Goal: Contribute content: Contribute content

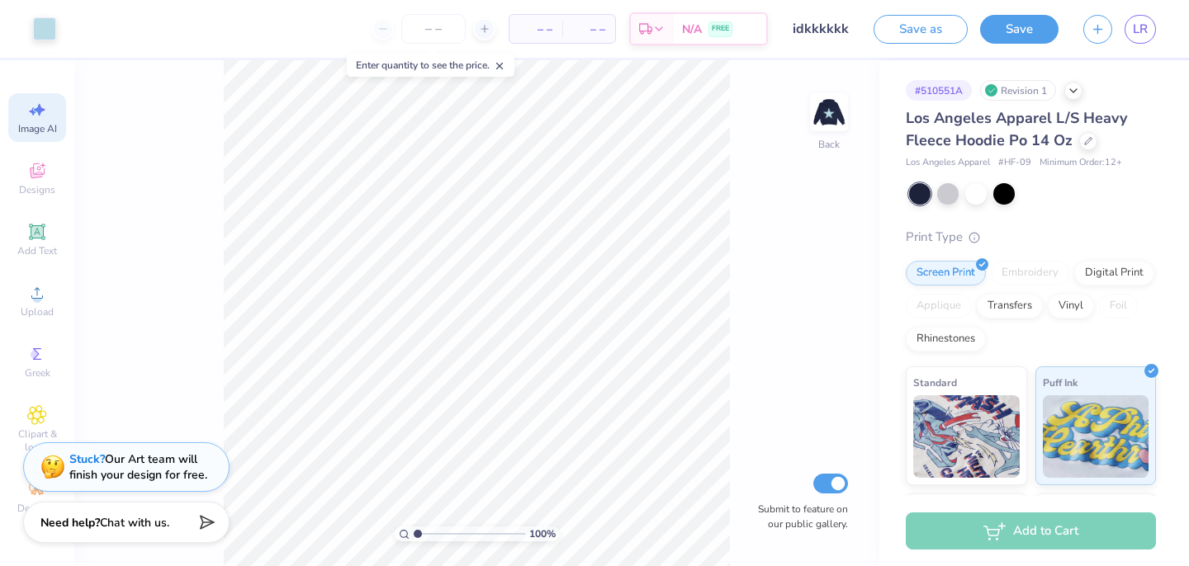
click at [35, 125] on span "Image AI" at bounding box center [37, 128] width 39 height 13
select select "4"
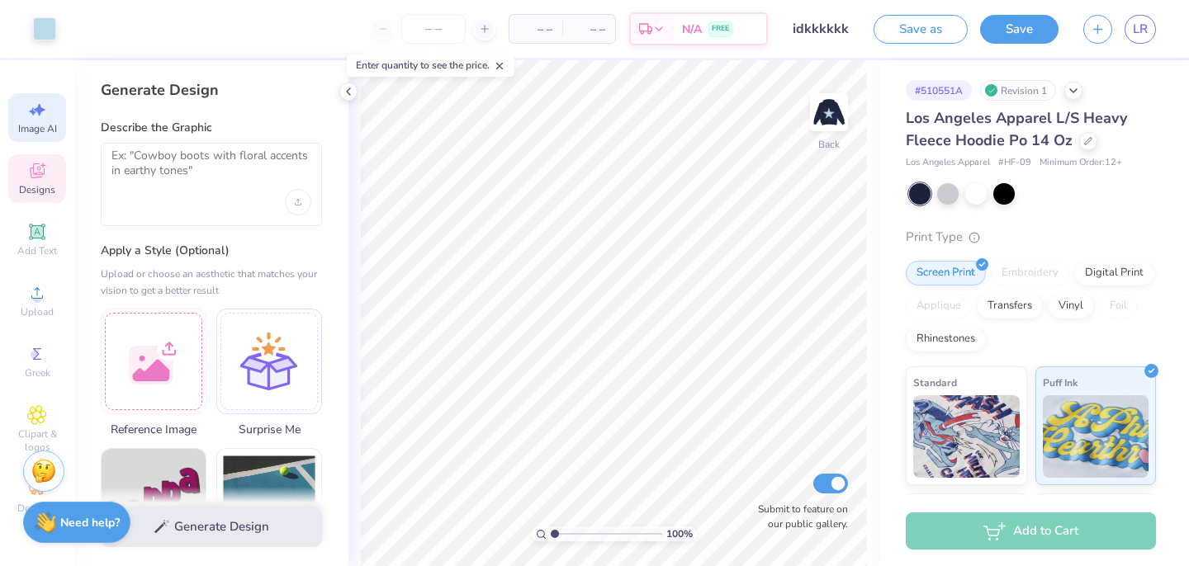
click at [41, 173] on icon at bounding box center [37, 170] width 15 height 15
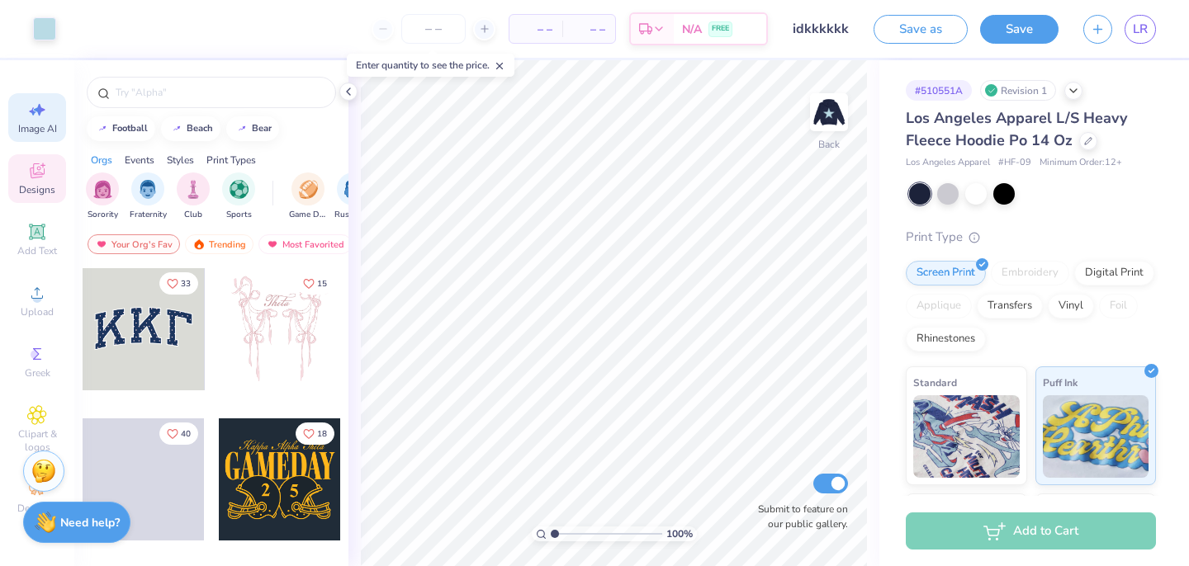
click at [40, 129] on span "Image AI" at bounding box center [37, 128] width 39 height 13
select select "4"
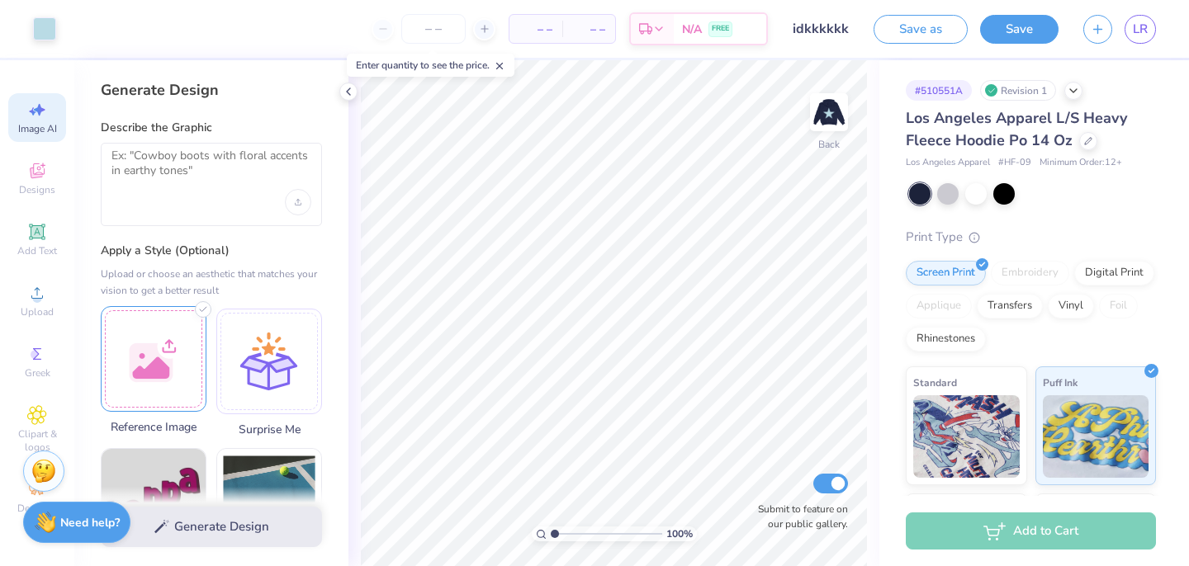
click at [181, 350] on div at bounding box center [154, 359] width 106 height 106
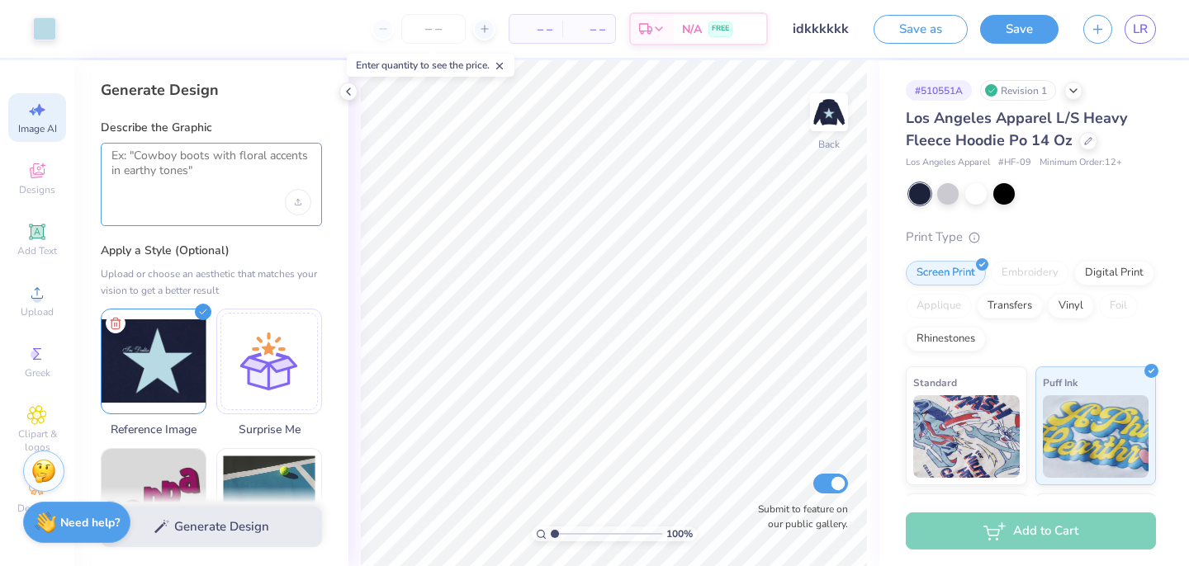
click at [136, 182] on textarea at bounding box center [211, 169] width 200 height 41
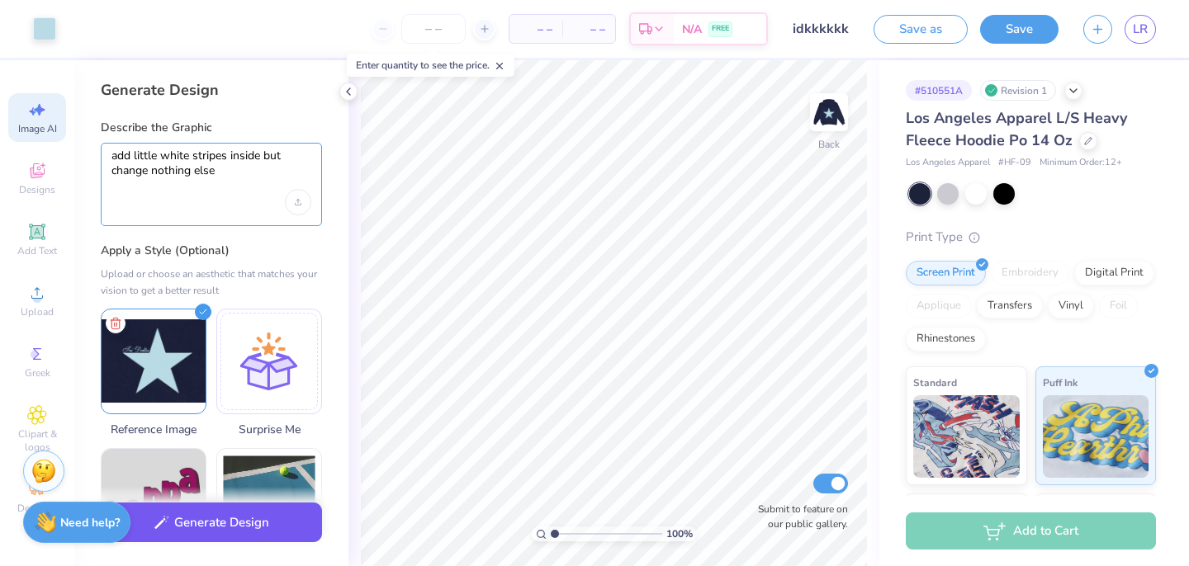
type textarea "add little white stripes inside but change nothing else"
click at [239, 526] on button "Generate Design" at bounding box center [211, 523] width 221 height 40
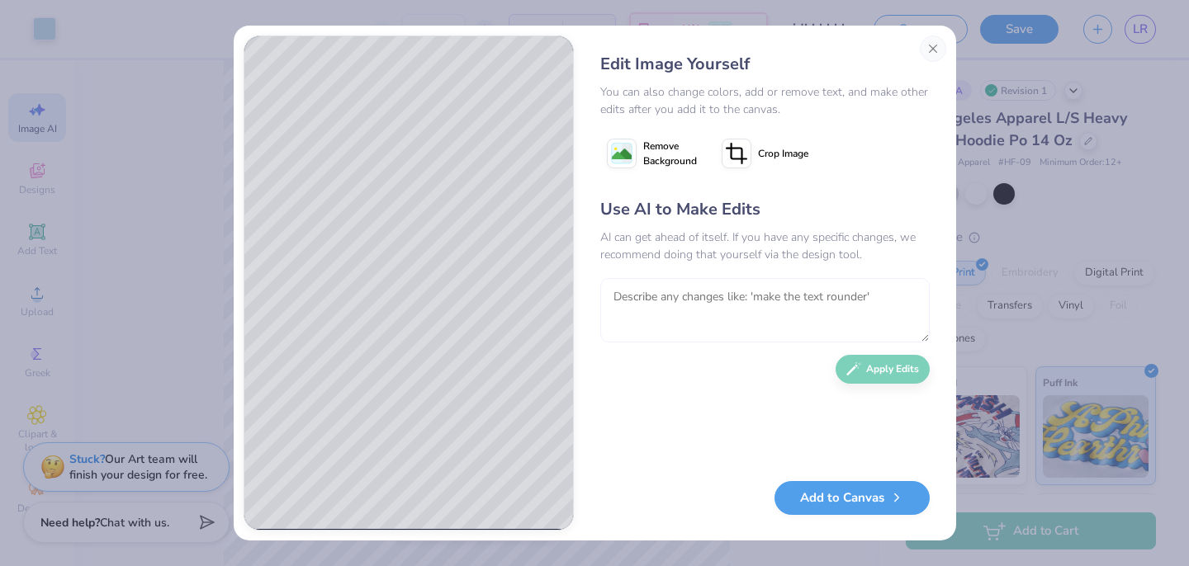
click at [657, 297] on textarea at bounding box center [764, 310] width 329 height 64
click at [177, 191] on div "Edit Image Yourself You can also change colors, add or remove text, and make ot…" at bounding box center [594, 283] width 1189 height 566
click at [929, 45] on button "Close" at bounding box center [933, 48] width 26 height 26
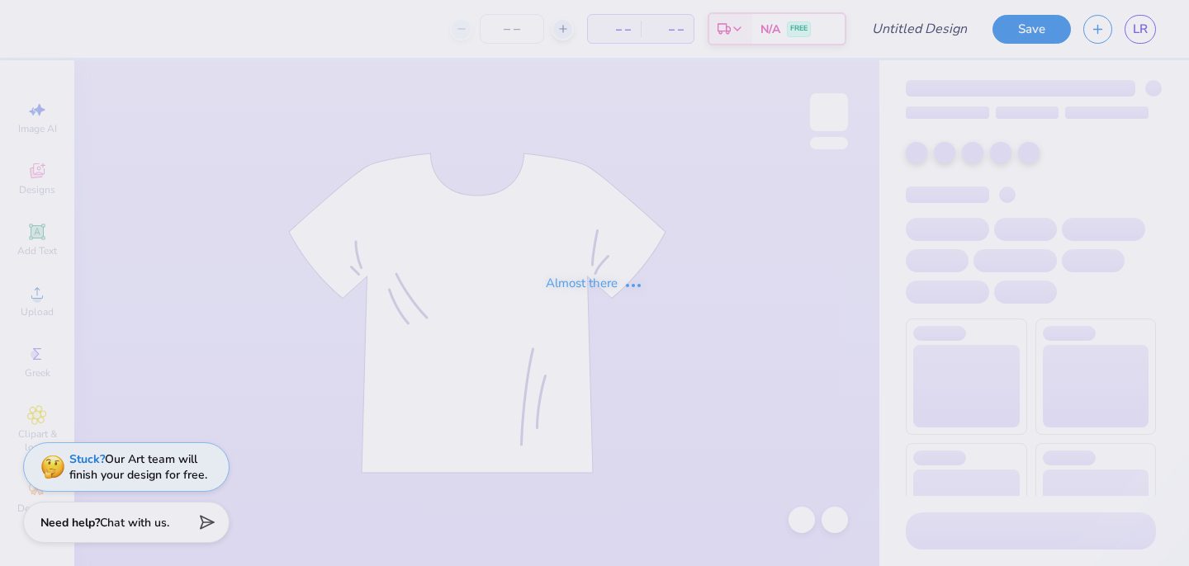
type input "idkkk"
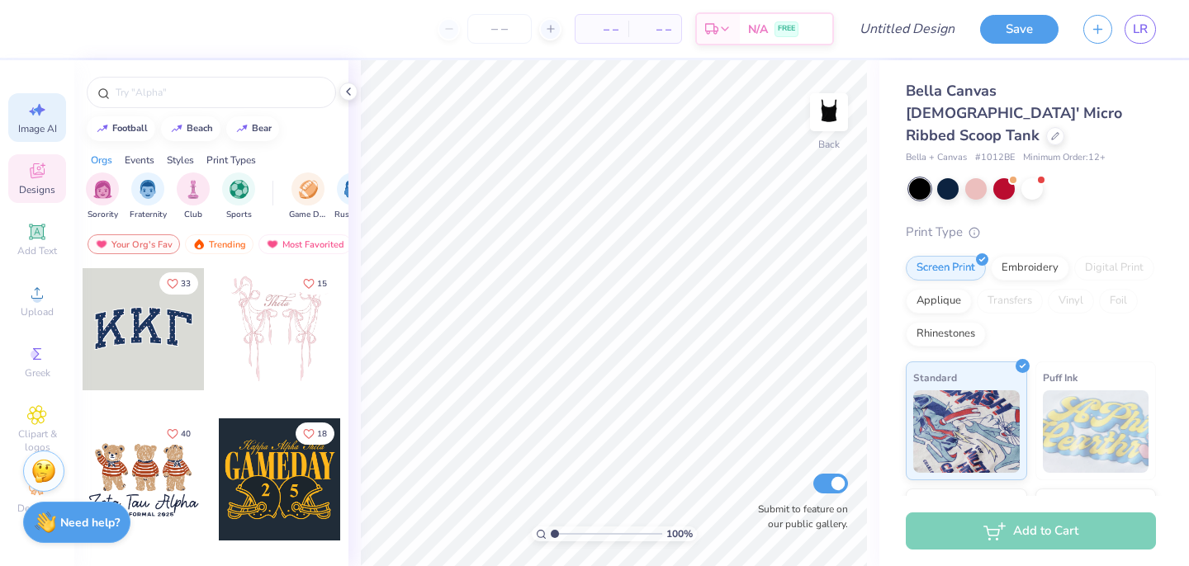
click at [31, 122] on span "Image AI" at bounding box center [37, 128] width 39 height 13
select select "4"
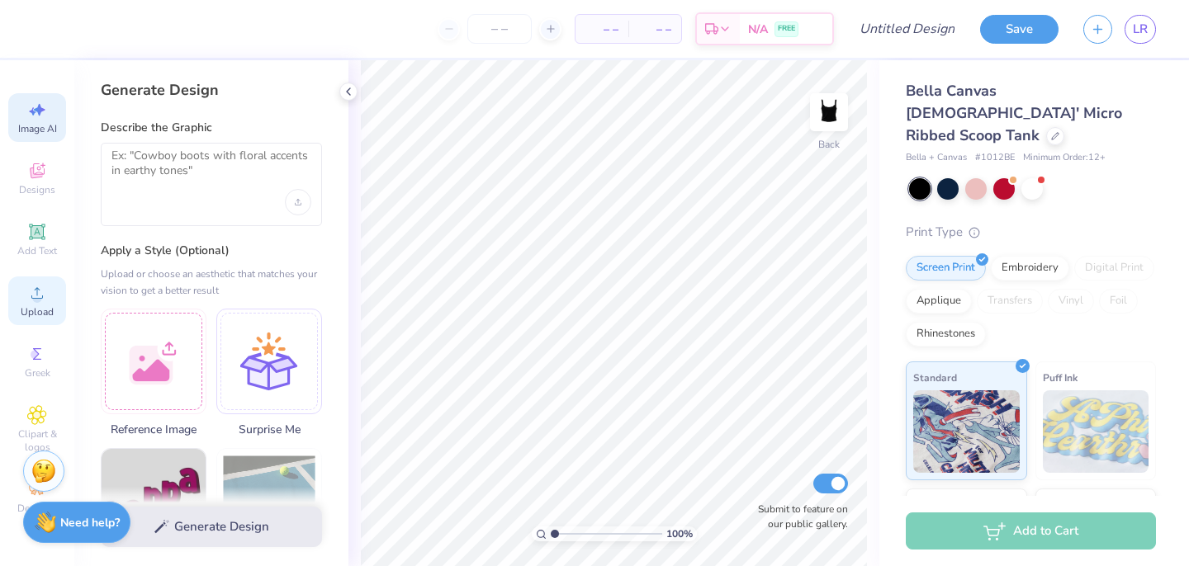
click at [33, 307] on span "Upload" at bounding box center [37, 311] width 33 height 13
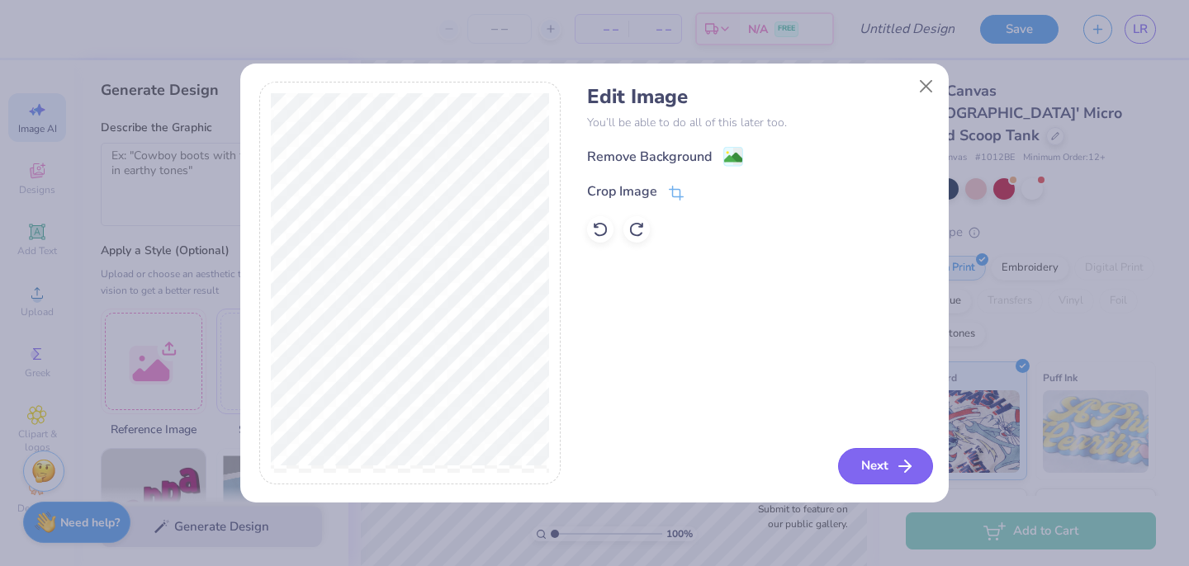
click at [864, 466] on button "Next" at bounding box center [885, 466] width 95 height 36
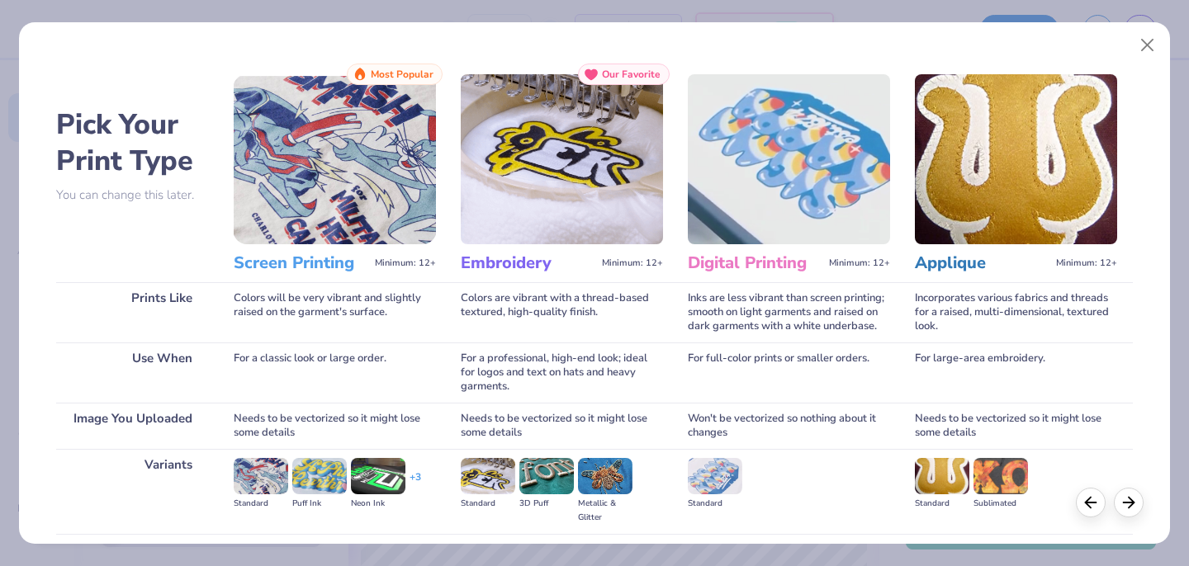
scroll to position [174, 0]
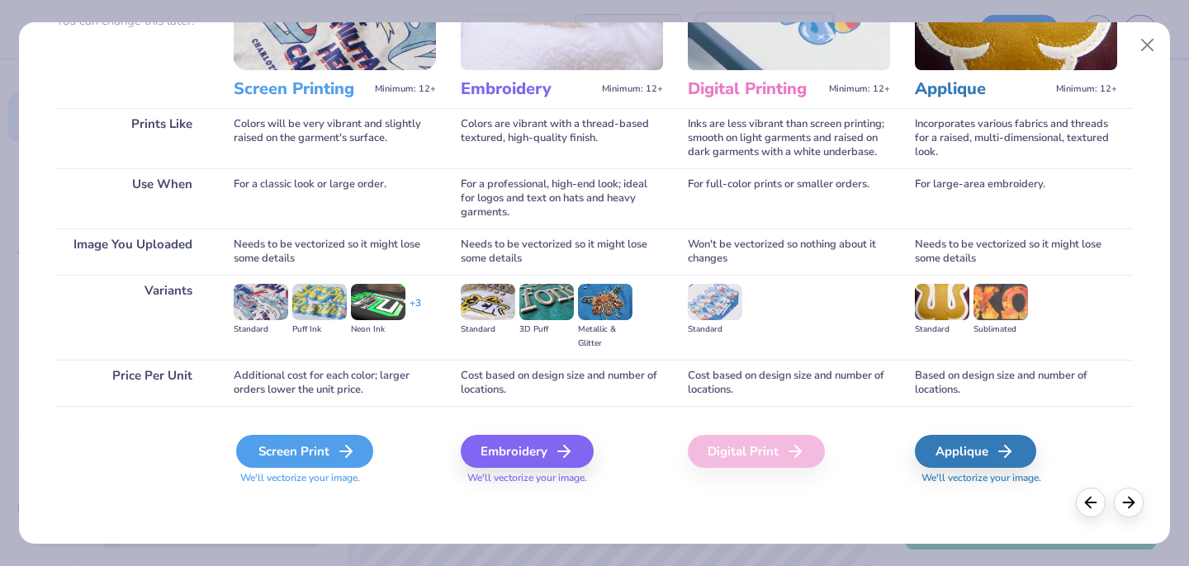
click at [313, 461] on div "Screen Print" at bounding box center [304, 451] width 137 height 33
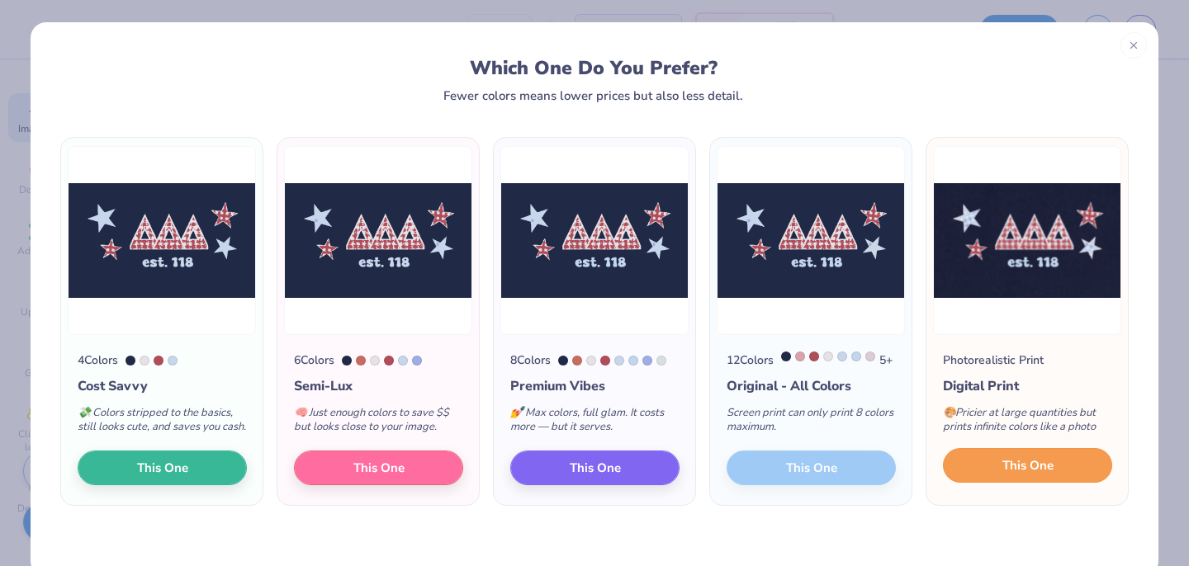
click at [1024, 475] on span "This One" at bounding box center [1027, 465] width 51 height 19
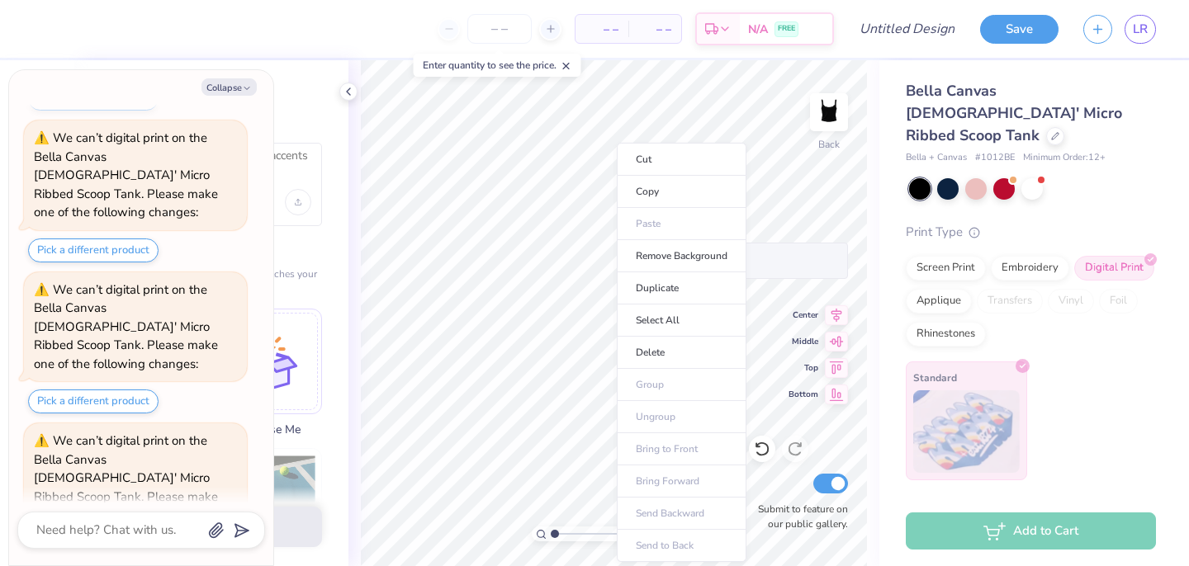
scroll to position [326, 0]
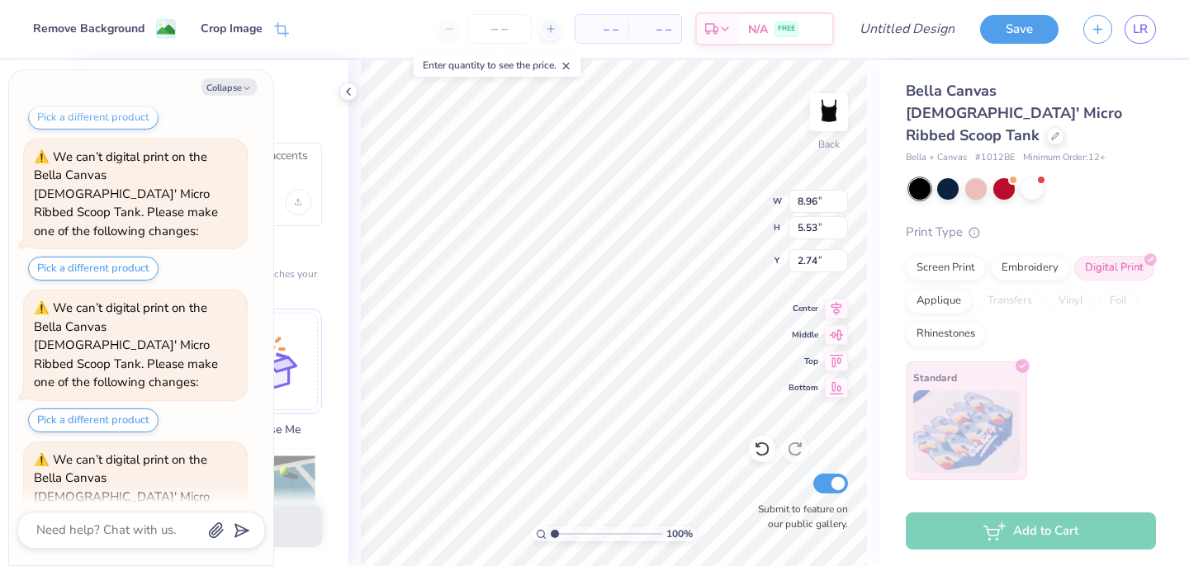
type textarea "x"
type input "1.52"
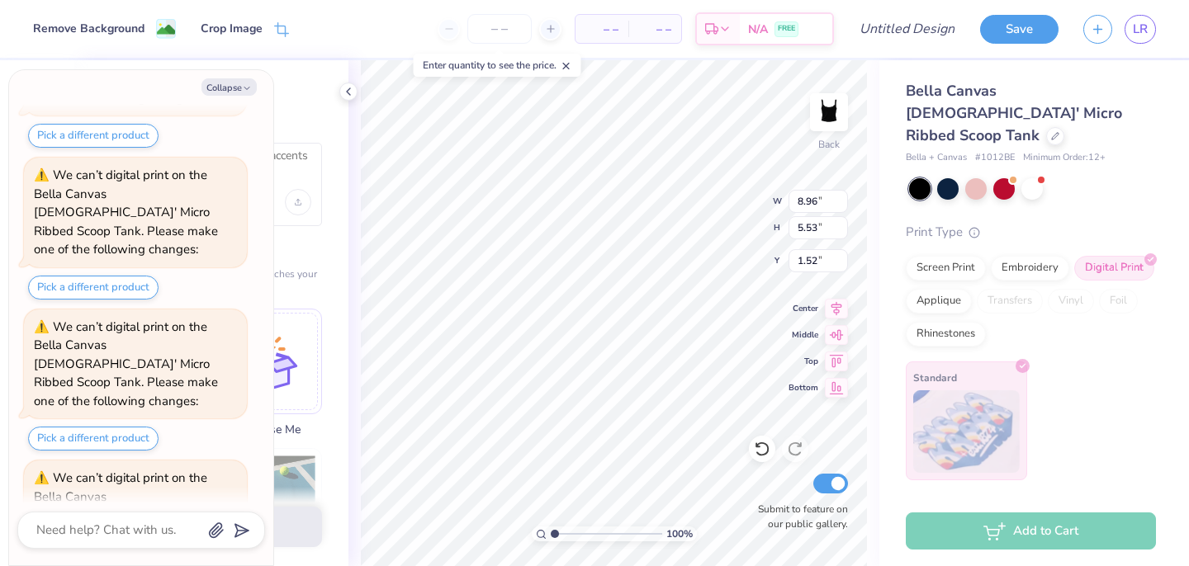
type textarea "x"
type input "5.29"
type input "3.27"
type input "3.78"
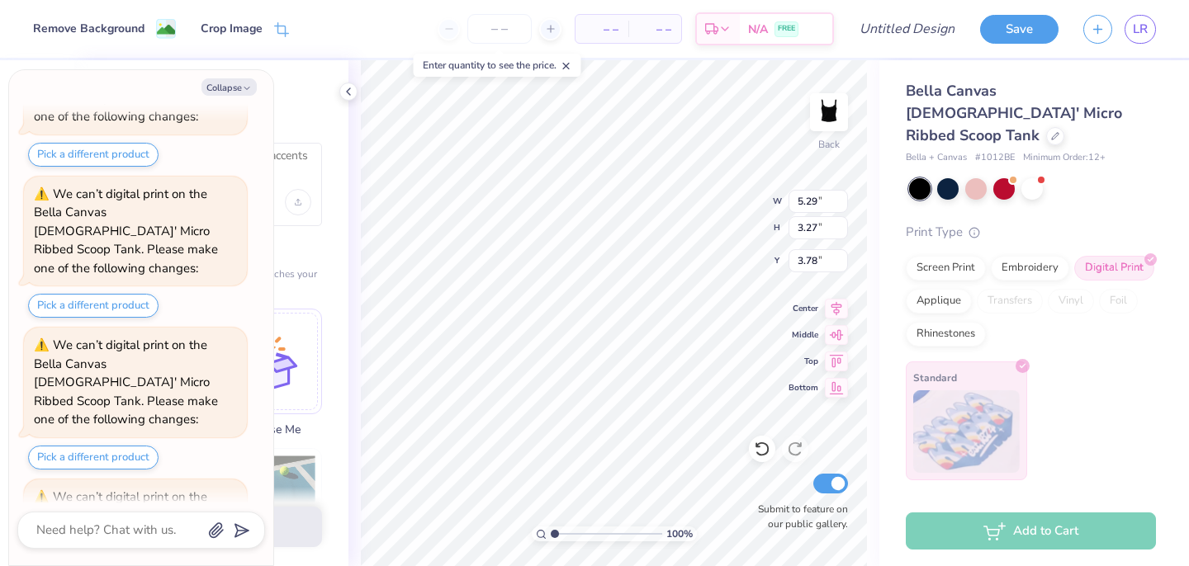
type textarea "x"
type input "3.87"
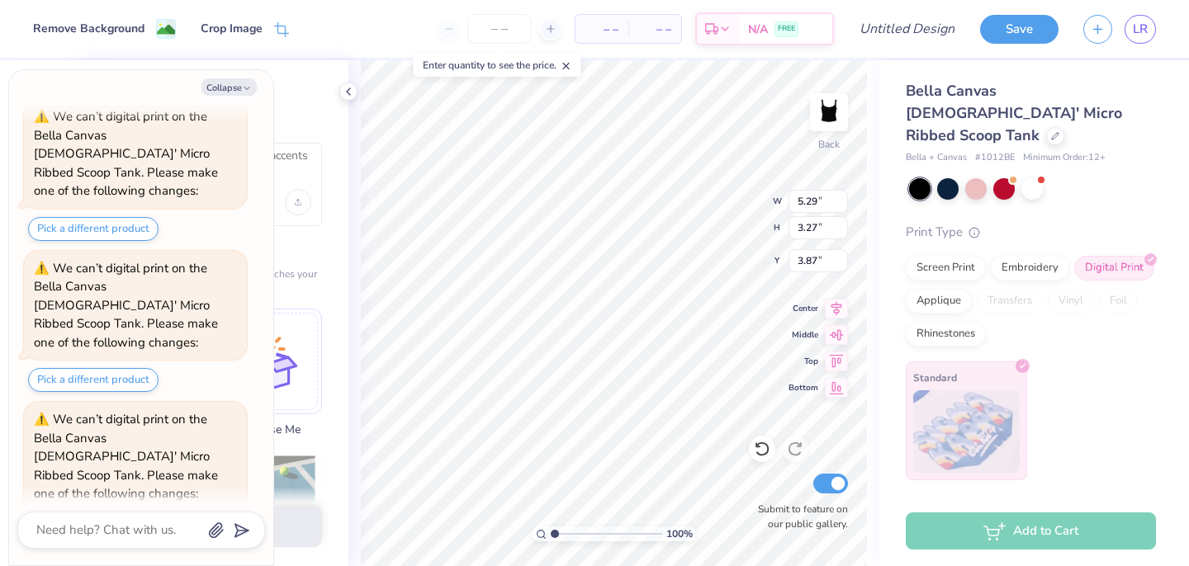
scroll to position [1256, 0]
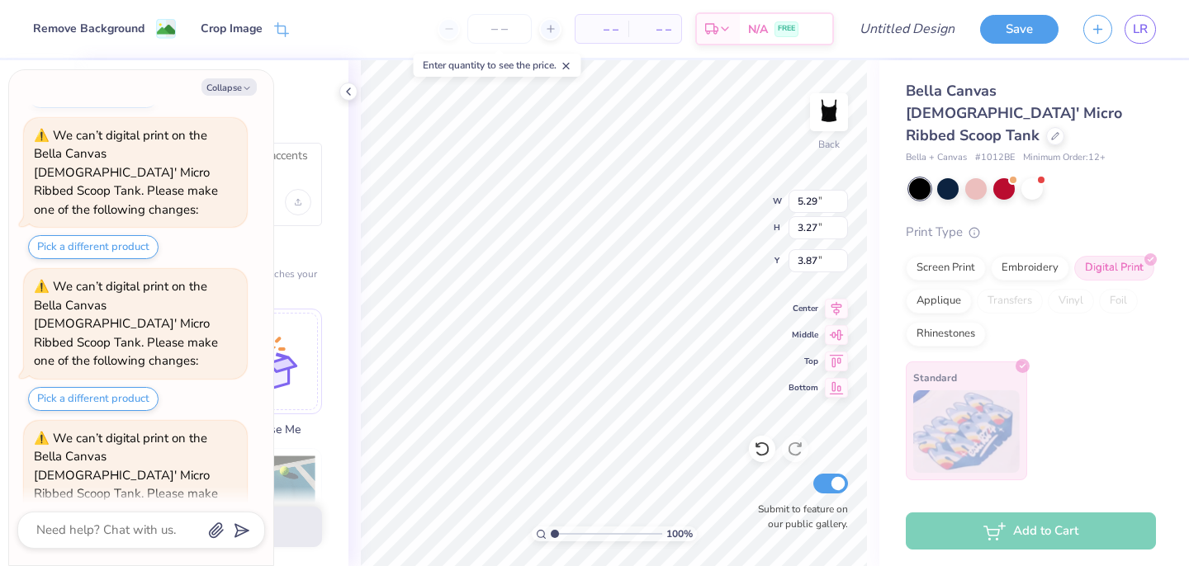
type textarea "x"
type input "4.97"
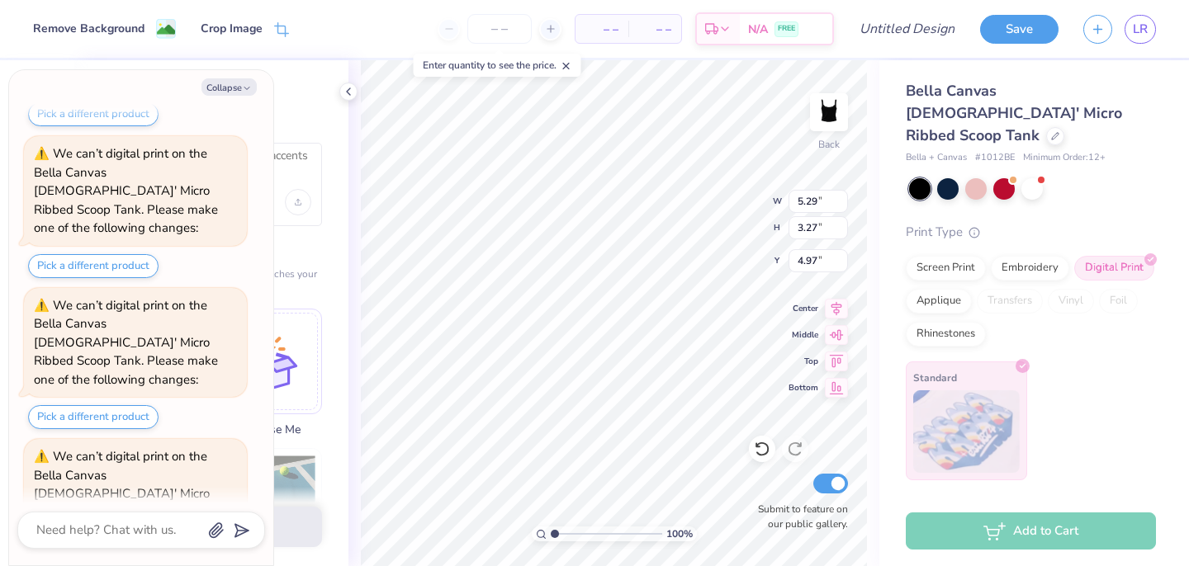
scroll to position [1927, 0]
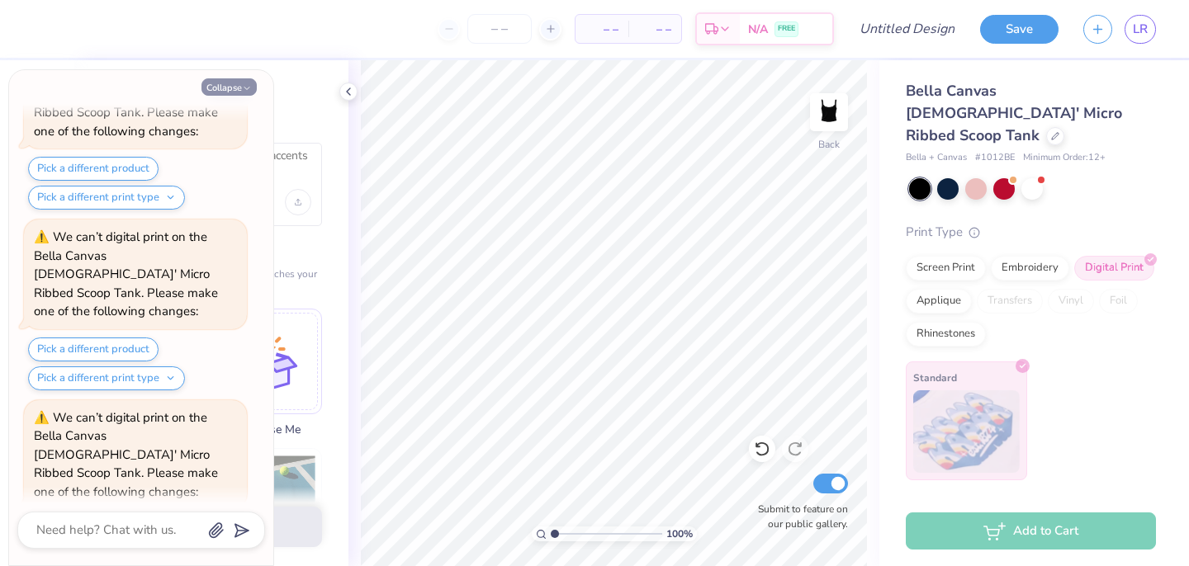
click at [213, 84] on button "Collapse" at bounding box center [228, 86] width 55 height 17
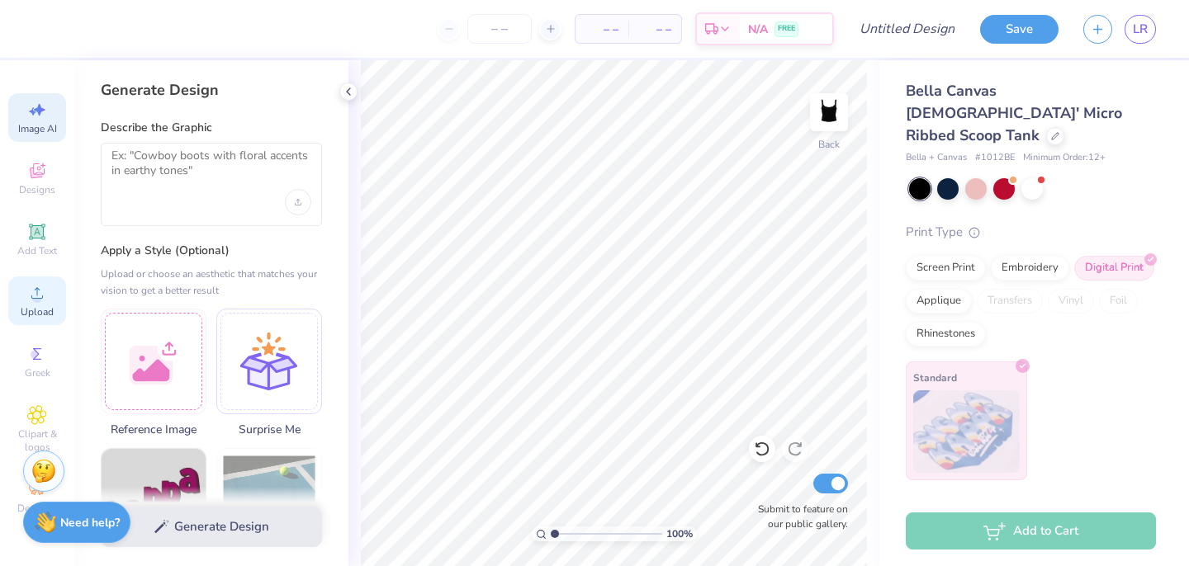
click at [31, 304] on div "Upload" at bounding box center [37, 301] width 58 height 49
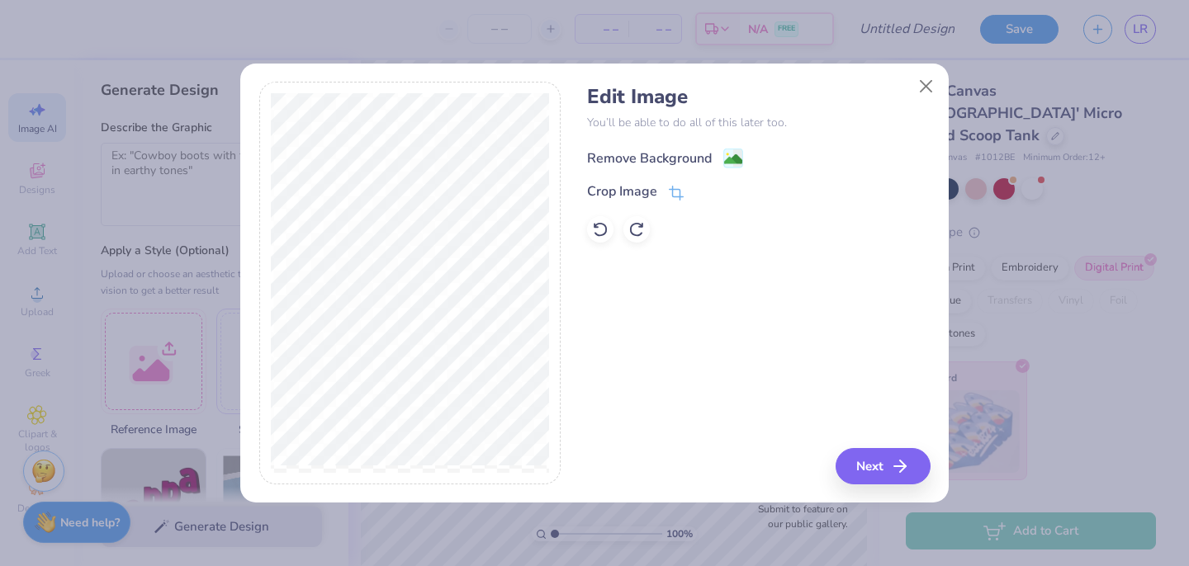
click at [732, 154] on image at bounding box center [733, 159] width 18 height 18
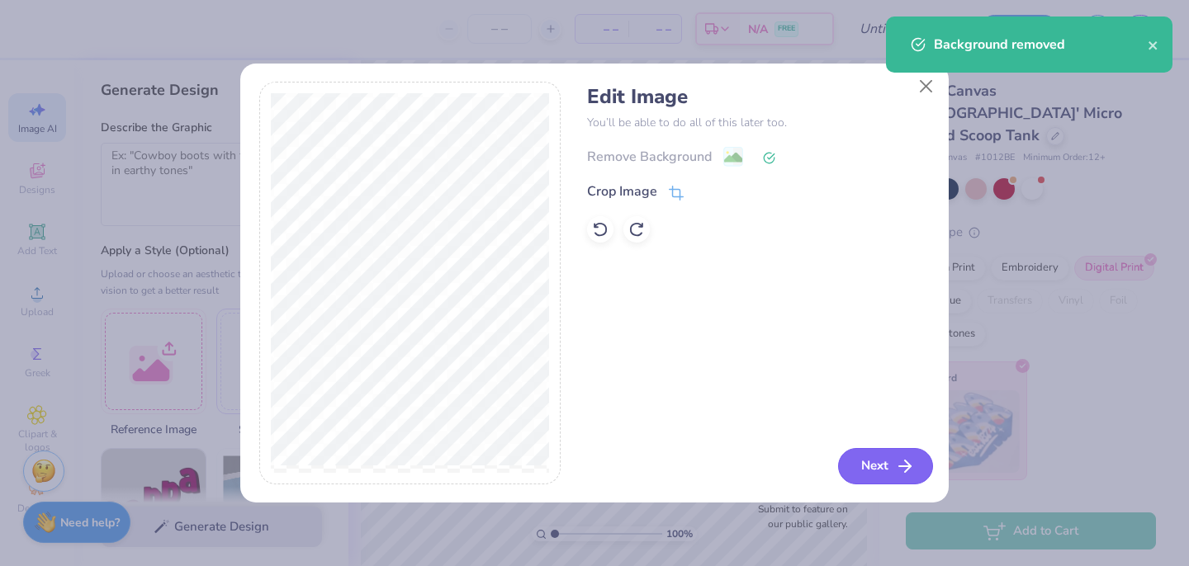
click at [898, 463] on icon "button" at bounding box center [905, 466] width 20 height 20
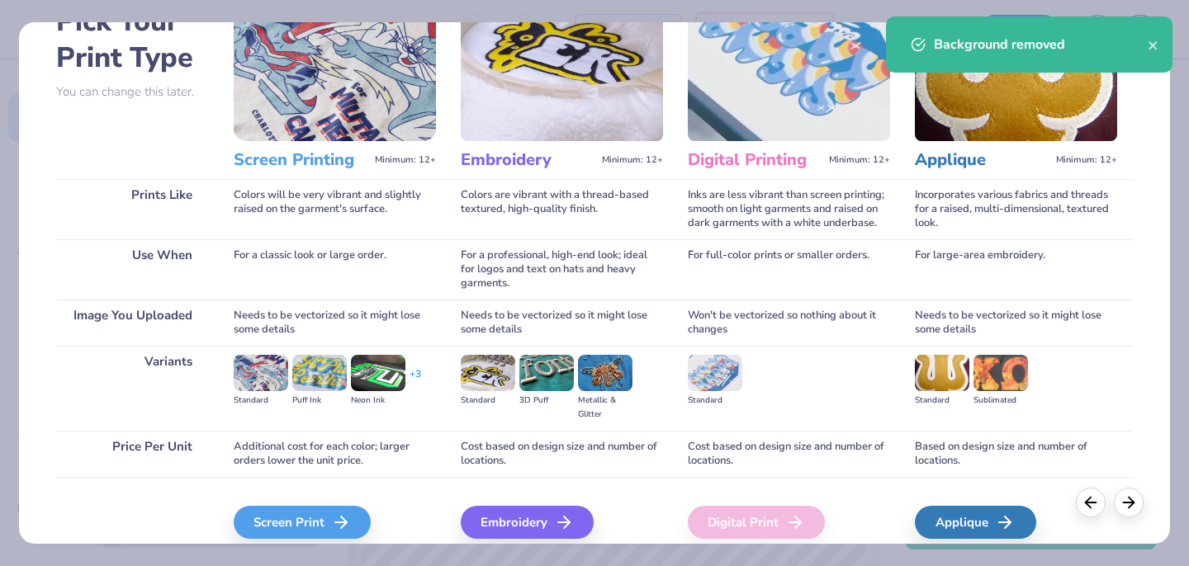
scroll to position [174, 0]
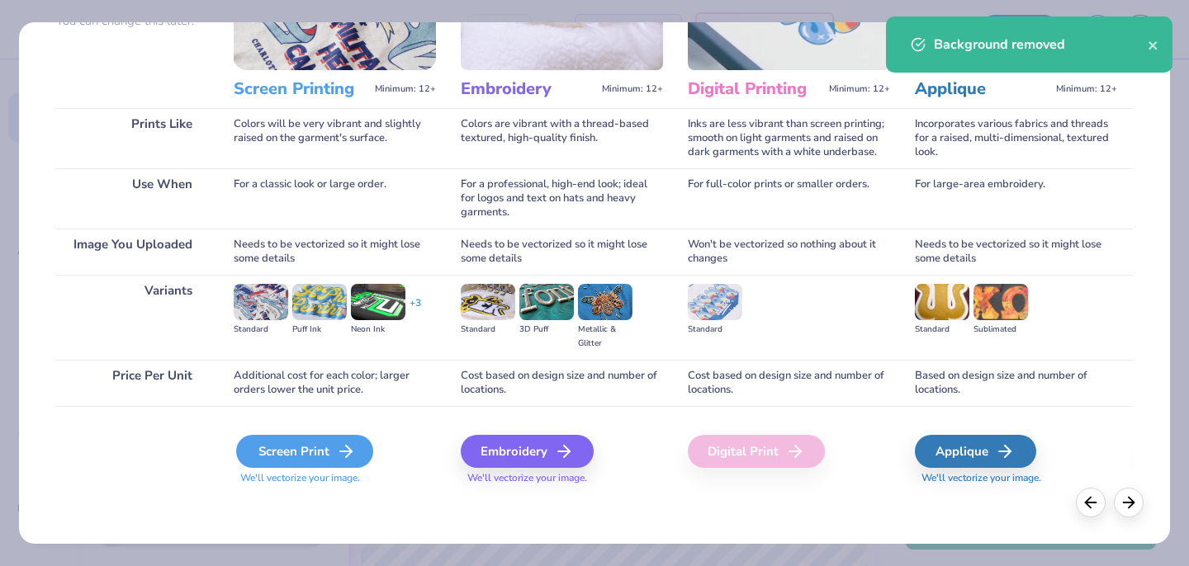
click at [307, 467] on div "Screen Print" at bounding box center [304, 451] width 137 height 33
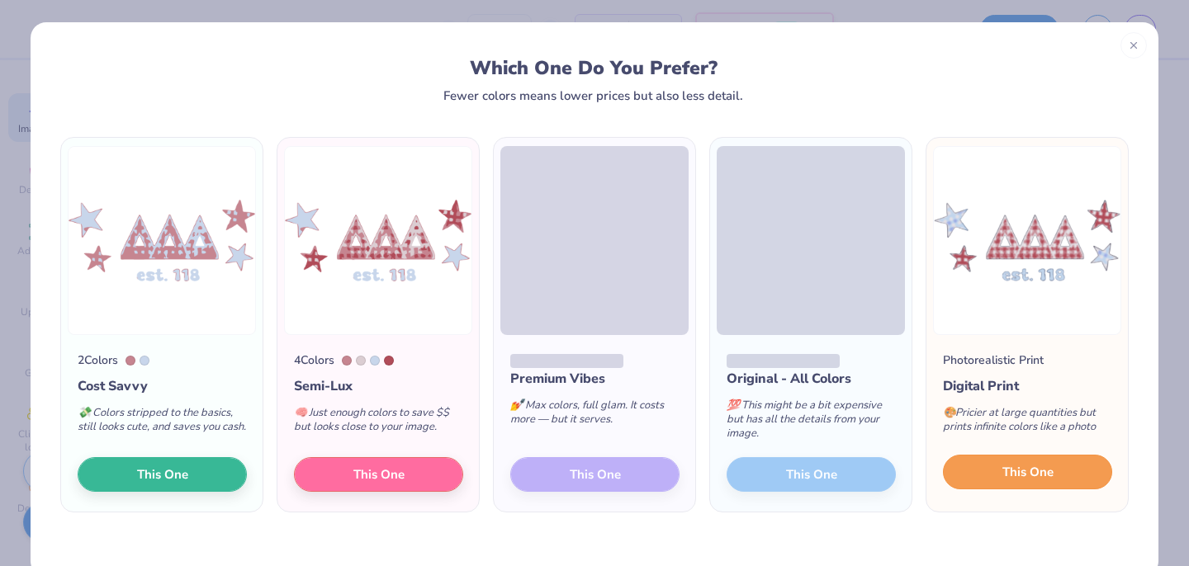
click at [1025, 481] on span "This One" at bounding box center [1027, 472] width 51 height 19
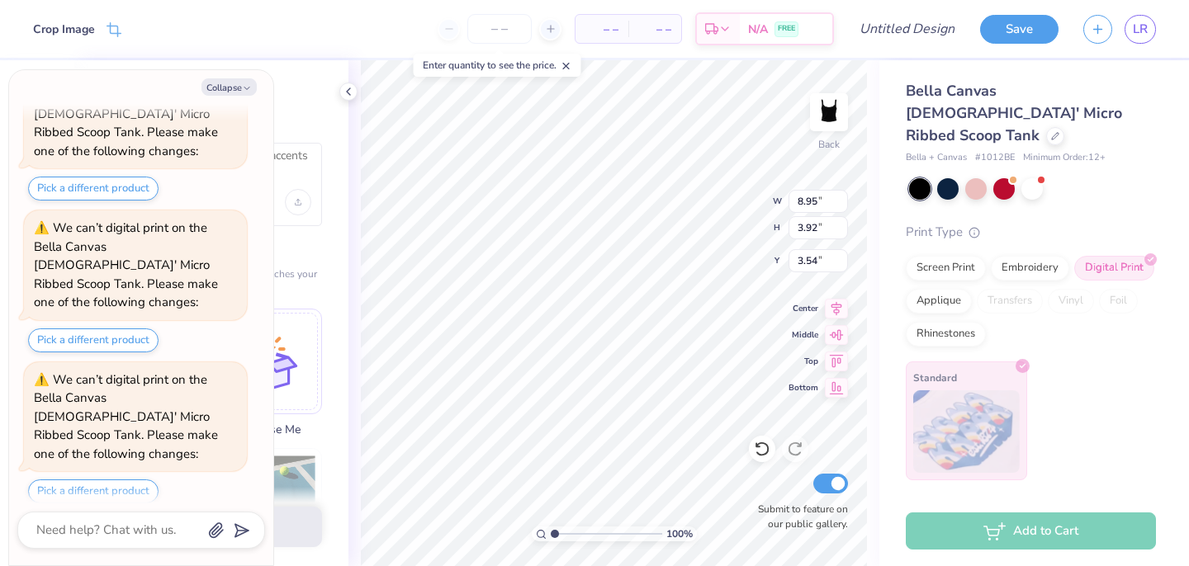
scroll to position [2054, 0]
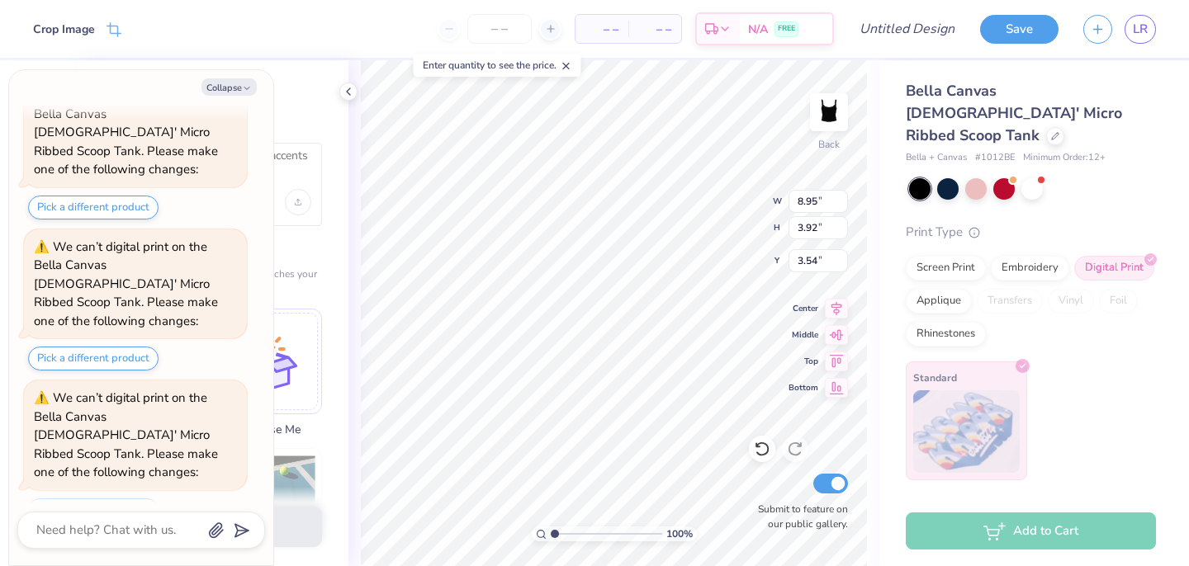
type textarea "x"
type input "4.03"
type input "1.76"
type input "5.70"
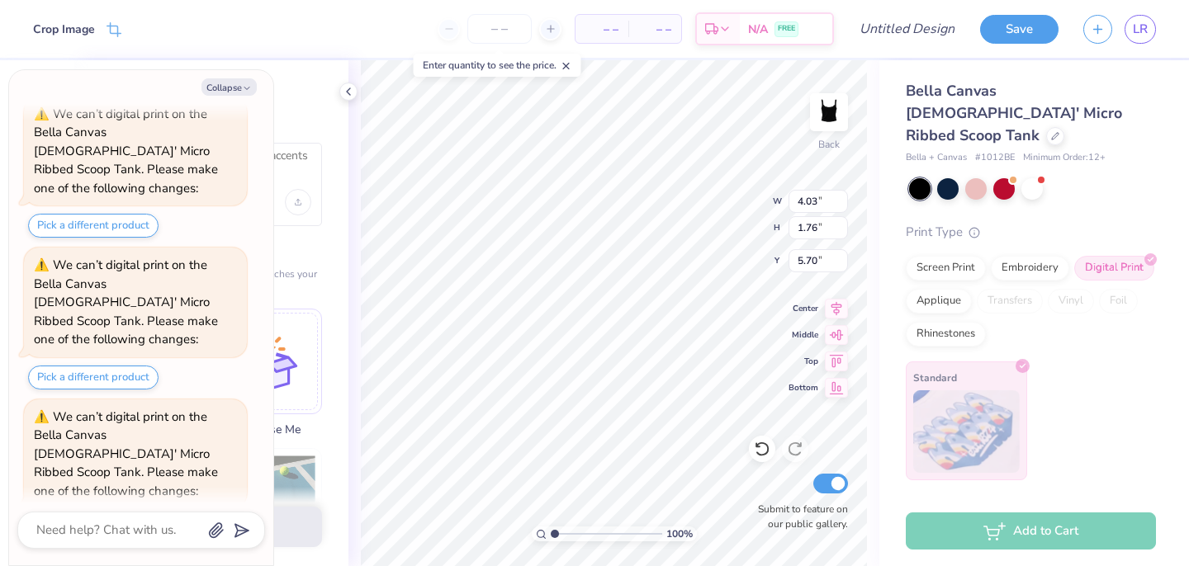
type textarea "x"
type input "0.73"
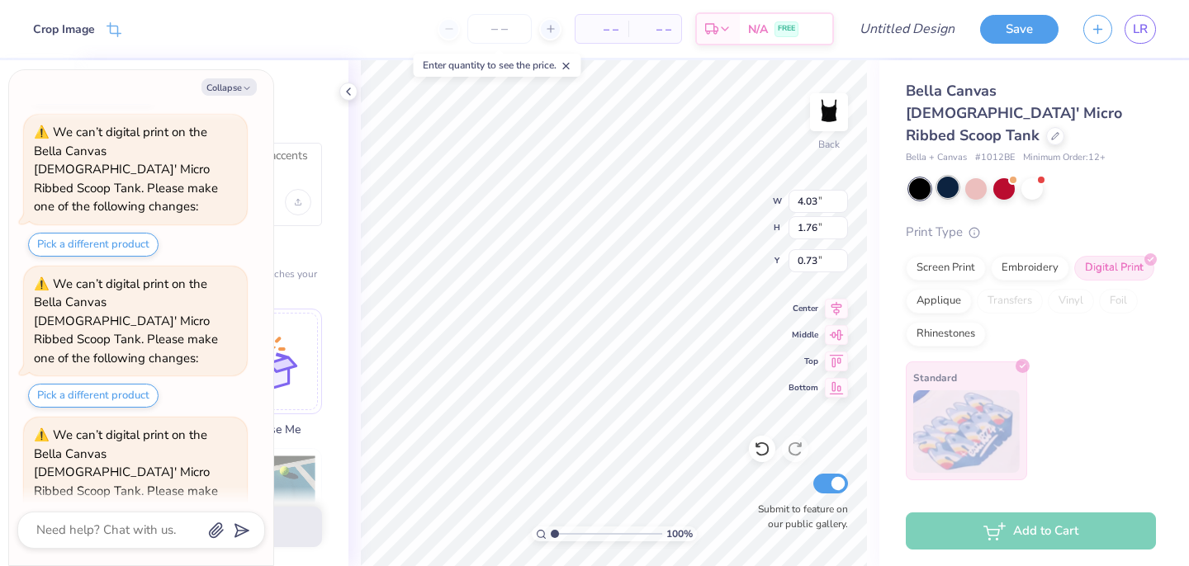
click at [944, 177] on div at bounding box center [947, 187] width 21 height 21
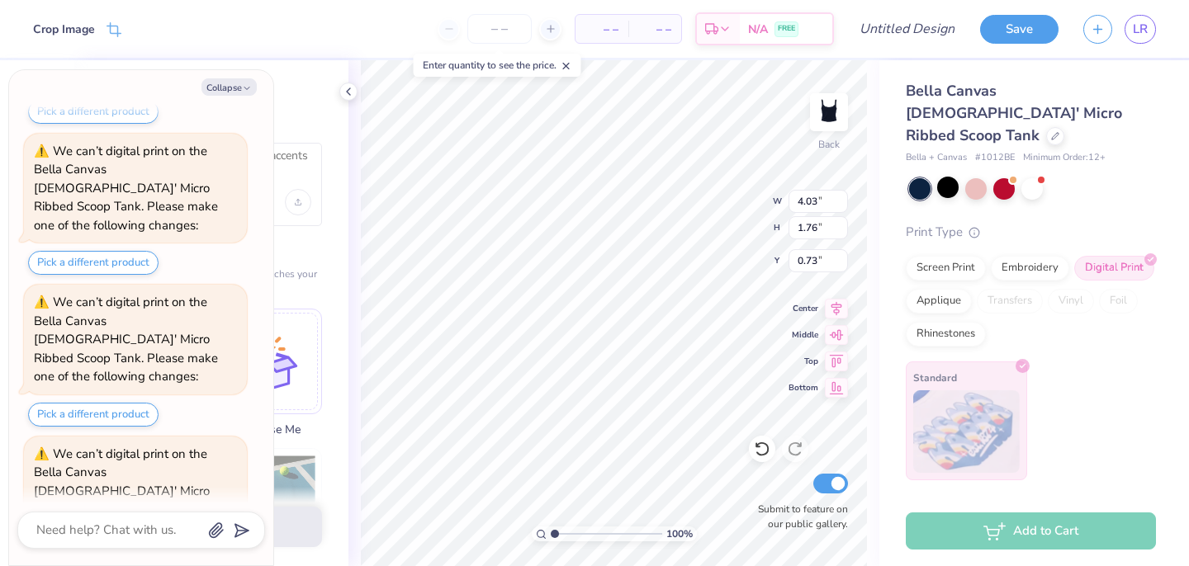
scroll to position [2585, 0]
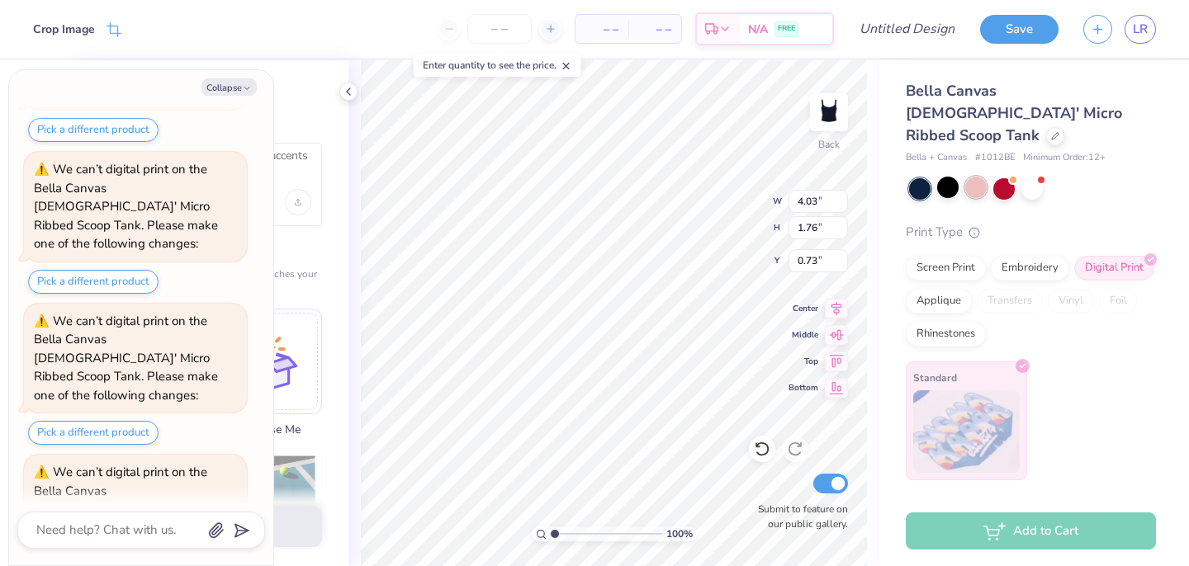
click at [986, 177] on div at bounding box center [975, 187] width 21 height 21
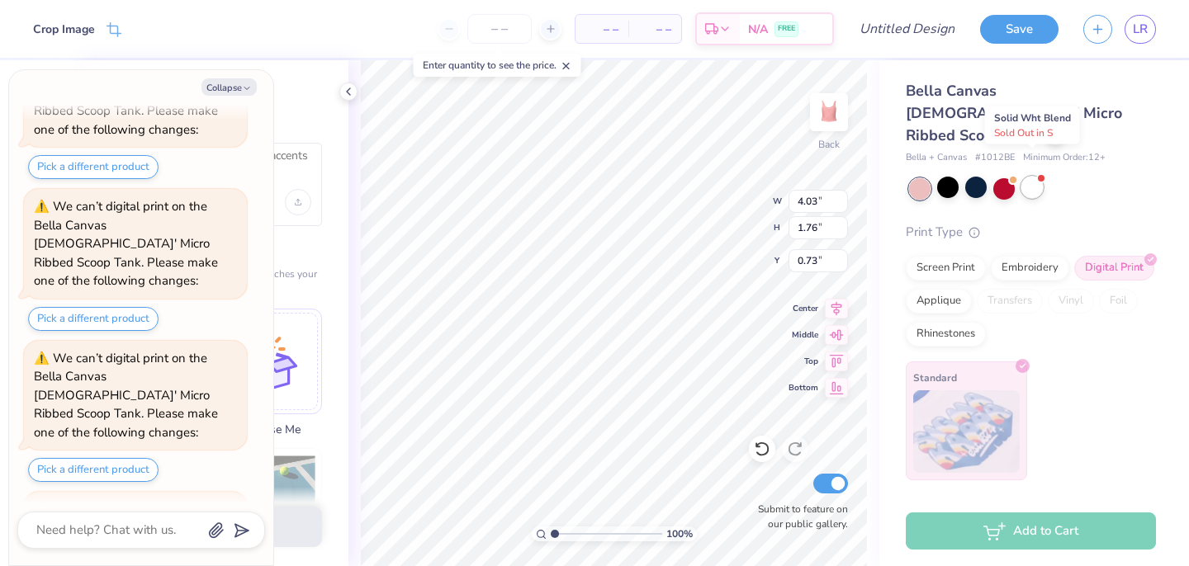
click at [1038, 177] on div at bounding box center [1031, 187] width 21 height 21
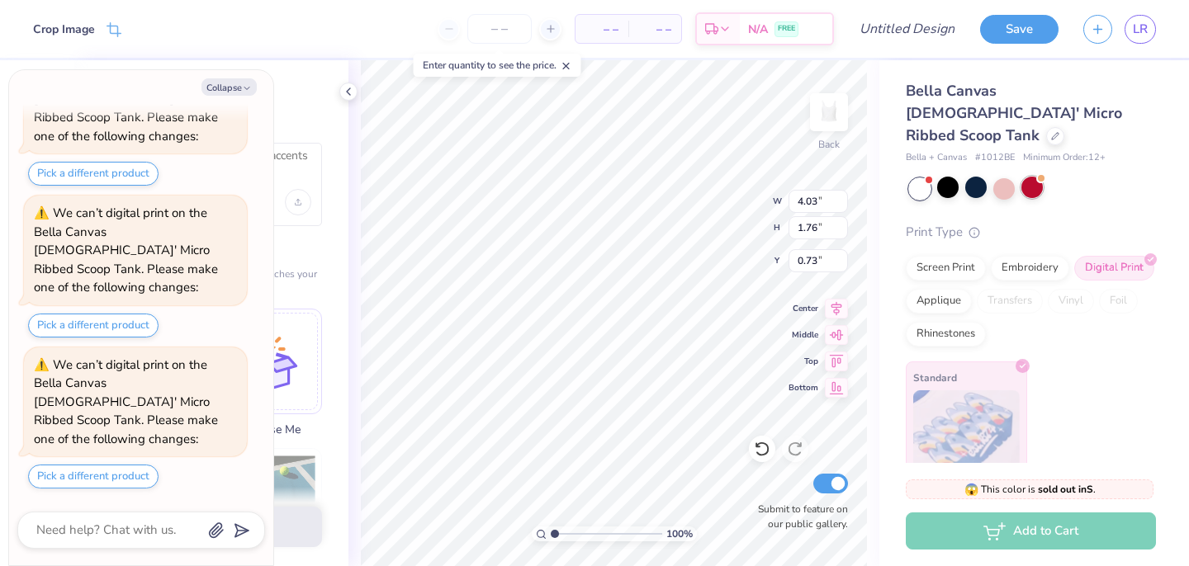
scroll to position [3583, 0]
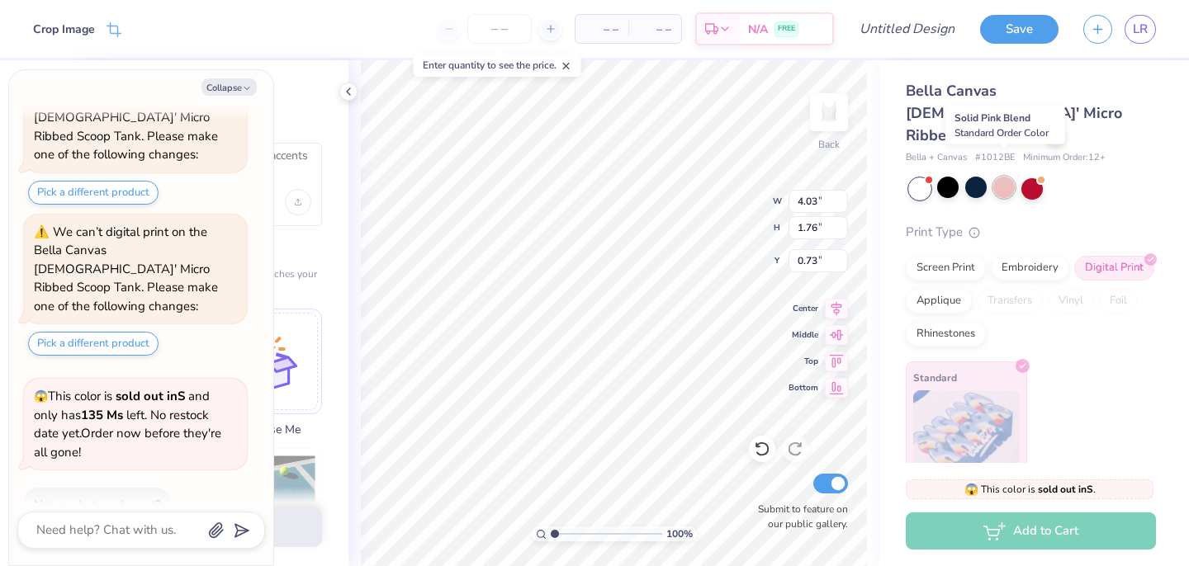
click at [999, 177] on div at bounding box center [1003, 187] width 21 height 21
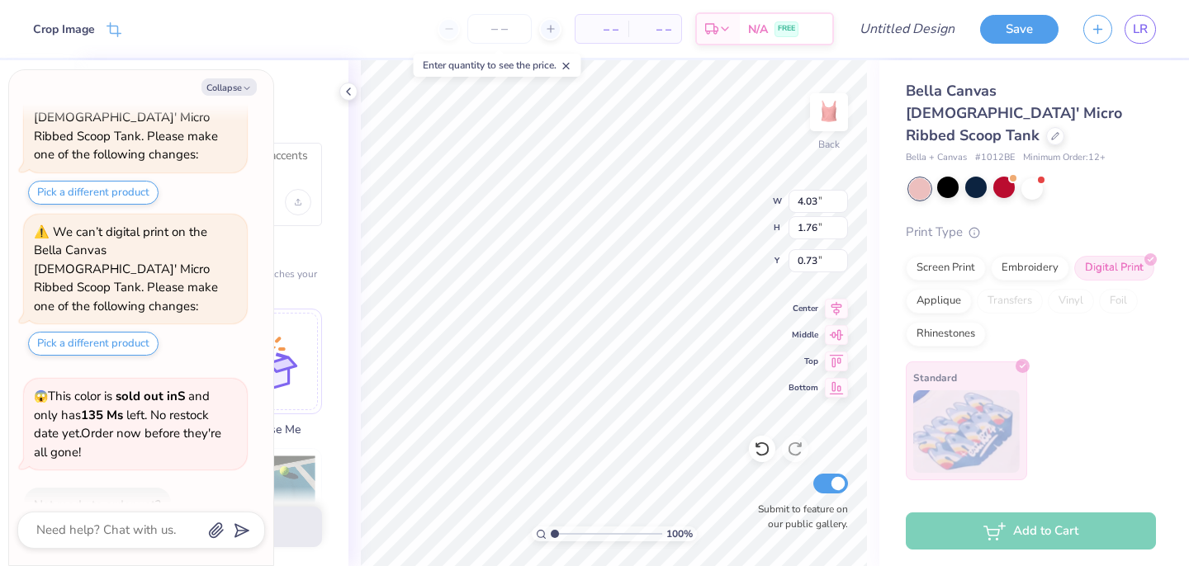
scroll to position [3849, 0]
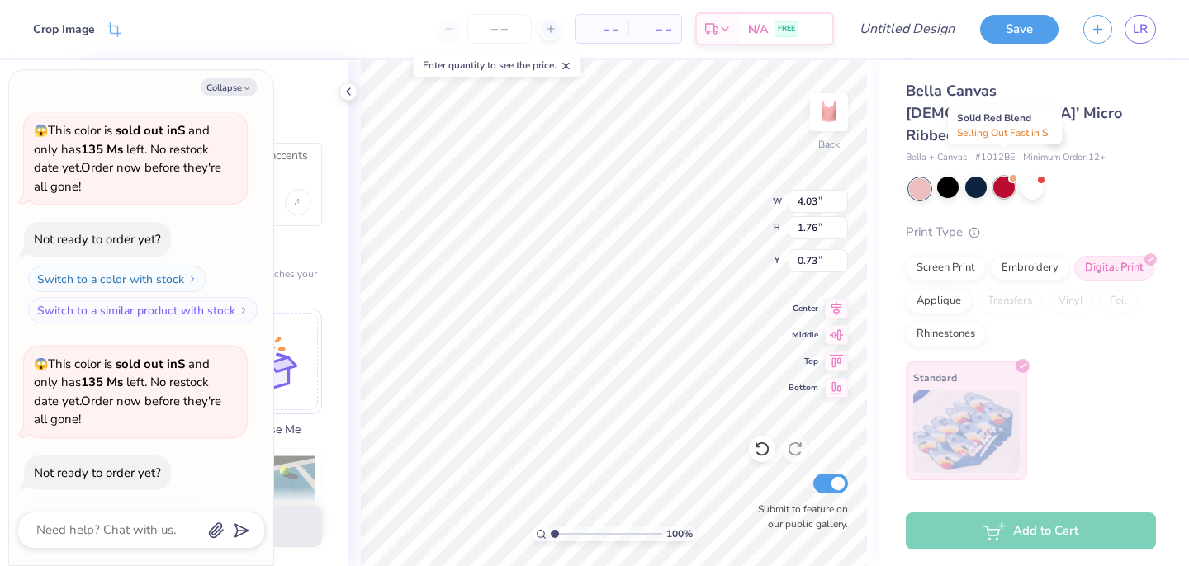
click at [1004, 177] on div at bounding box center [1003, 187] width 21 height 21
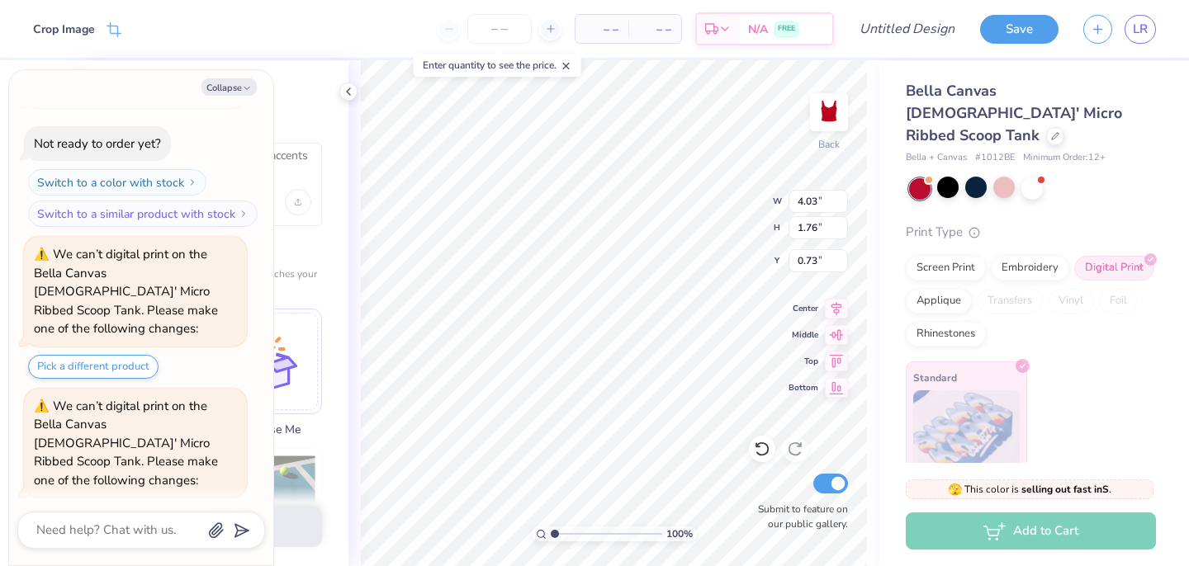
scroll to position [4311, 0]
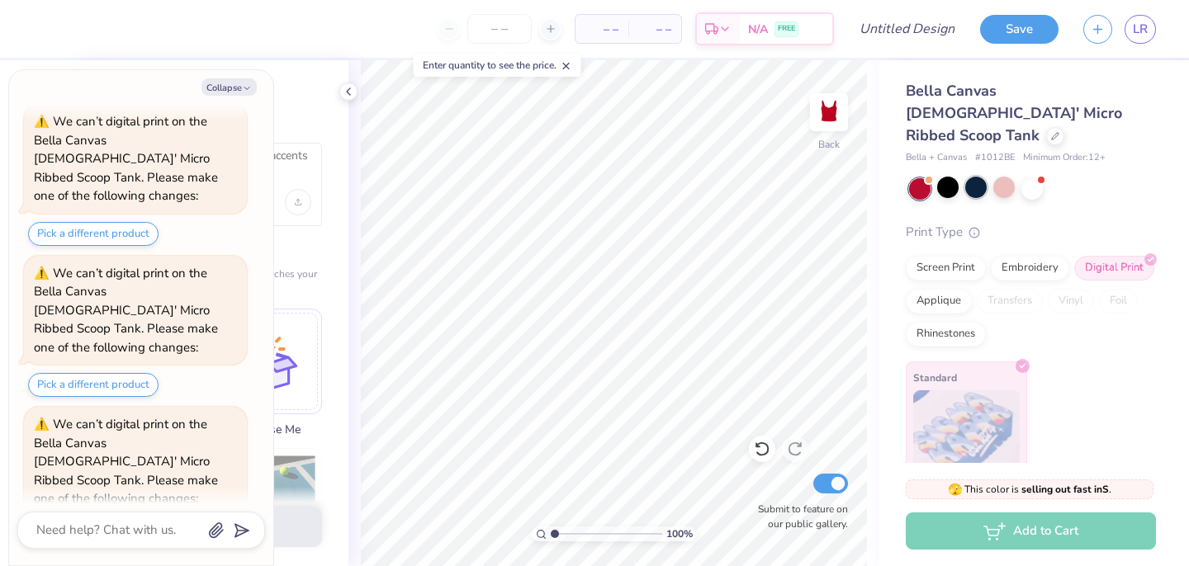
click at [969, 177] on div at bounding box center [975, 187] width 21 height 21
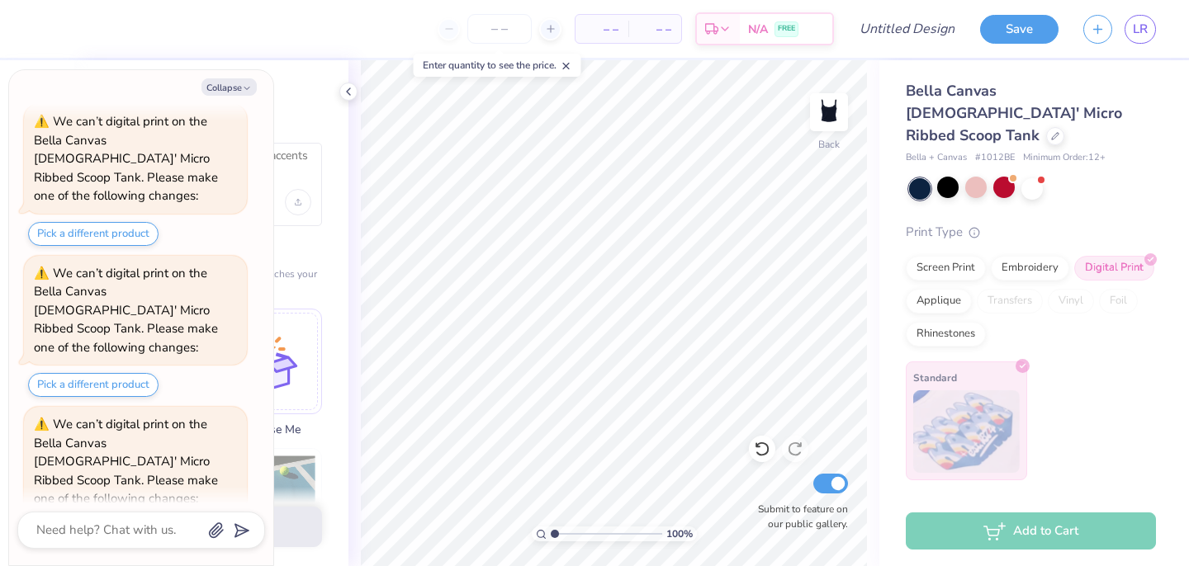
scroll to position [4577, 0]
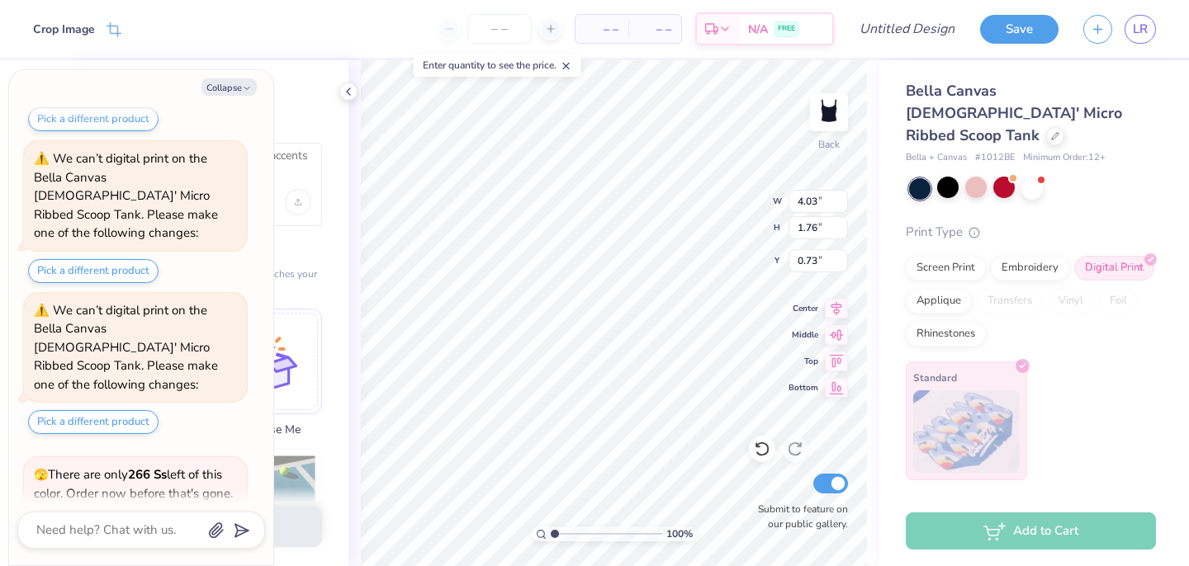
type textarea "x"
type input "1.12"
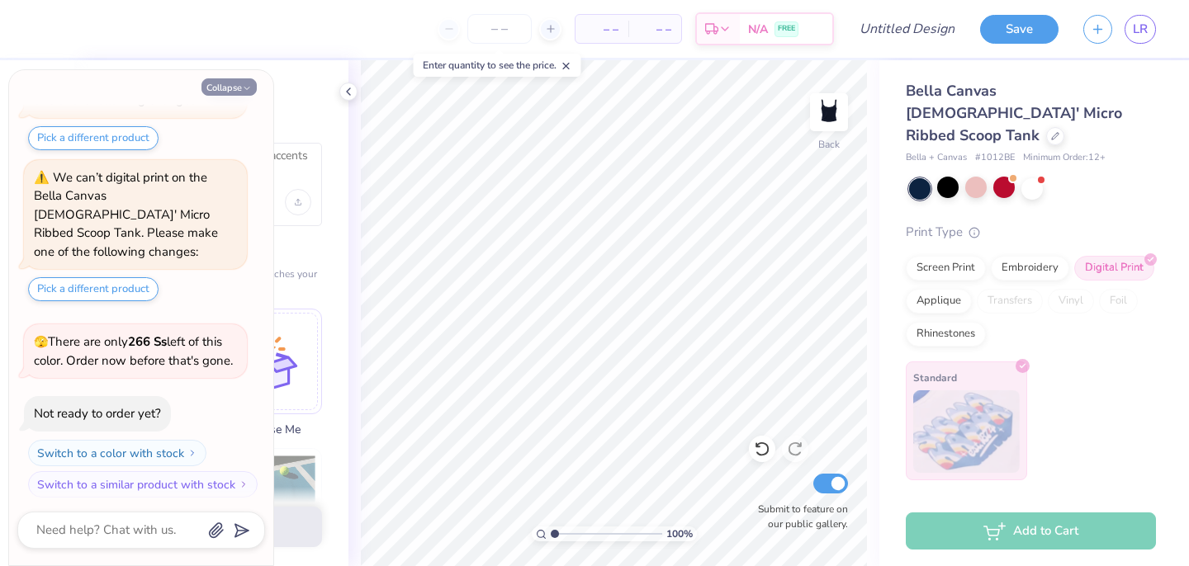
click at [216, 85] on button "Collapse" at bounding box center [228, 86] width 55 height 17
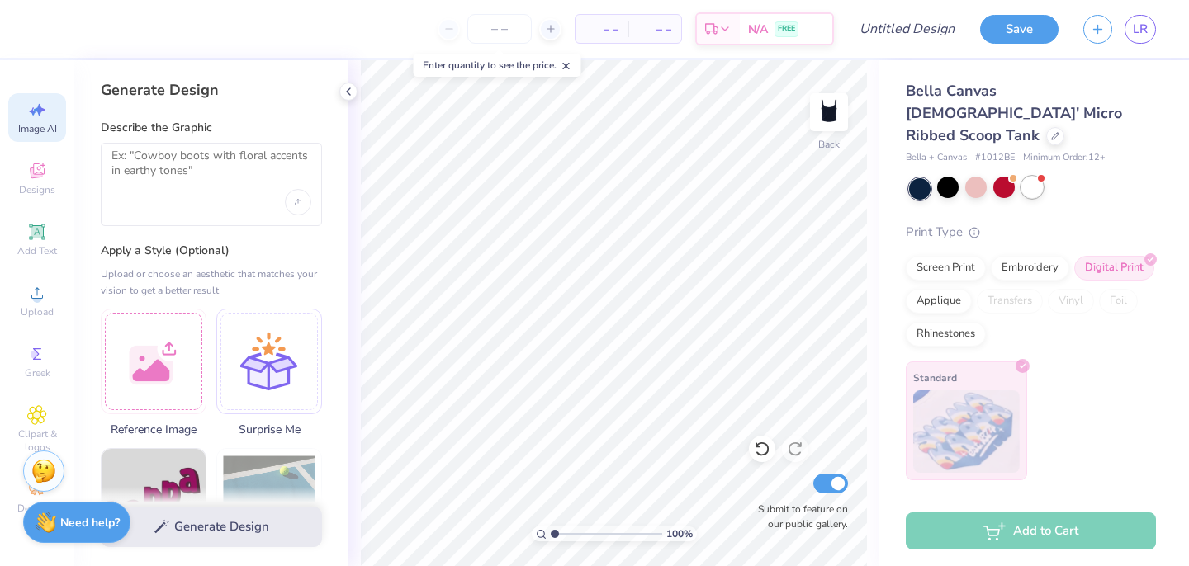
click at [1043, 174] on span at bounding box center [1040, 178] width 9 height 9
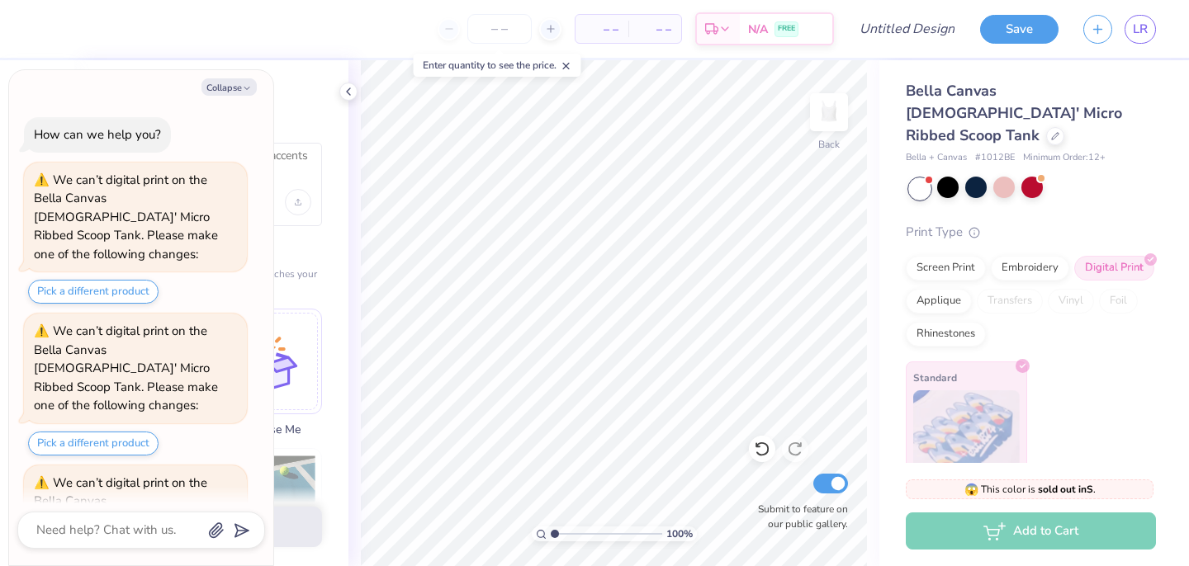
scroll to position [5209, 0]
click at [1003, 177] on div at bounding box center [1003, 187] width 21 height 21
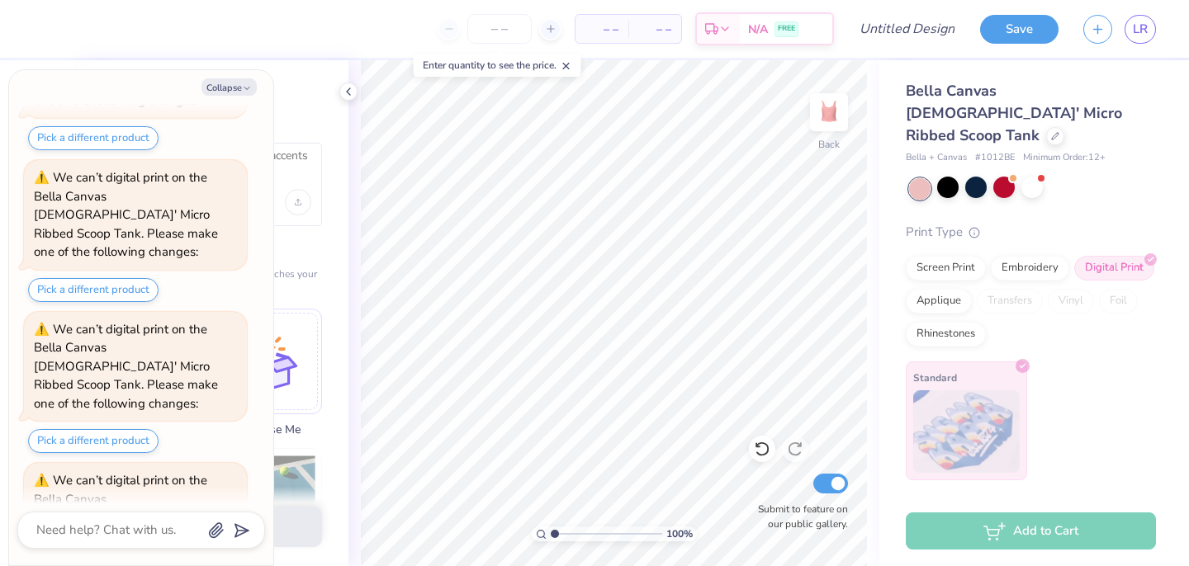
scroll to position [5474, 0]
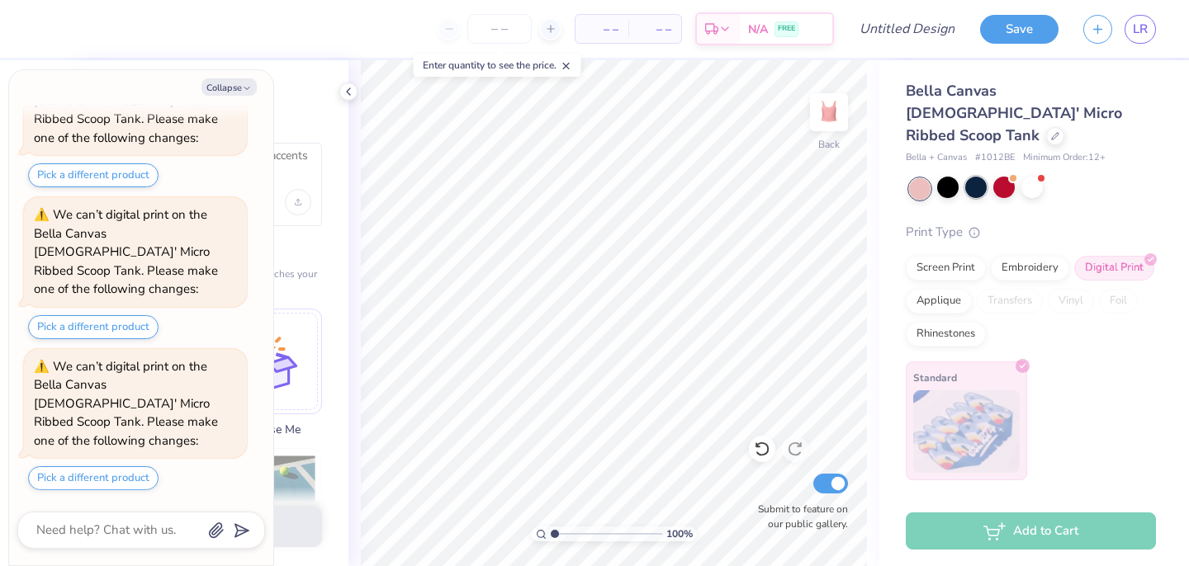
click at [975, 177] on div at bounding box center [975, 187] width 21 height 21
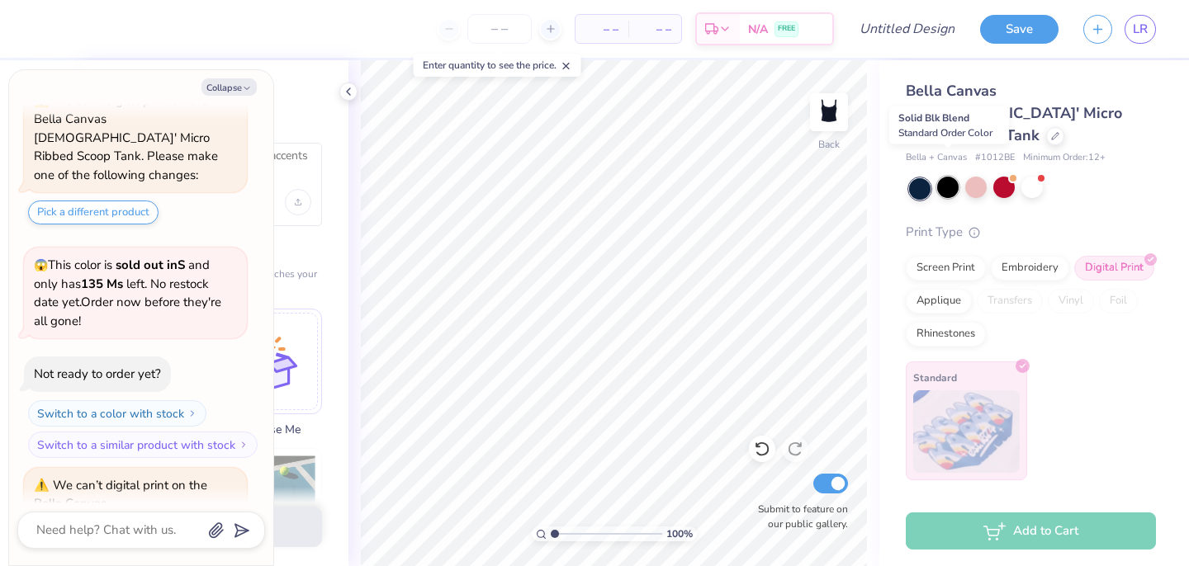
click at [948, 177] on div at bounding box center [947, 187] width 21 height 21
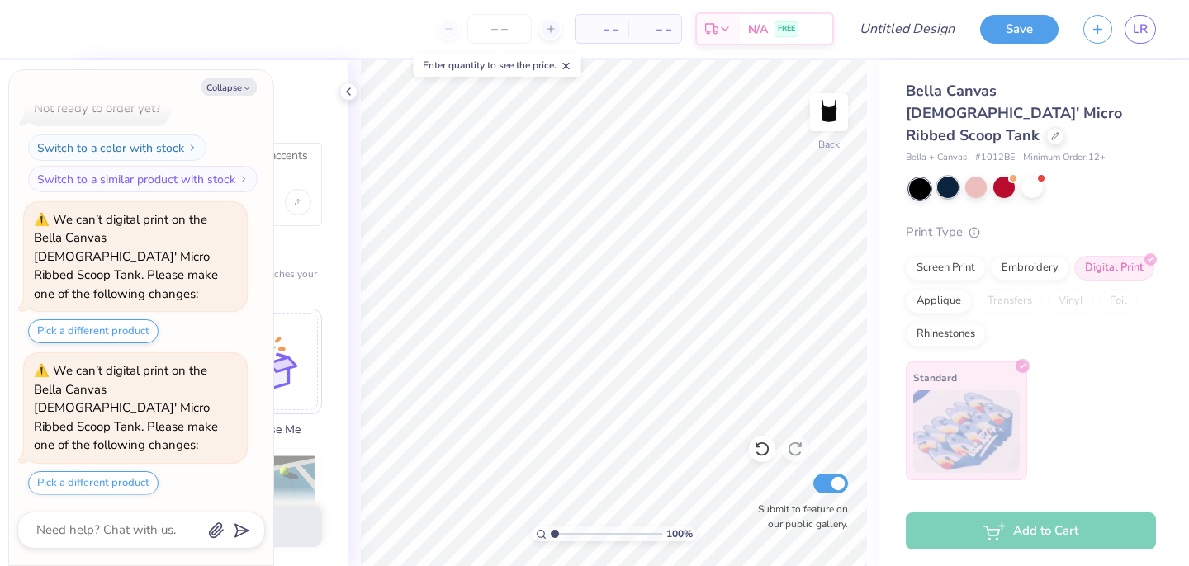
click at [956, 177] on div at bounding box center [947, 187] width 21 height 21
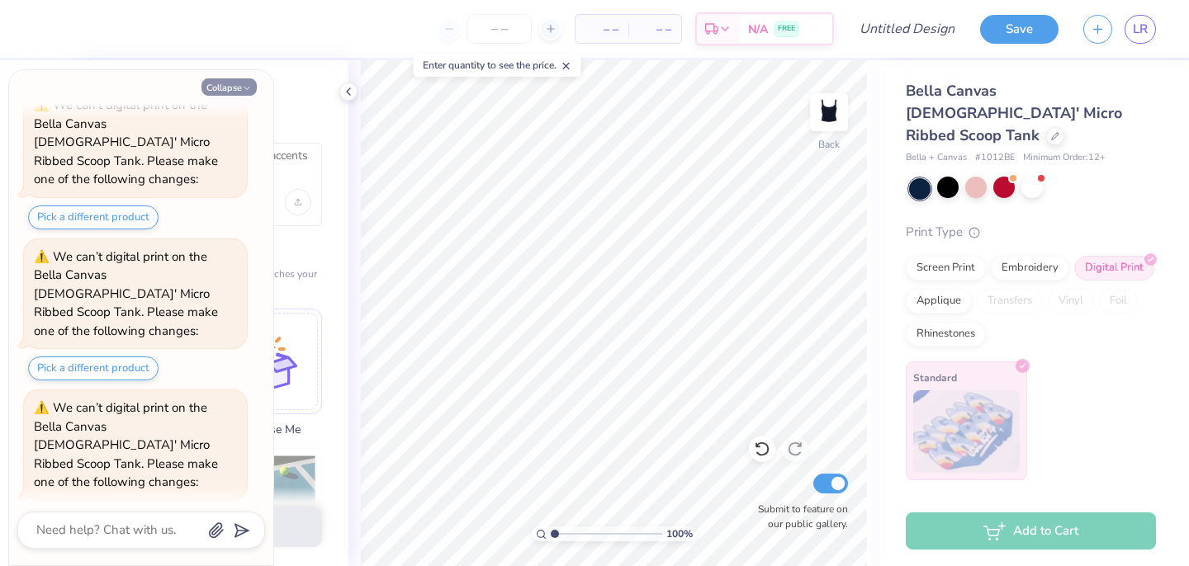
click at [238, 87] on button "Collapse" at bounding box center [228, 86] width 55 height 17
type textarea "x"
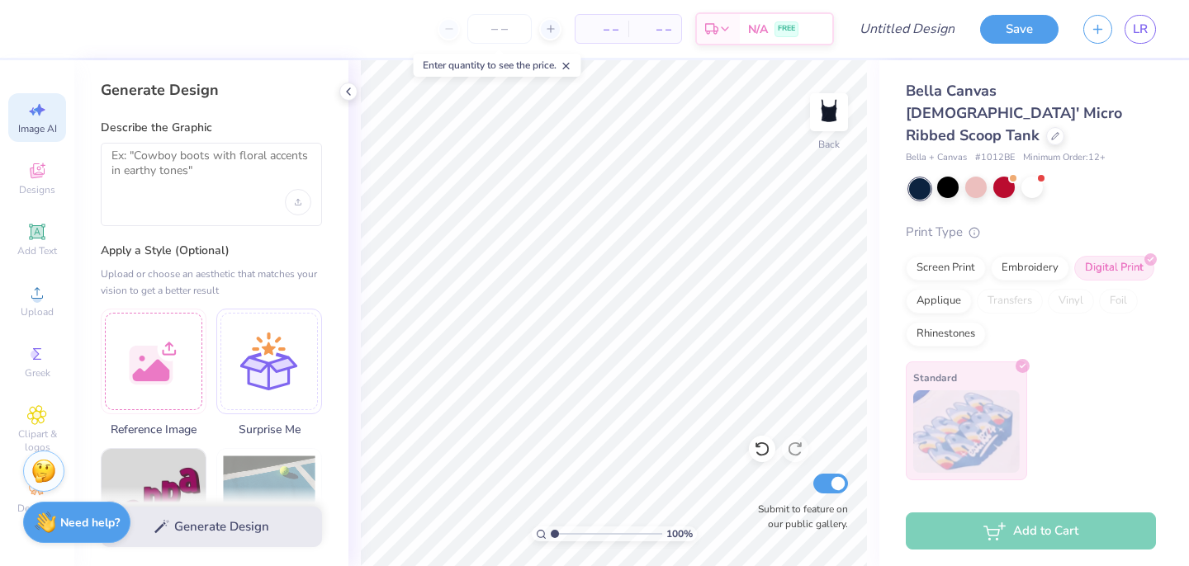
click at [341, 95] on div at bounding box center [348, 92] width 18 height 18
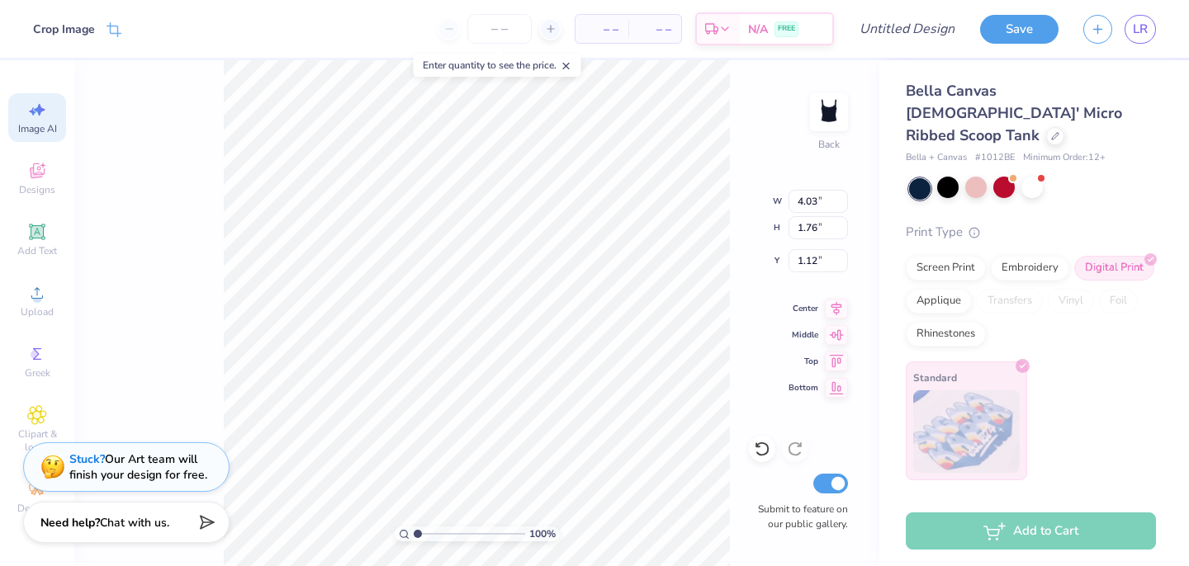
type input "3.84"
type input "1.68"
type input "1.20"
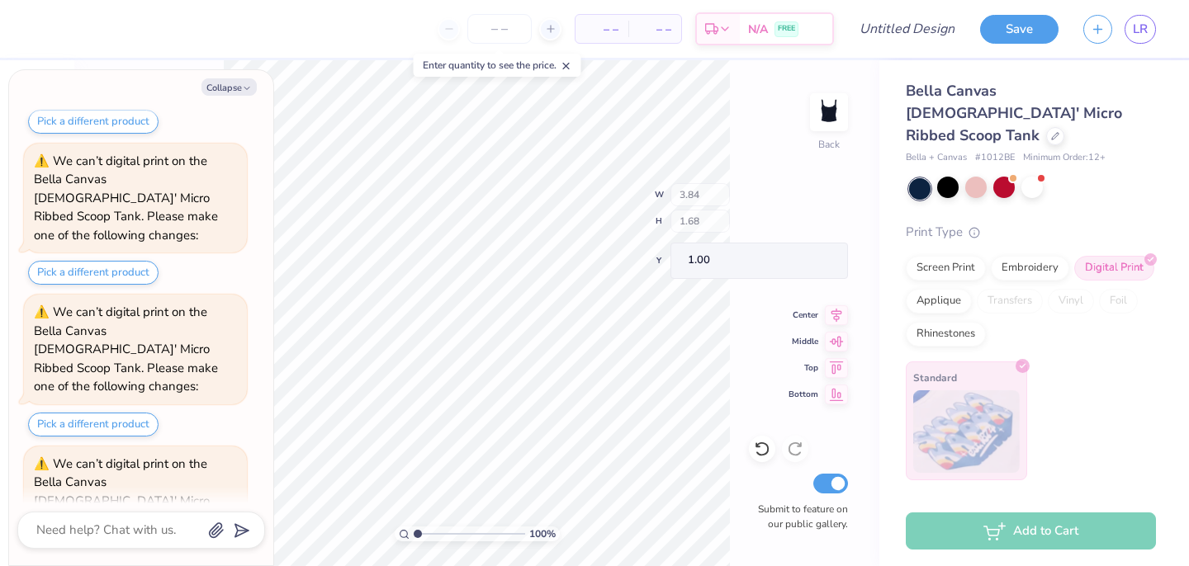
scroll to position [6803, 0]
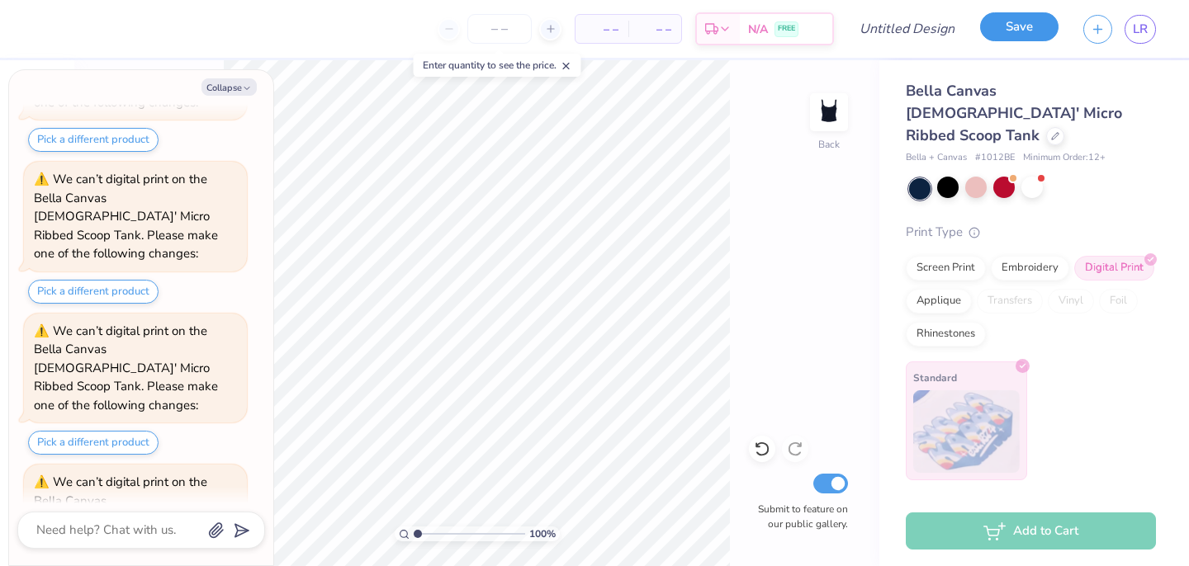
click at [1019, 33] on button "Save" at bounding box center [1019, 26] width 78 height 29
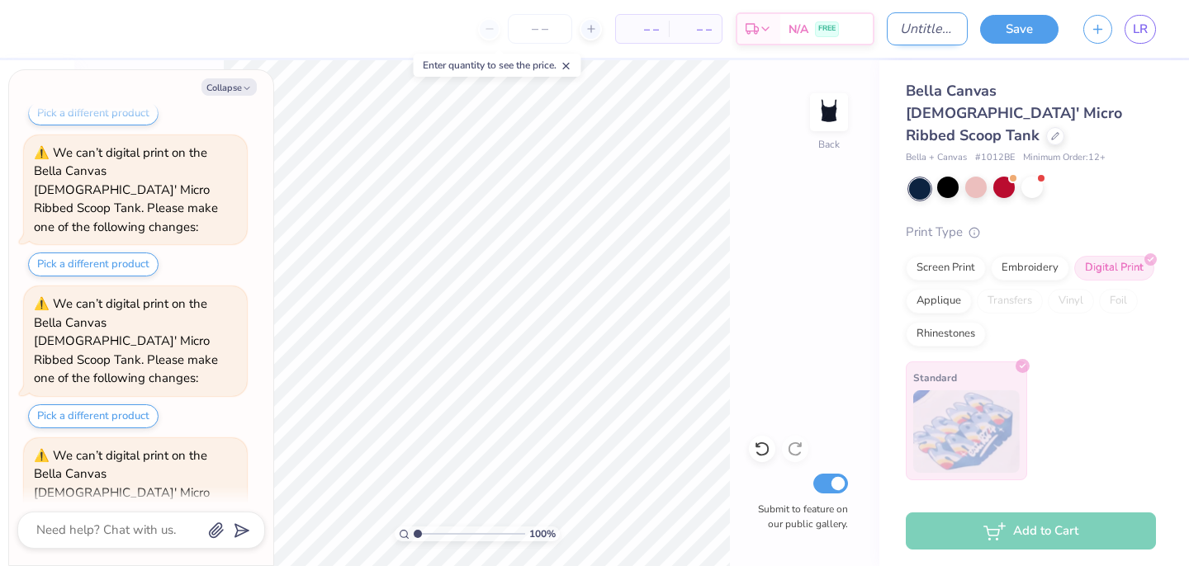
type textarea "x"
click at [915, 26] on input "Design Title" at bounding box center [927, 28] width 81 height 33
type input "idk"
click at [1023, 31] on button "Save" at bounding box center [1019, 26] width 78 height 29
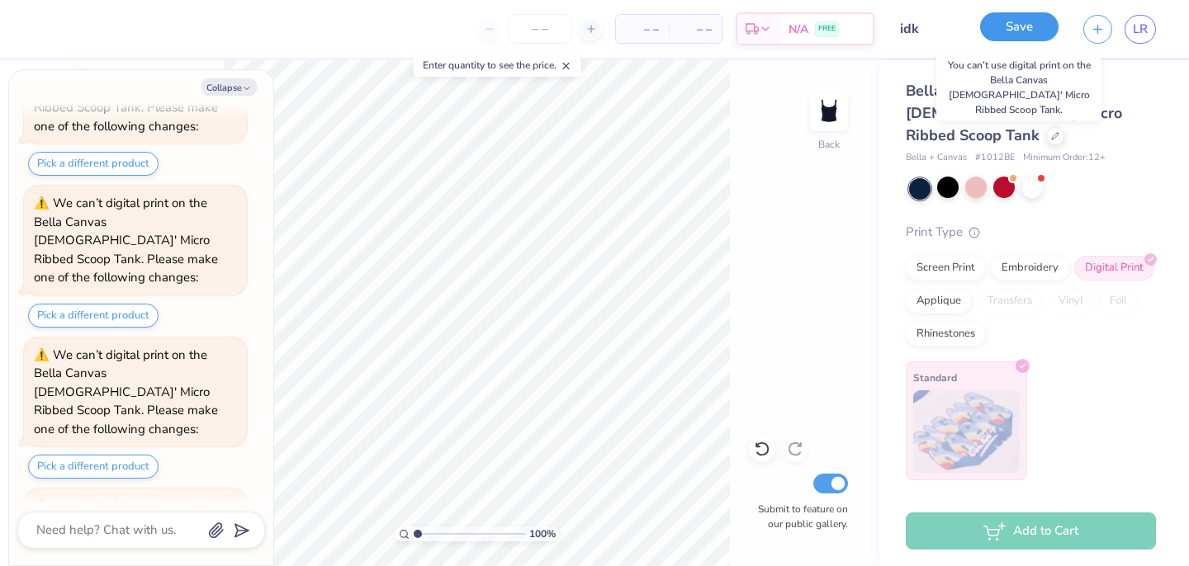
click at [1023, 31] on button "Save" at bounding box center [1019, 26] width 78 height 29
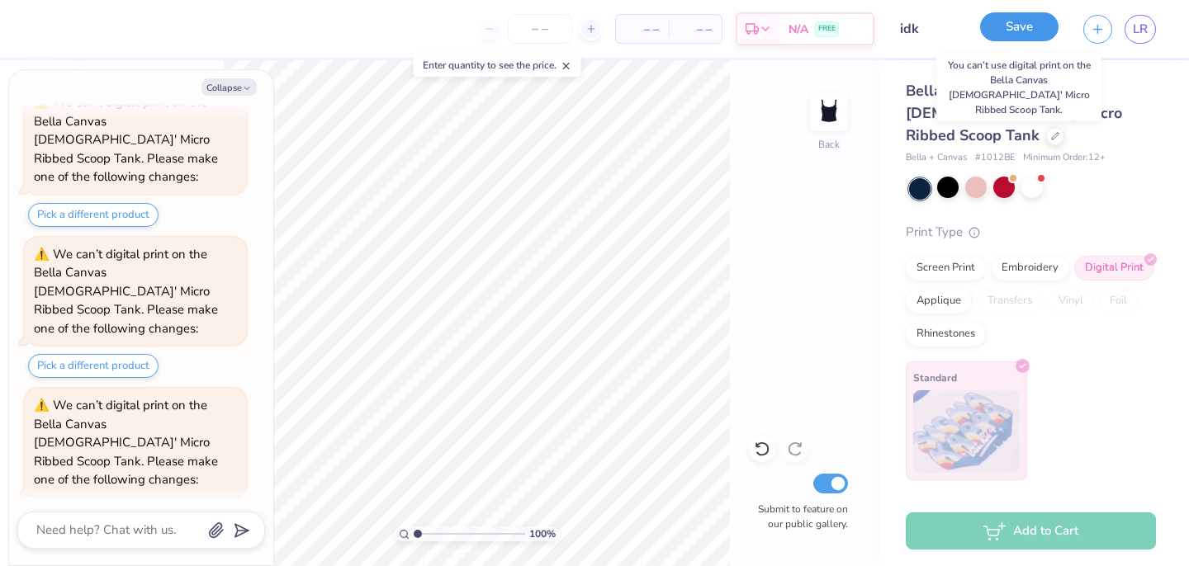
click at [1023, 32] on button "Save" at bounding box center [1019, 26] width 78 height 29
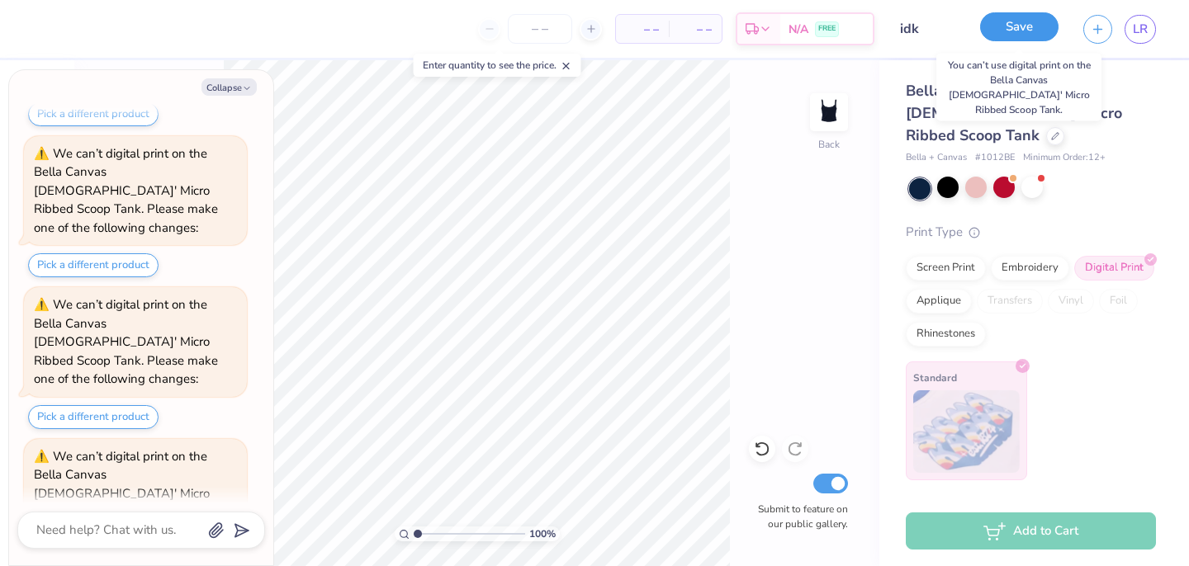
click at [1023, 32] on button "Save" at bounding box center [1019, 26] width 78 height 29
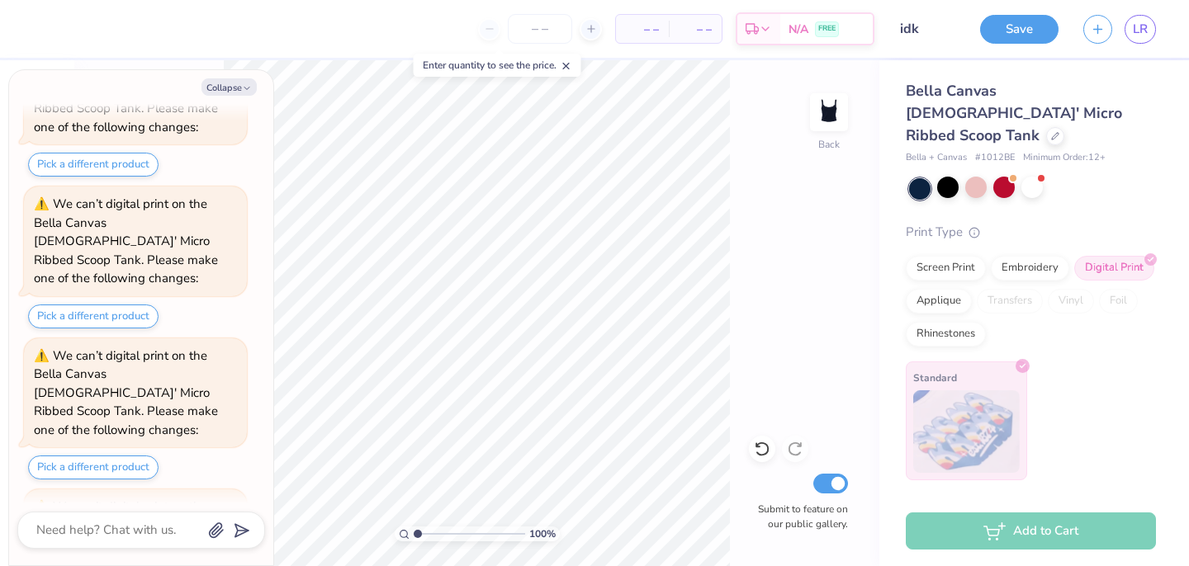
click at [999, 121] on div "Bella Canvas Ladies' Micro Ribbed Scoop Tank" at bounding box center [1031, 113] width 250 height 67
click at [1051, 130] on icon at bounding box center [1055, 134] width 8 height 8
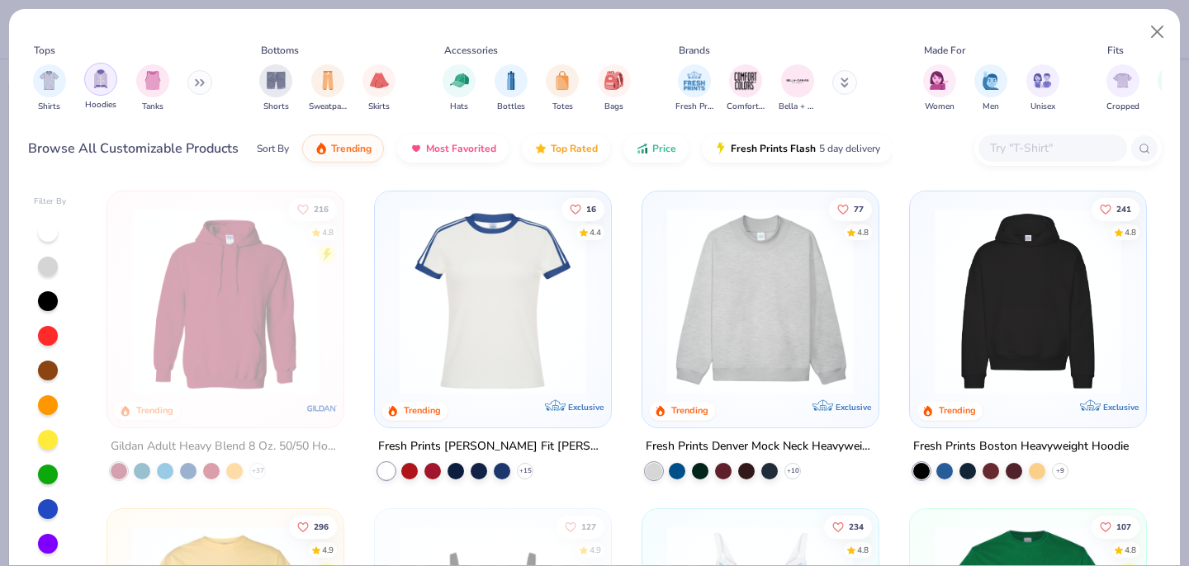
click at [154, 82] on img "filter for Tanks" at bounding box center [153, 80] width 18 height 19
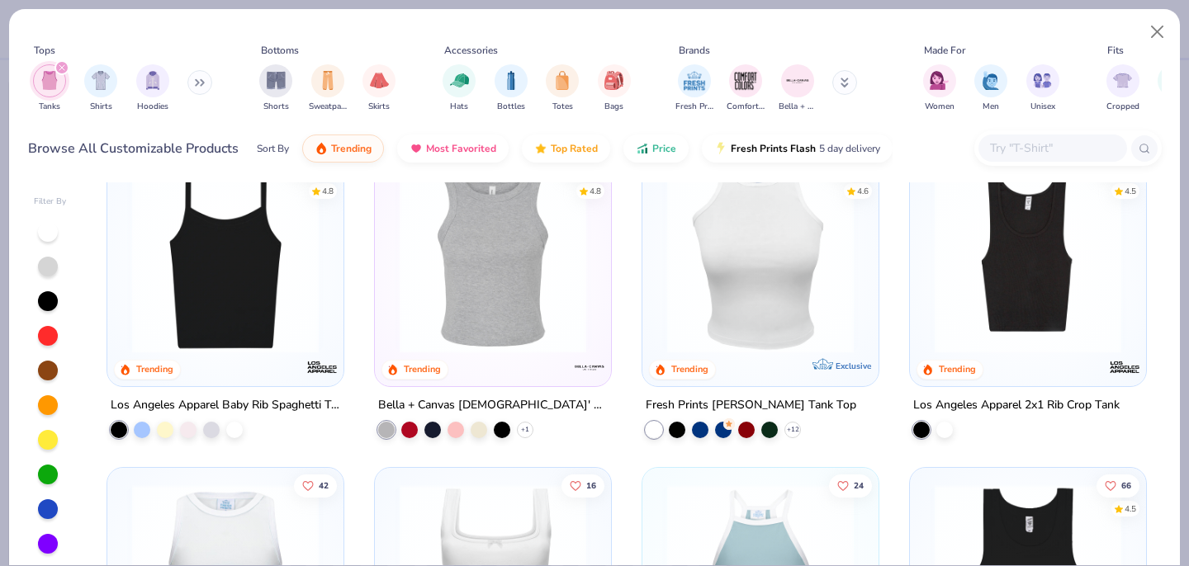
scroll to position [356, 0]
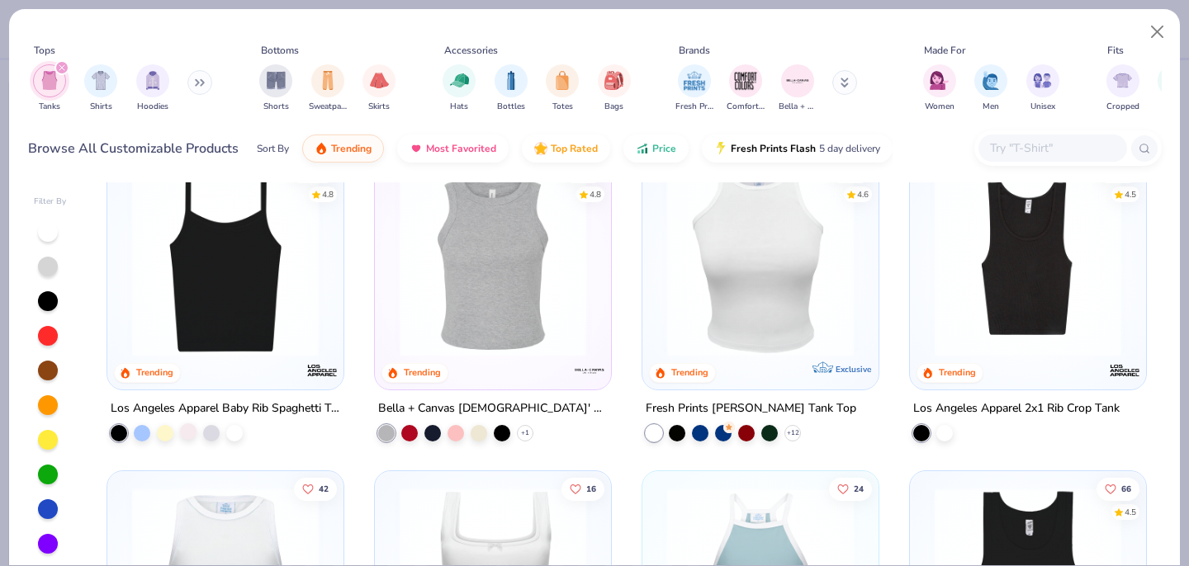
click at [192, 437] on div at bounding box center [188, 431] width 17 height 17
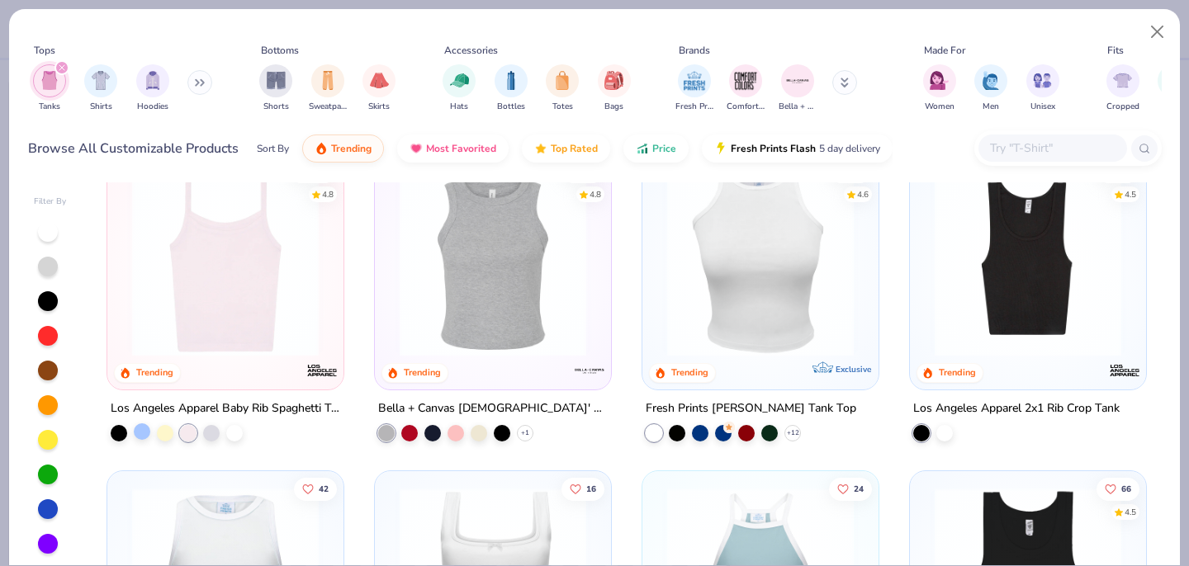
click at [146, 430] on div at bounding box center [142, 431] width 17 height 17
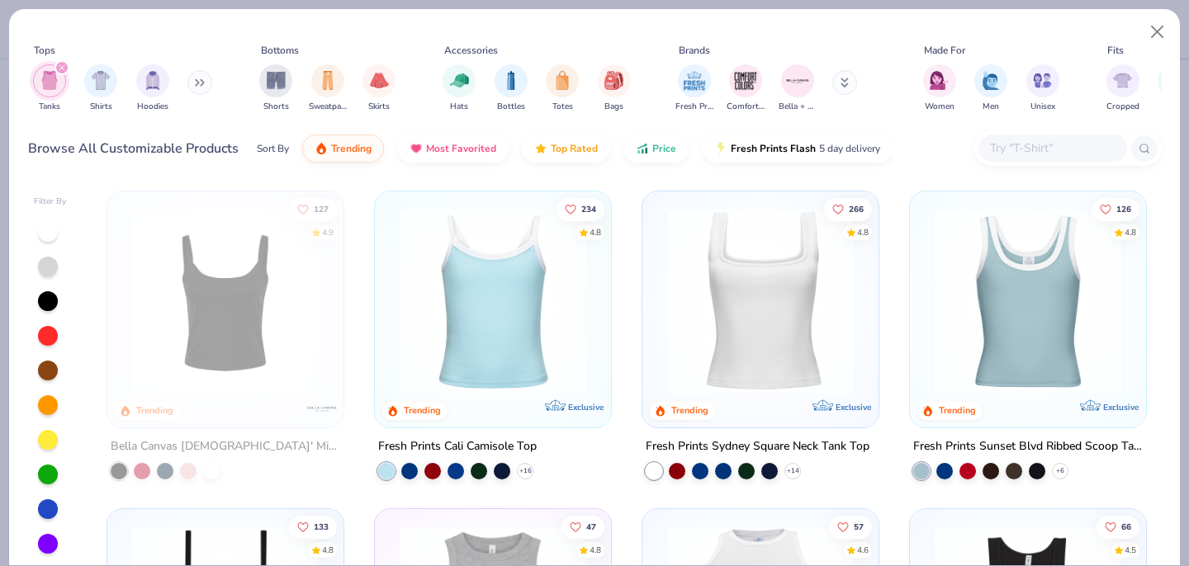
scroll to position [27, 0]
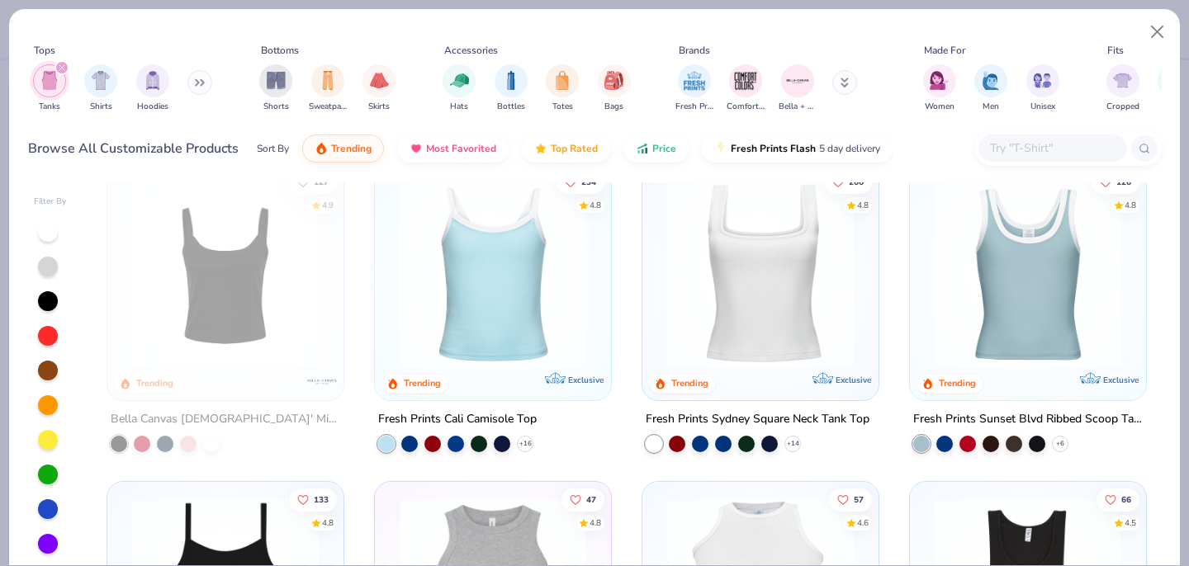
click at [539, 244] on img at bounding box center [492, 274] width 203 height 187
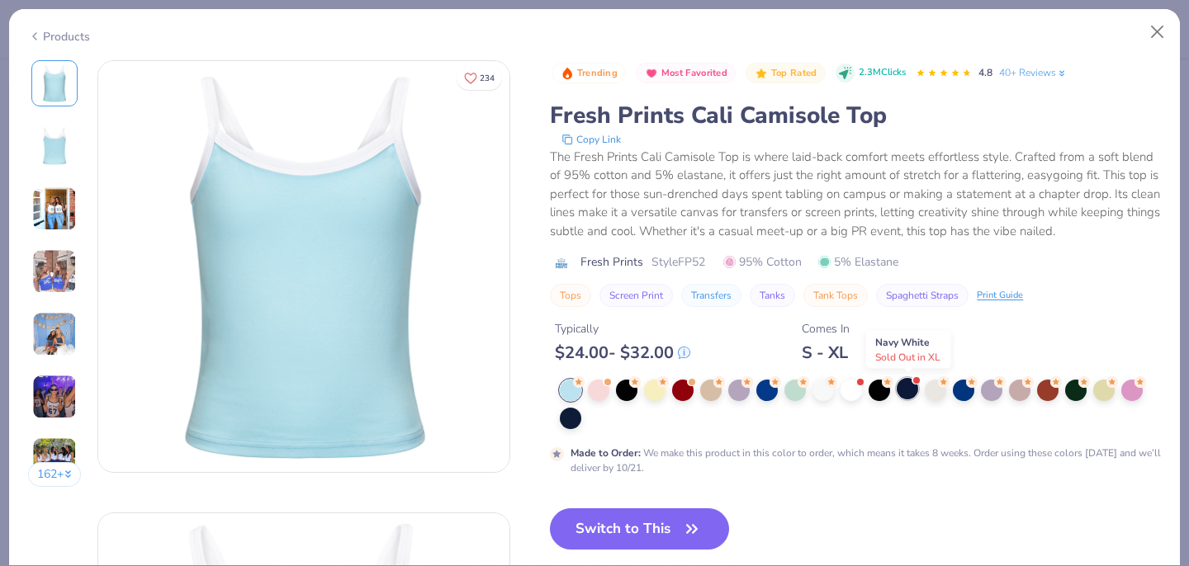
click at [914, 392] on div at bounding box center [906, 388] width 21 height 21
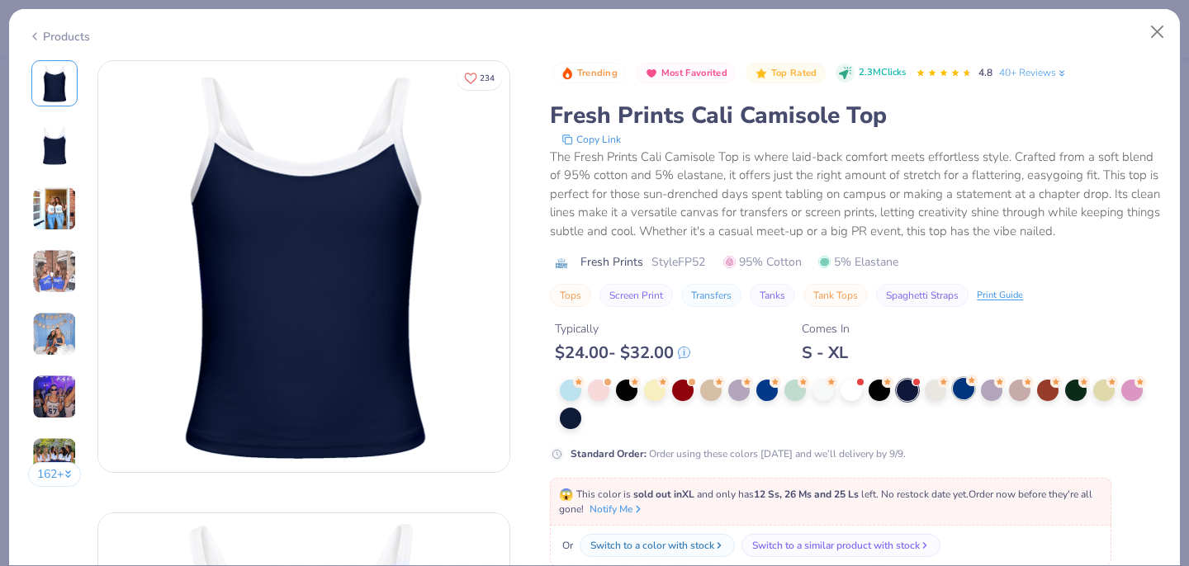
click at [967, 395] on div at bounding box center [963, 388] width 21 height 21
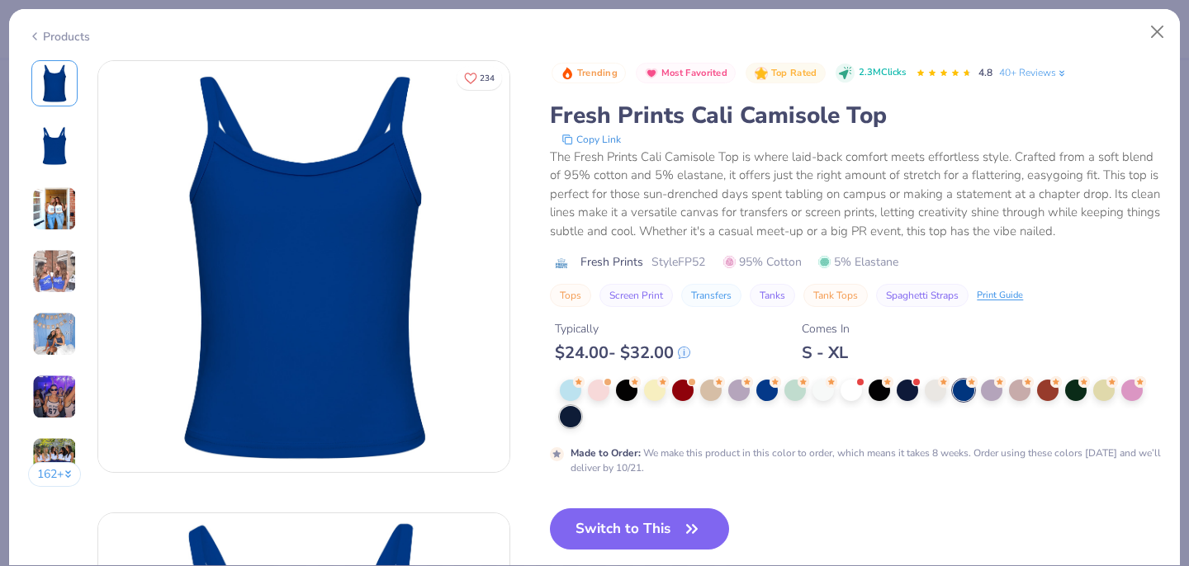
click at [576, 420] on div at bounding box center [570, 416] width 21 height 21
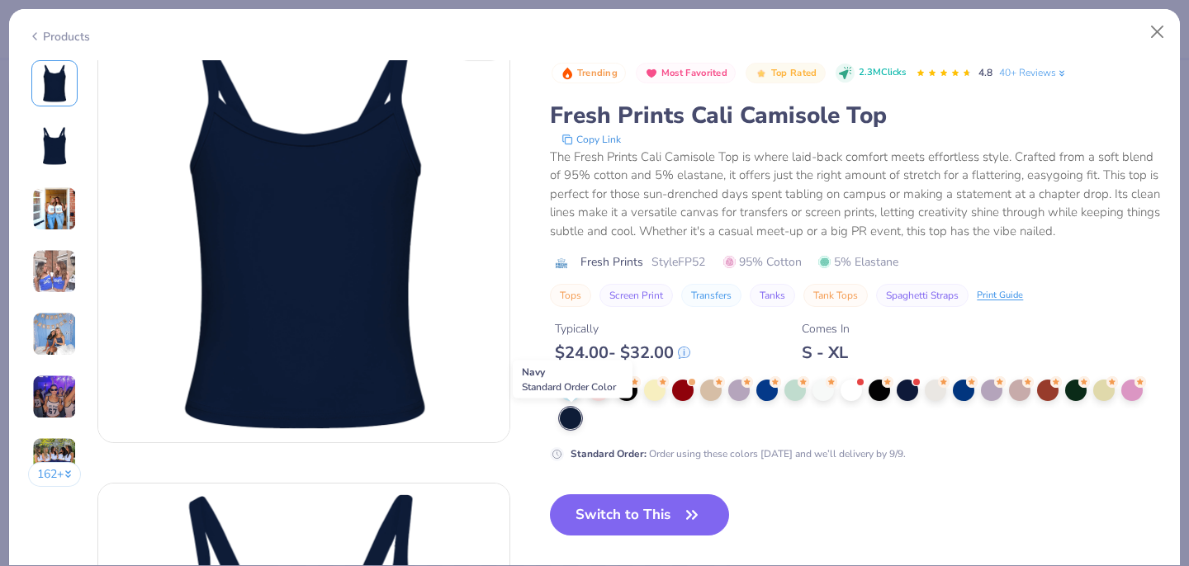
scroll to position [32, 0]
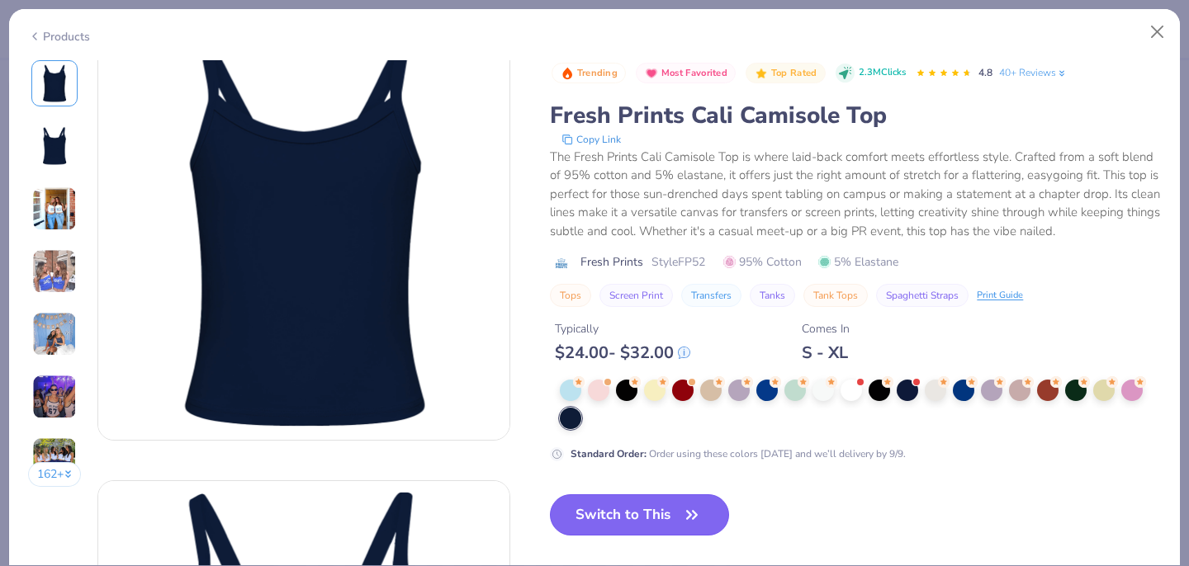
click at [610, 507] on button "Switch to This" at bounding box center [639, 514] width 179 height 41
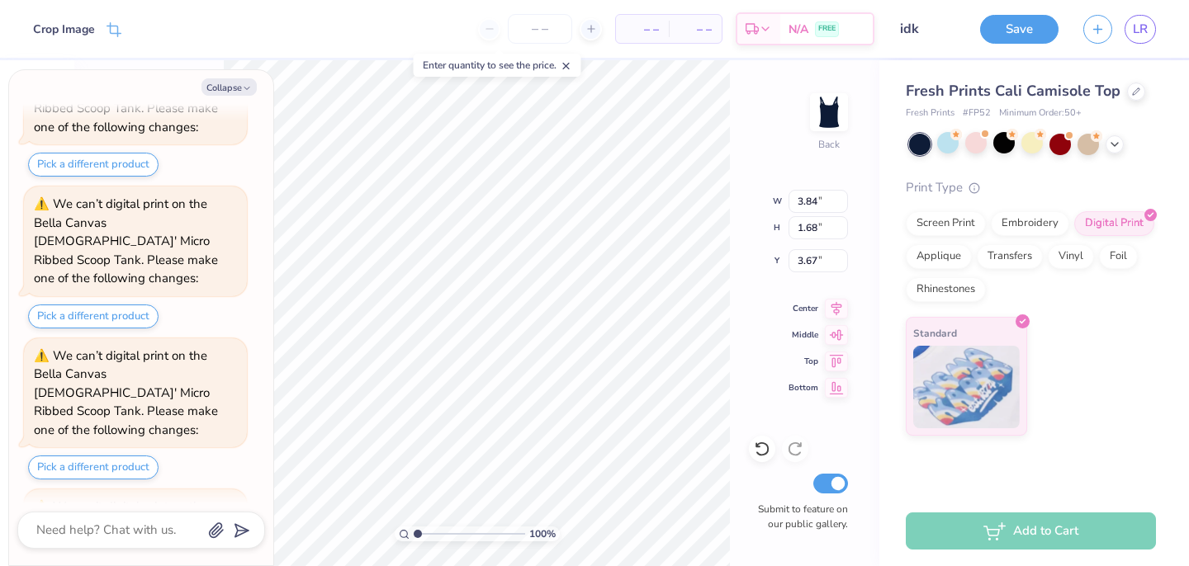
type textarea "x"
type input "1.53"
type textarea "x"
type input "4.01"
type input "1.75"
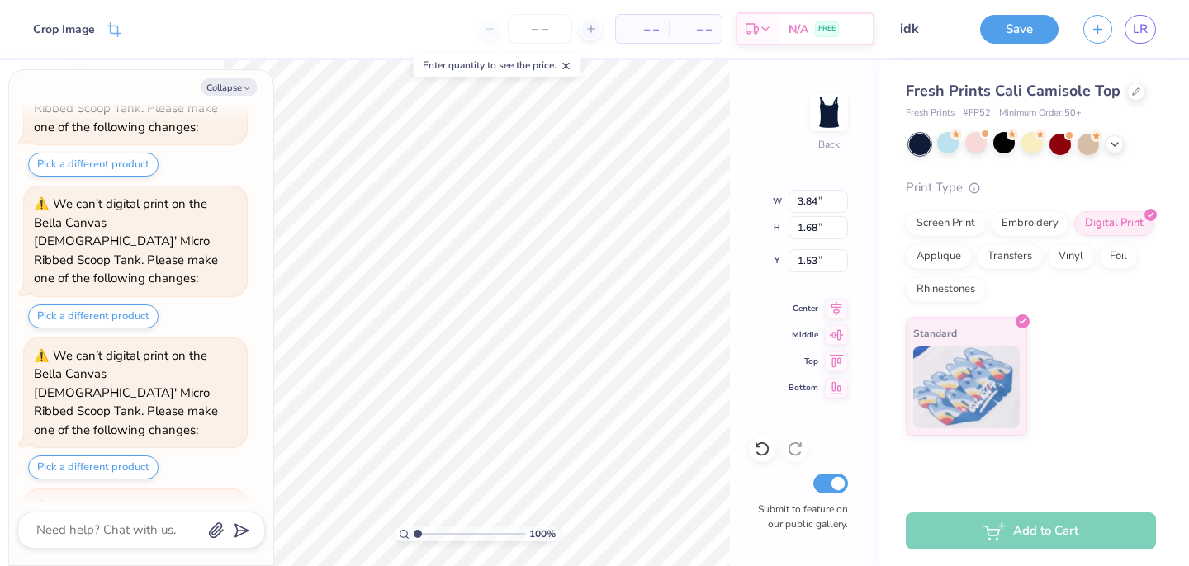
type input "1.46"
click at [240, 83] on button "Collapse" at bounding box center [228, 86] width 55 height 17
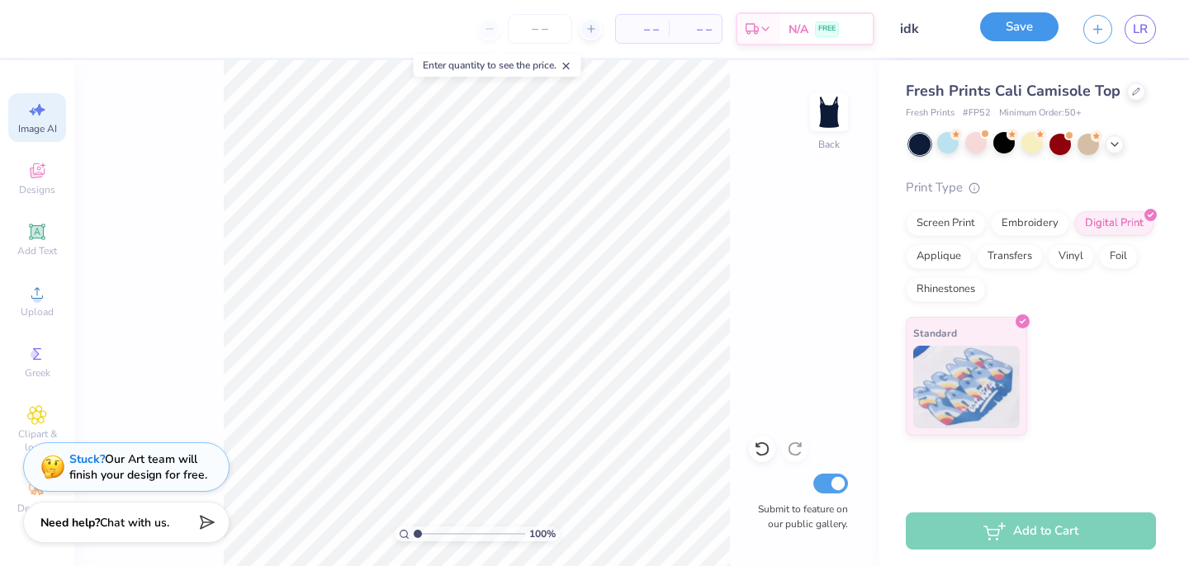
click at [1033, 30] on button "Save" at bounding box center [1019, 26] width 78 height 29
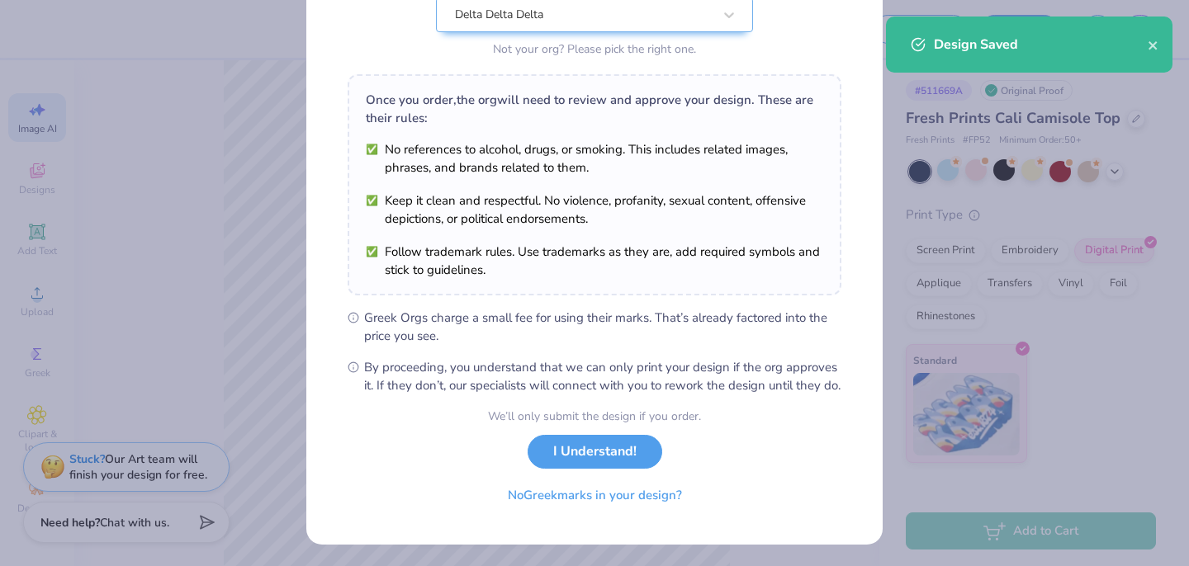
scroll to position [206, 0]
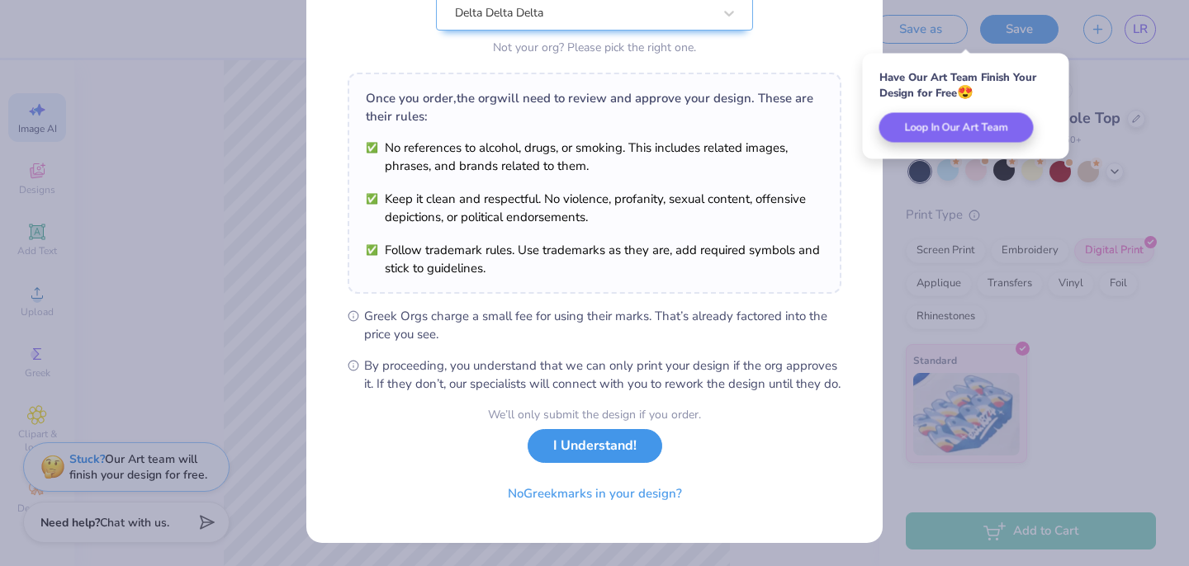
click at [603, 450] on button "I Understand!" at bounding box center [594, 446] width 135 height 34
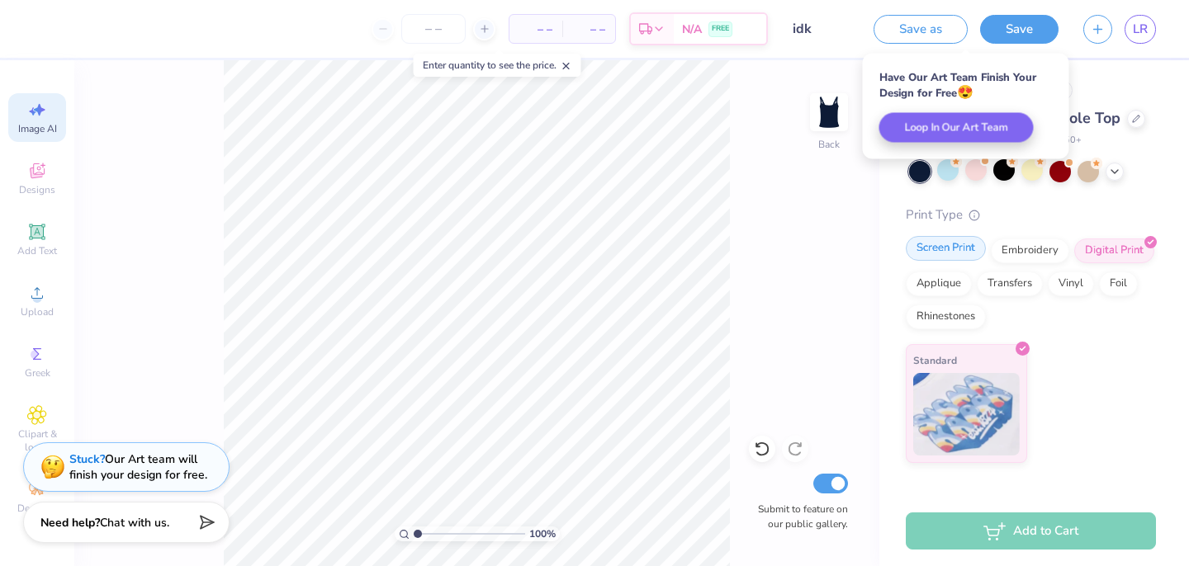
click at [954, 248] on div "Screen Print" at bounding box center [946, 248] width 80 height 25
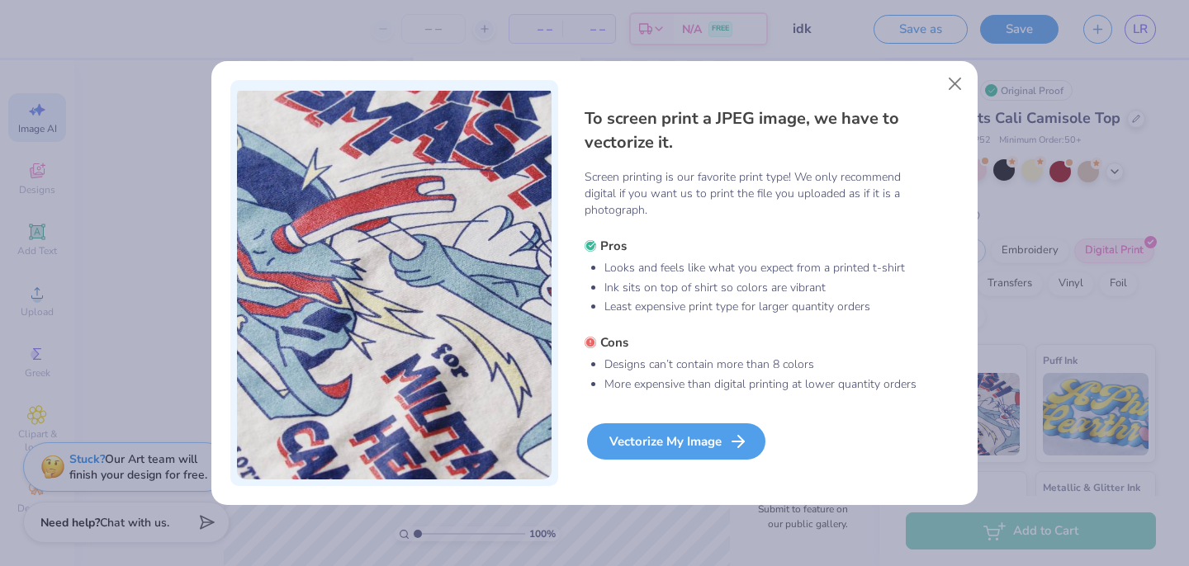
click at [677, 444] on div "Vectorize My Image" at bounding box center [676, 441] width 178 height 36
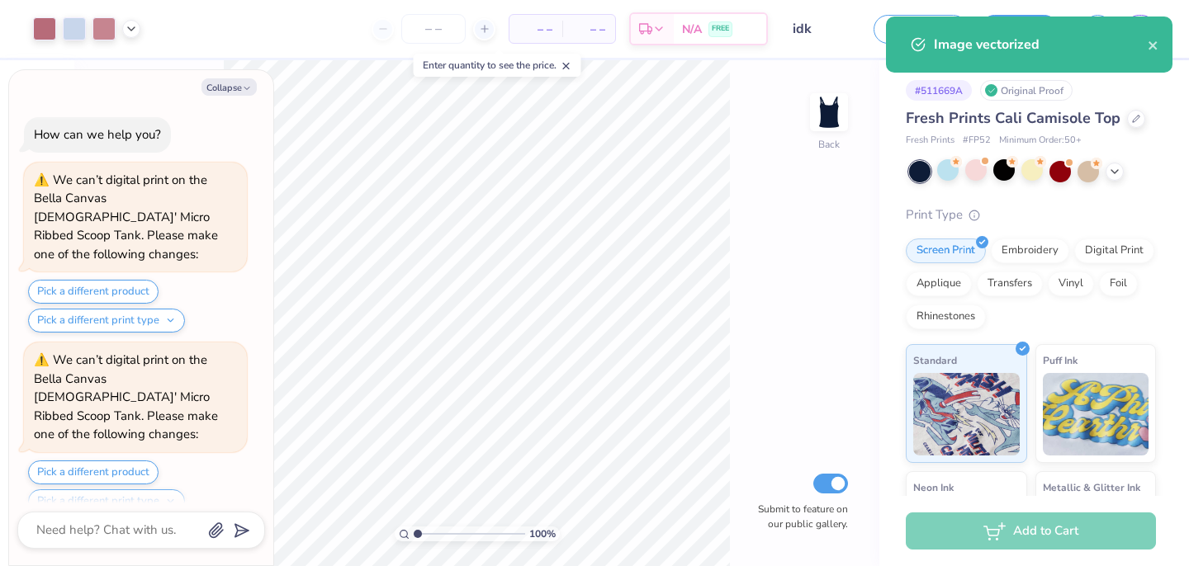
scroll to position [8908, 0]
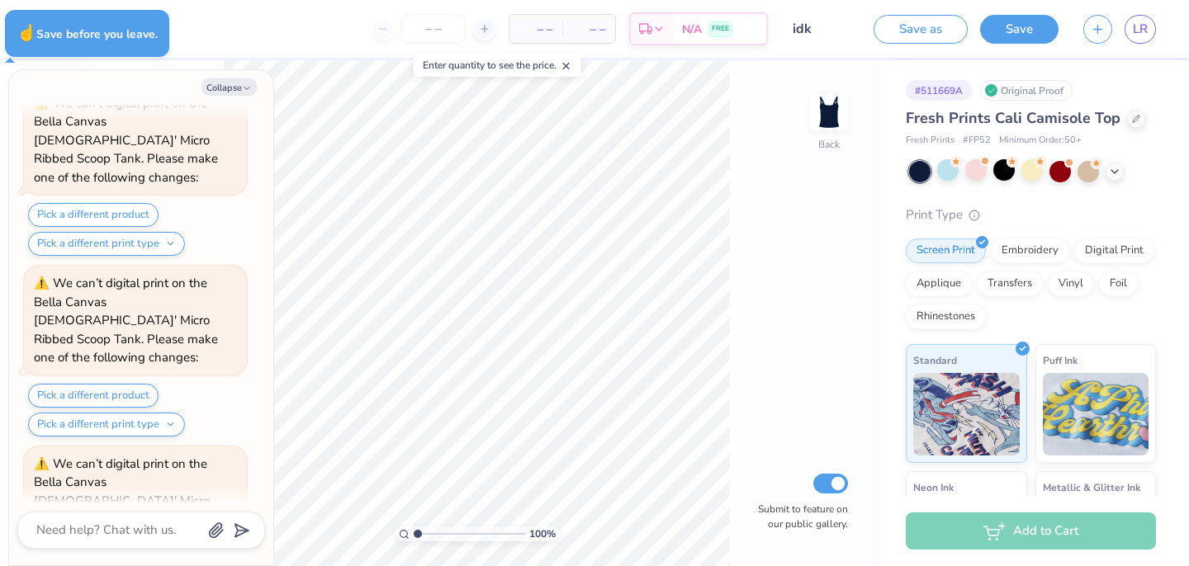
type textarea "x"
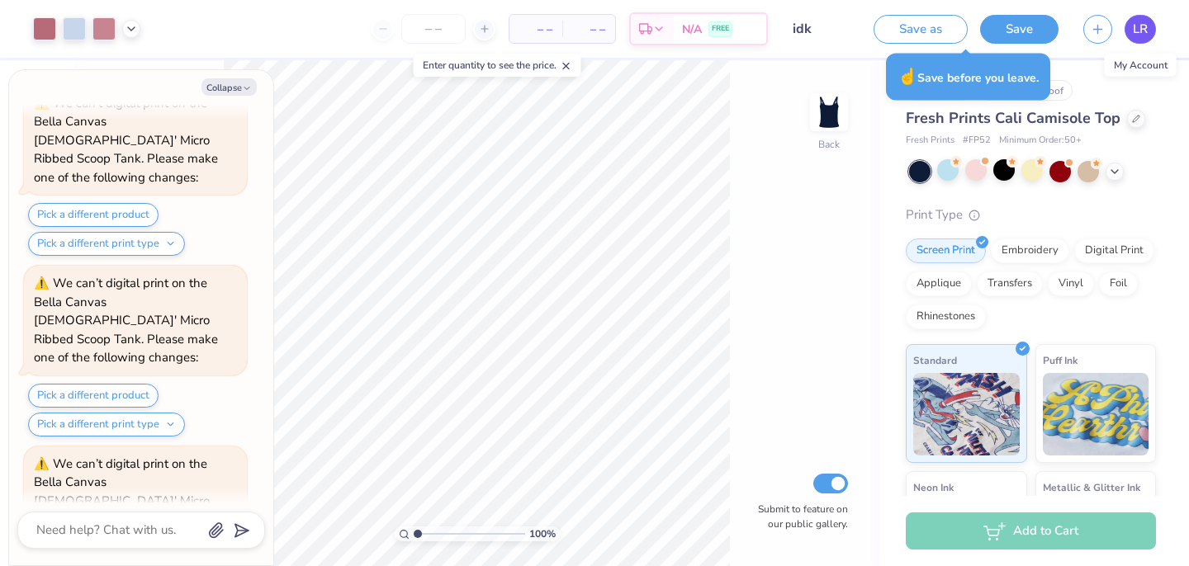
click at [1137, 27] on span "LR" at bounding box center [1140, 29] width 15 height 19
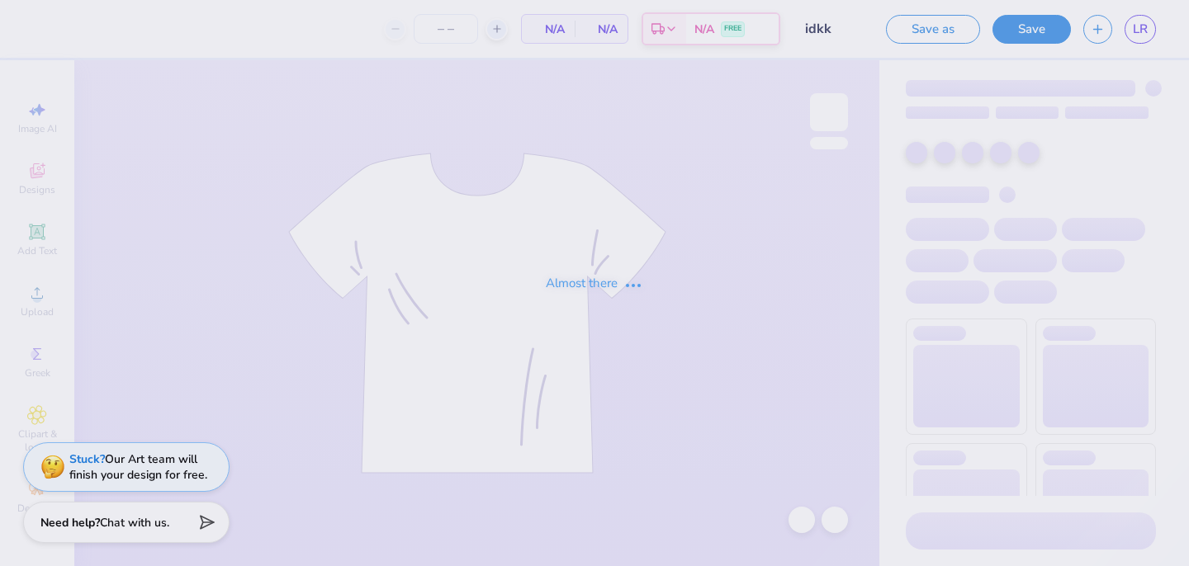
type input "12"
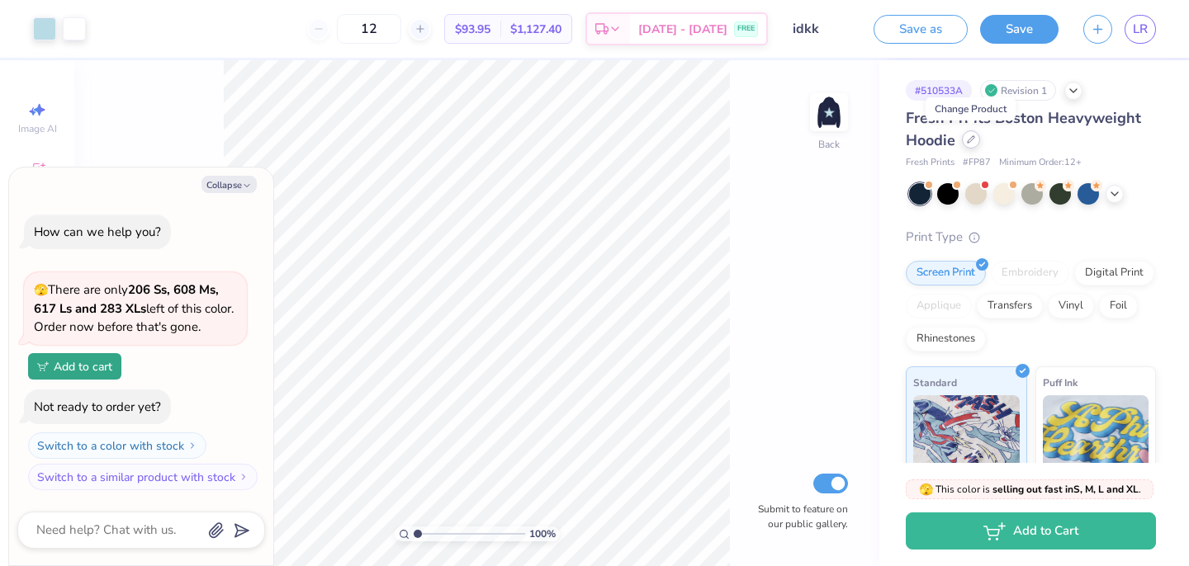
click at [976, 143] on div at bounding box center [971, 139] width 18 height 18
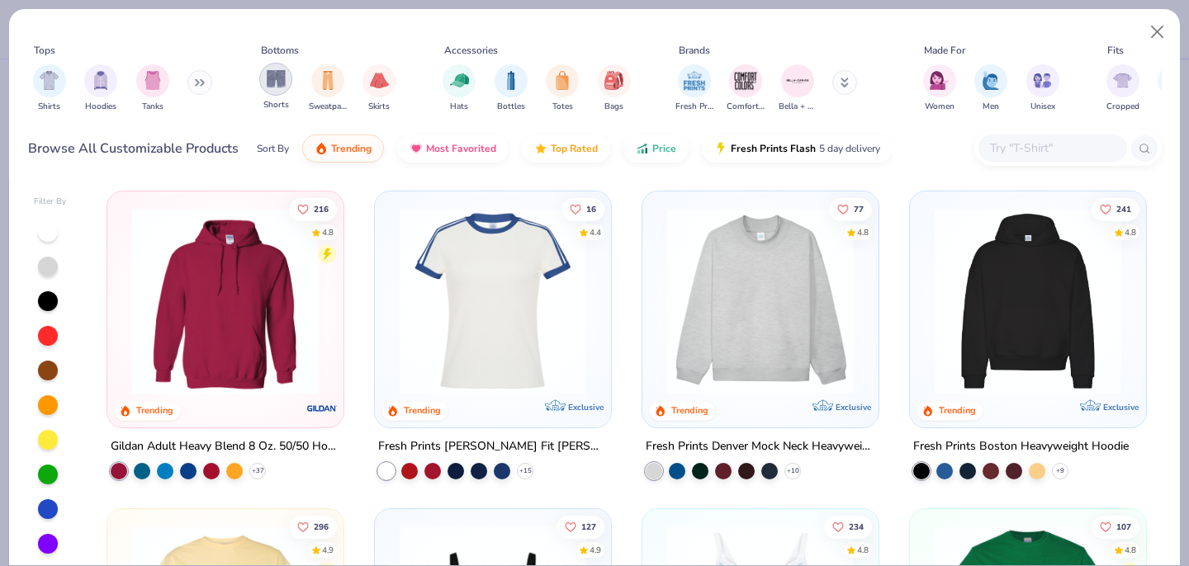
click at [285, 88] on div "filter for Shorts" at bounding box center [275, 79] width 33 height 33
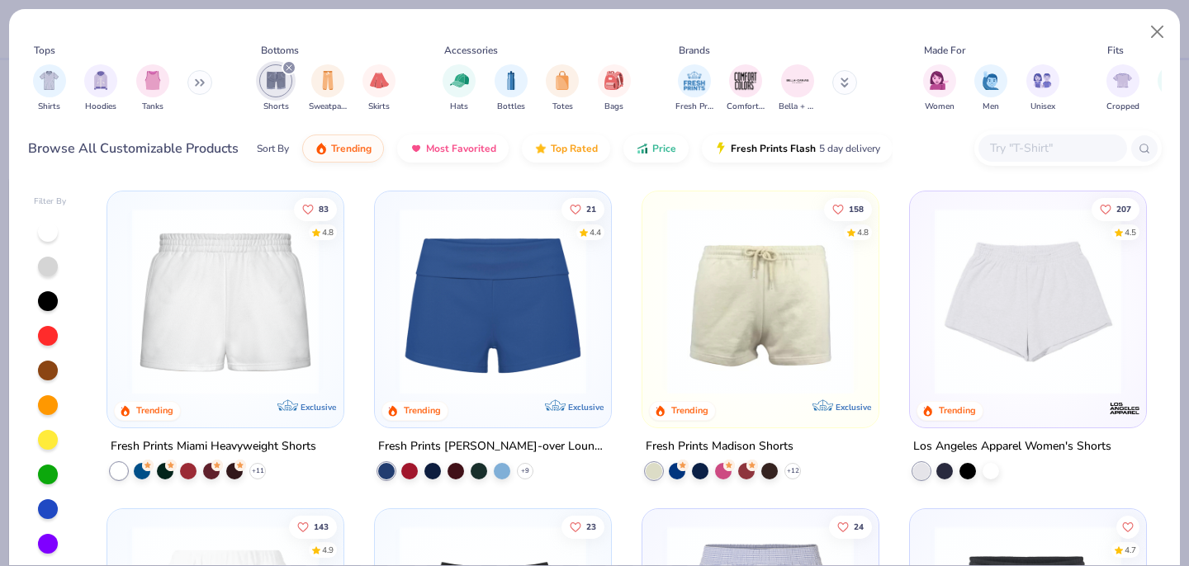
click at [965, 362] on img at bounding box center [1027, 301] width 203 height 187
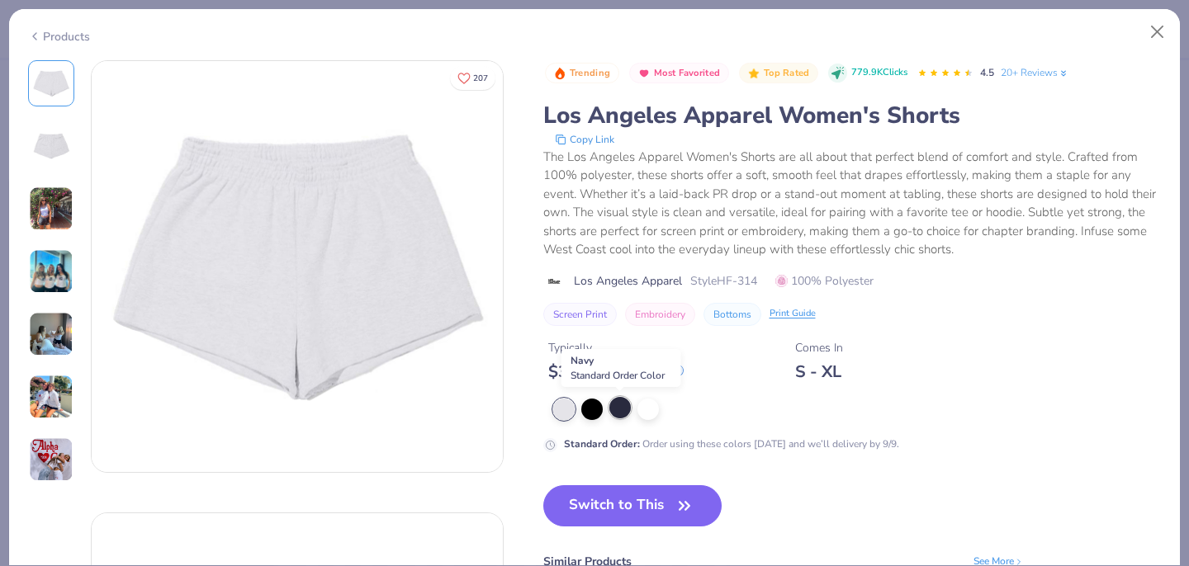
click at [620, 407] on div at bounding box center [619, 407] width 21 height 21
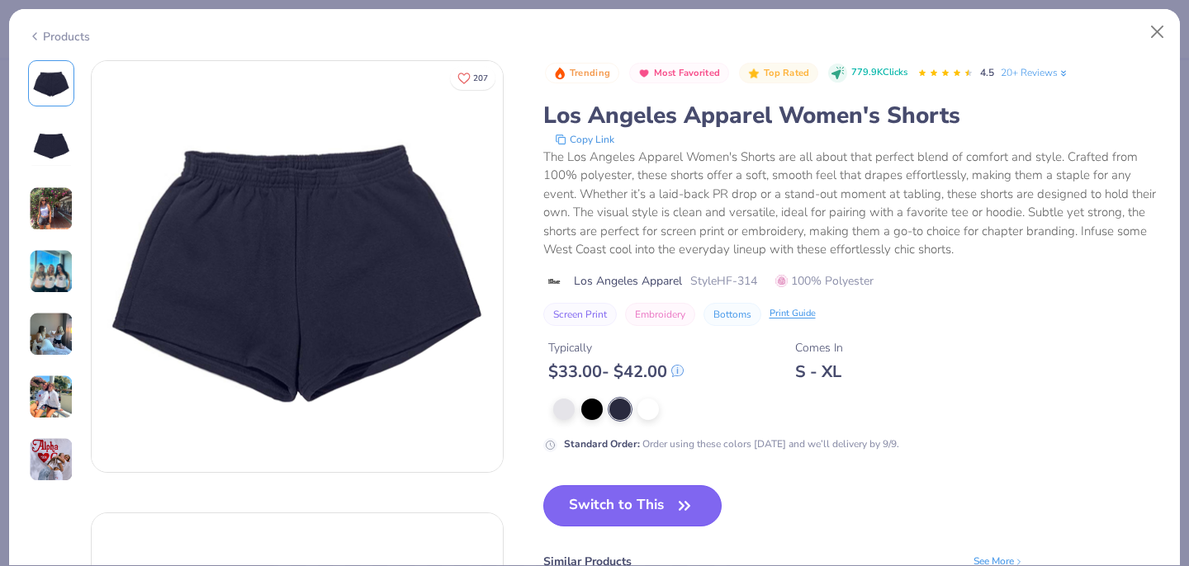
click at [627, 507] on button "Switch to This" at bounding box center [632, 505] width 179 height 41
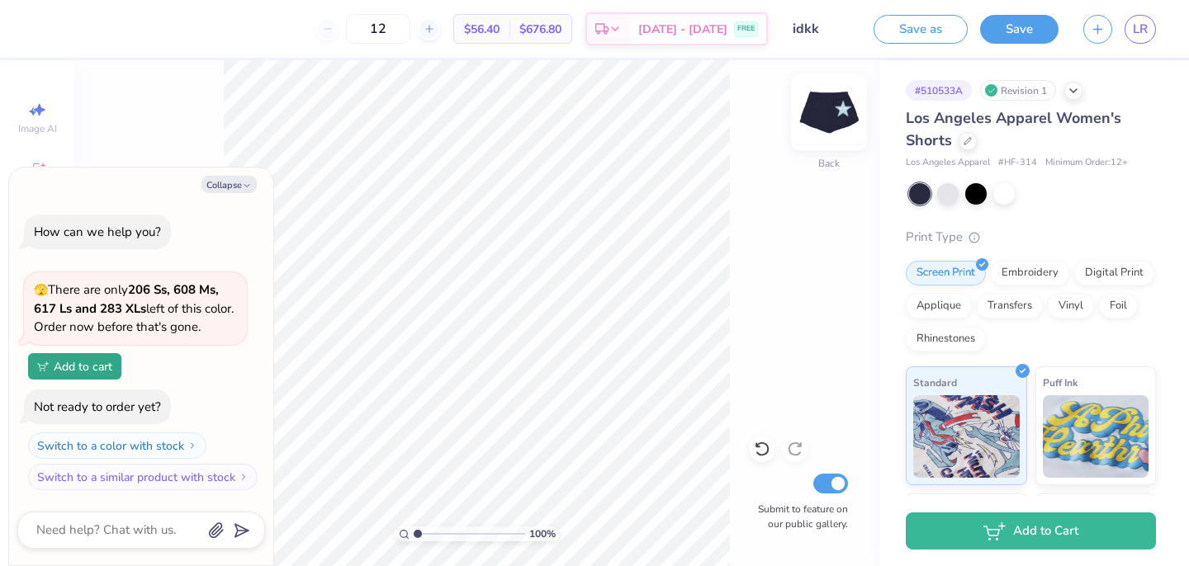
click at [839, 121] on img at bounding box center [829, 112] width 66 height 66
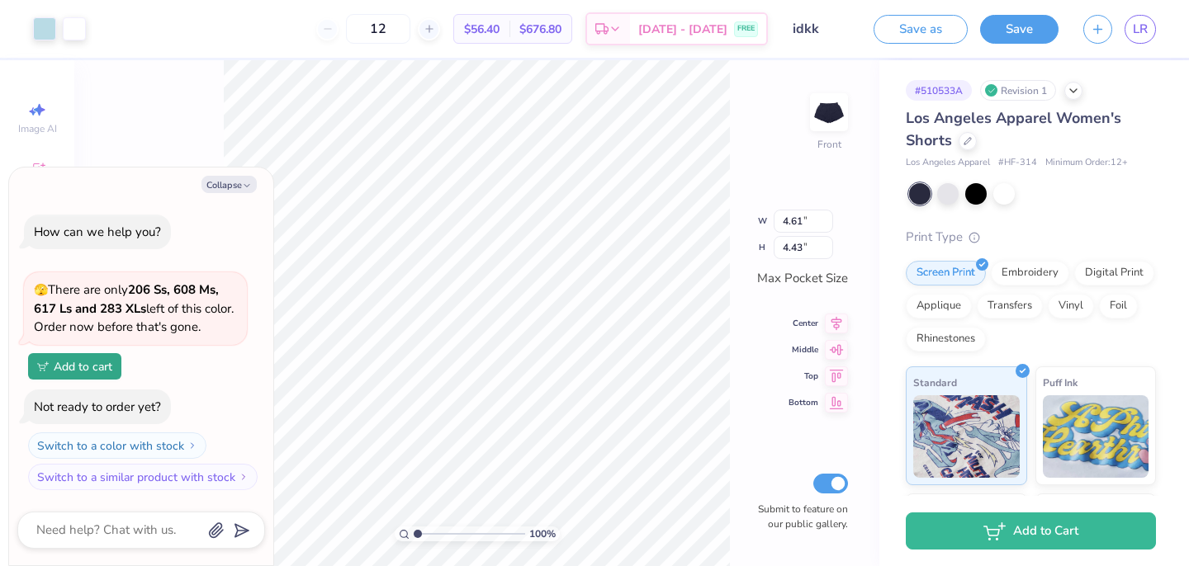
type textarea "x"
type input "3.58"
type input "3.44"
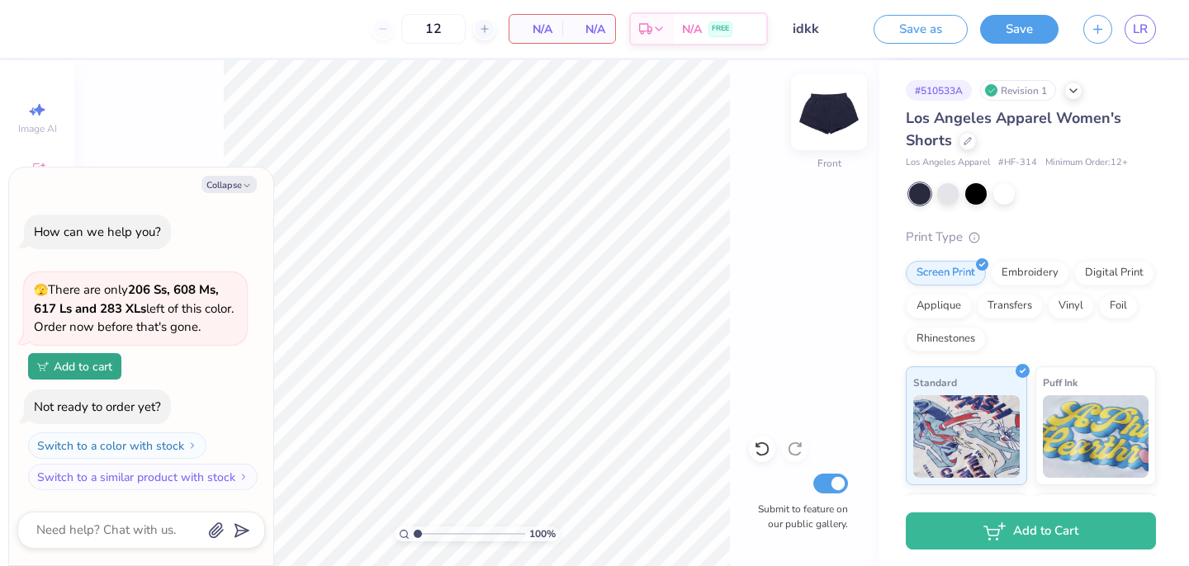
click at [832, 119] on img at bounding box center [829, 112] width 66 height 66
click at [229, 188] on button "Collapse" at bounding box center [228, 184] width 55 height 17
type textarea "x"
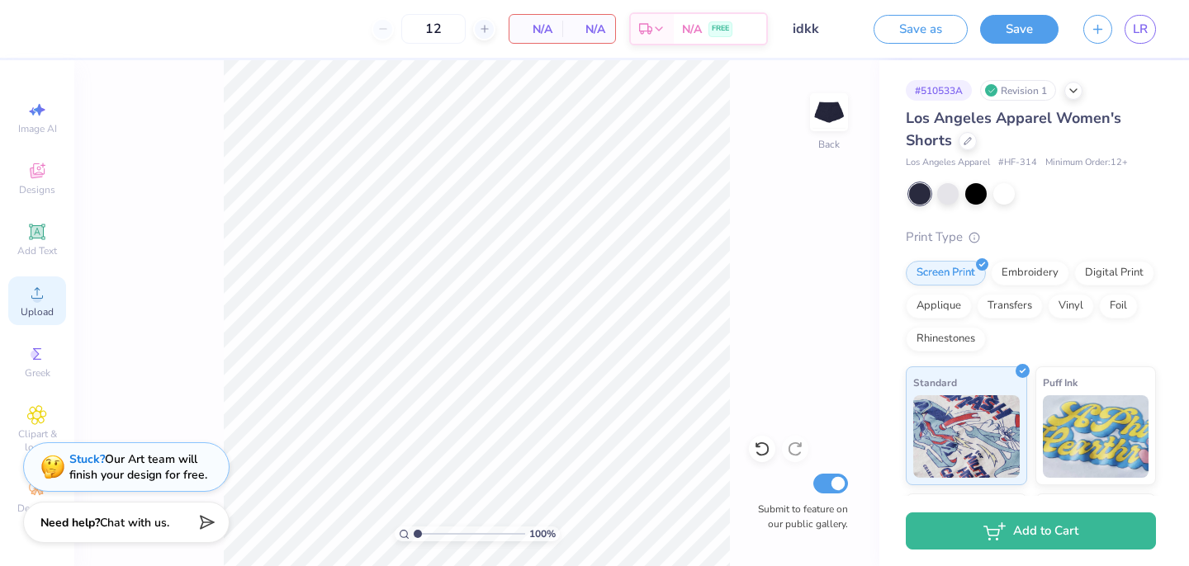
click at [39, 285] on icon at bounding box center [37, 293] width 20 height 20
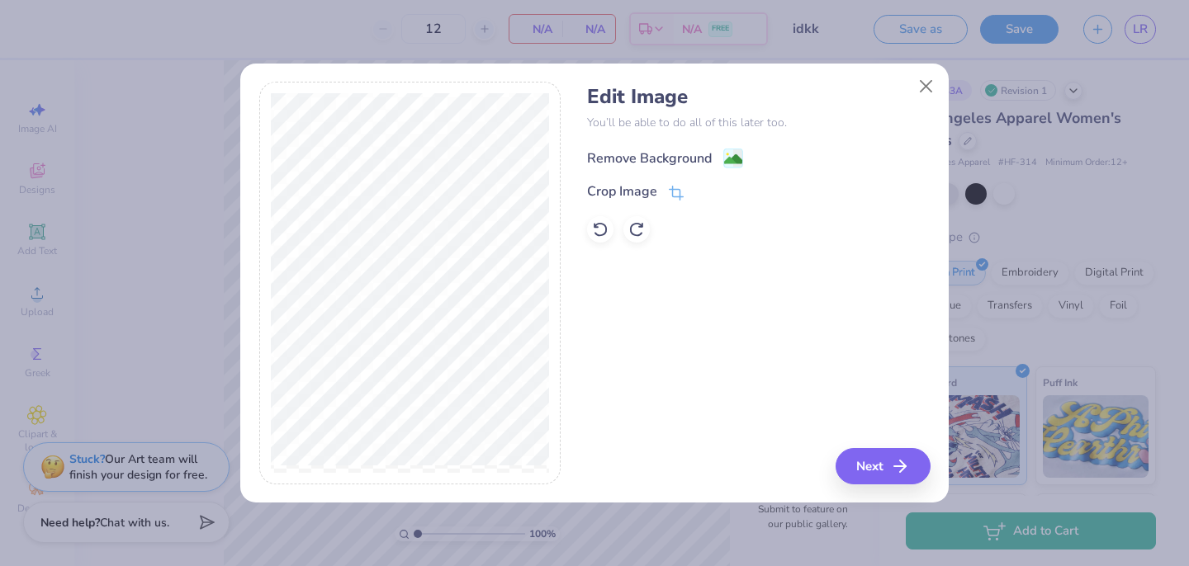
click at [679, 148] on div "Remove Background" at bounding box center [665, 158] width 156 height 21
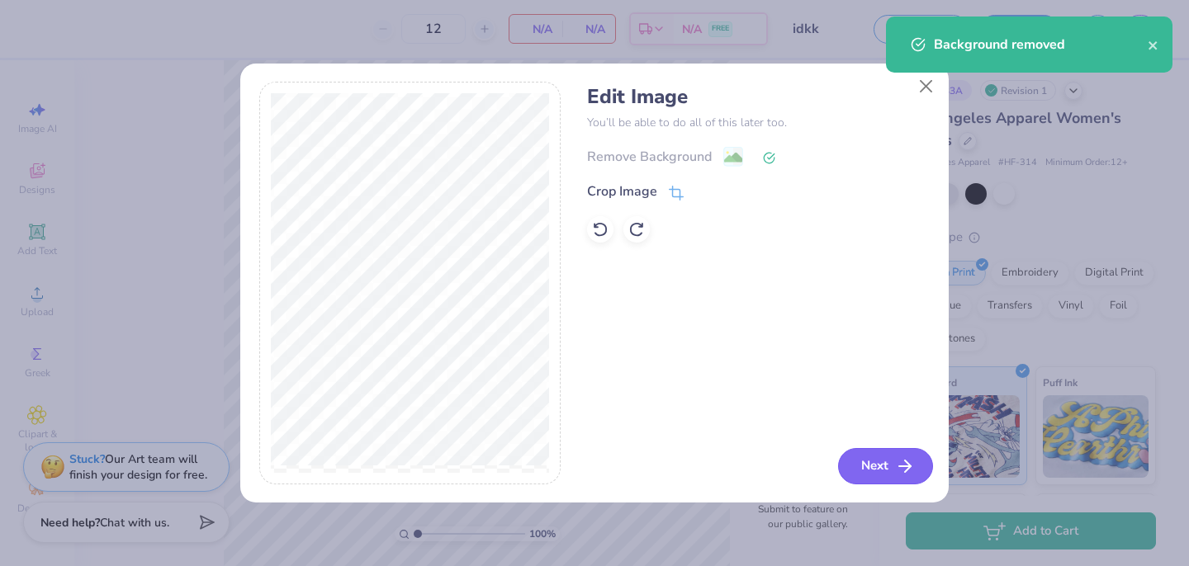
click at [906, 474] on icon "button" at bounding box center [905, 466] width 20 height 20
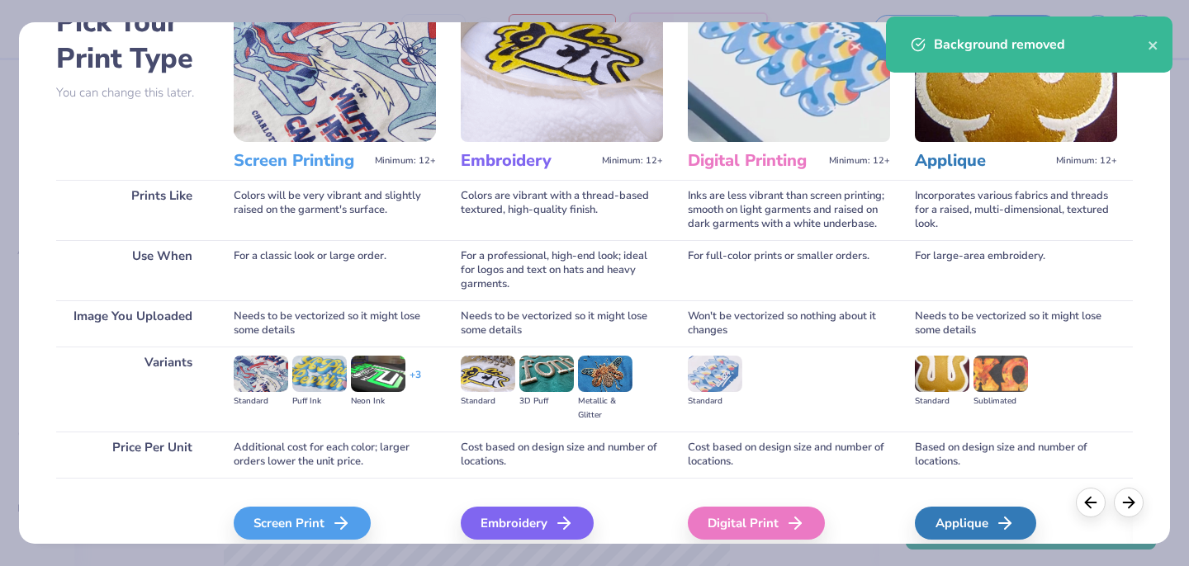
scroll to position [103, 0]
click at [306, 522] on div "Screen Print" at bounding box center [304, 522] width 137 height 33
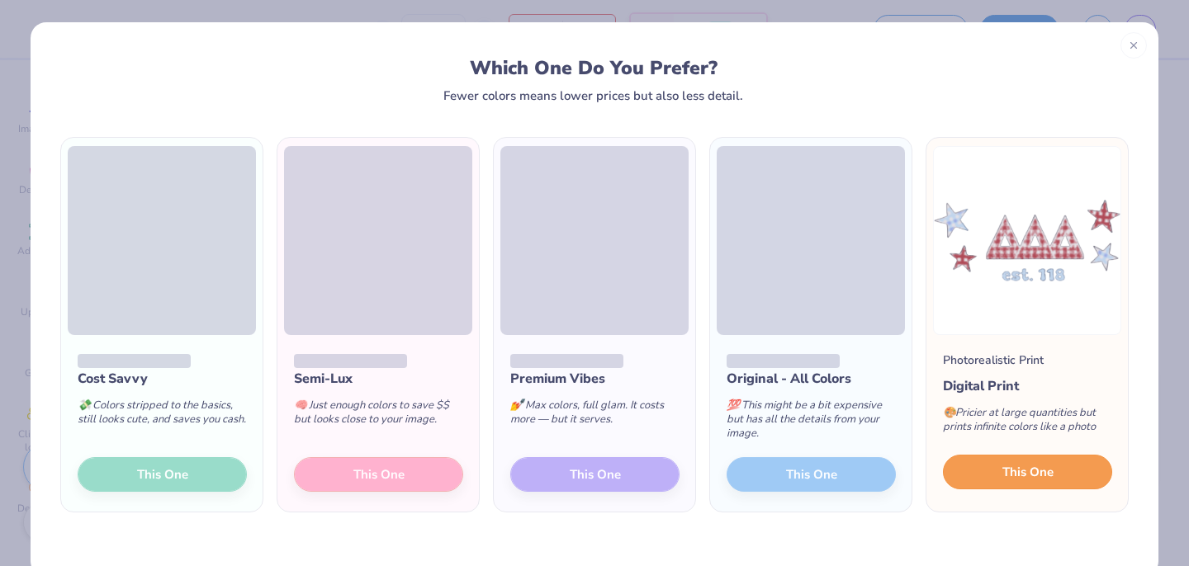
click at [980, 471] on button "This One" at bounding box center [1027, 472] width 169 height 35
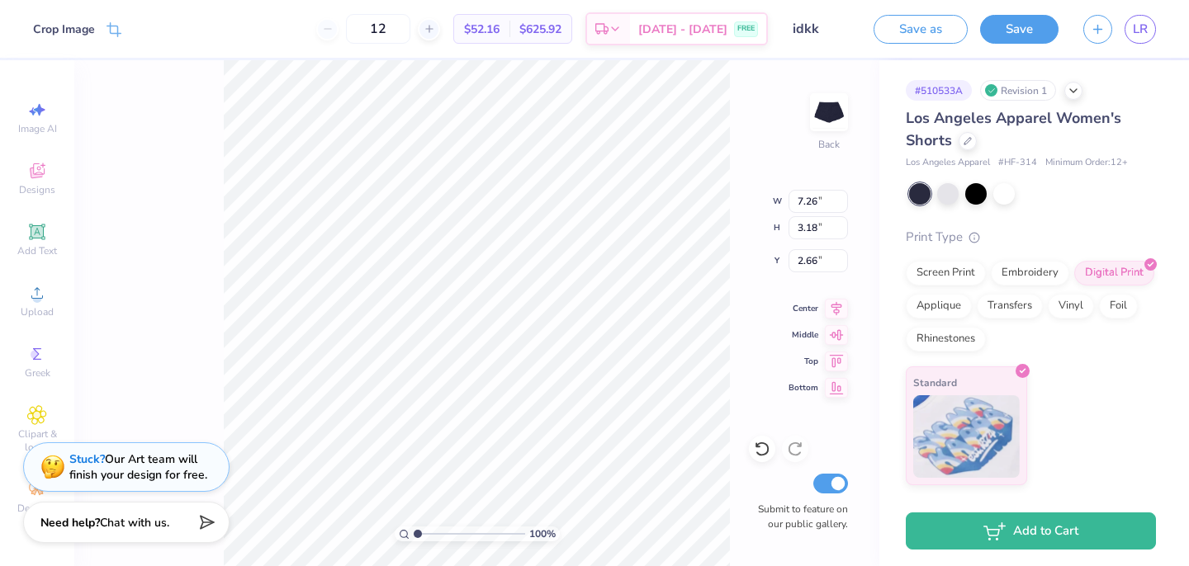
type input "3.90"
type input "1.71"
type input "0.78"
type input "0.50"
type input "0.74"
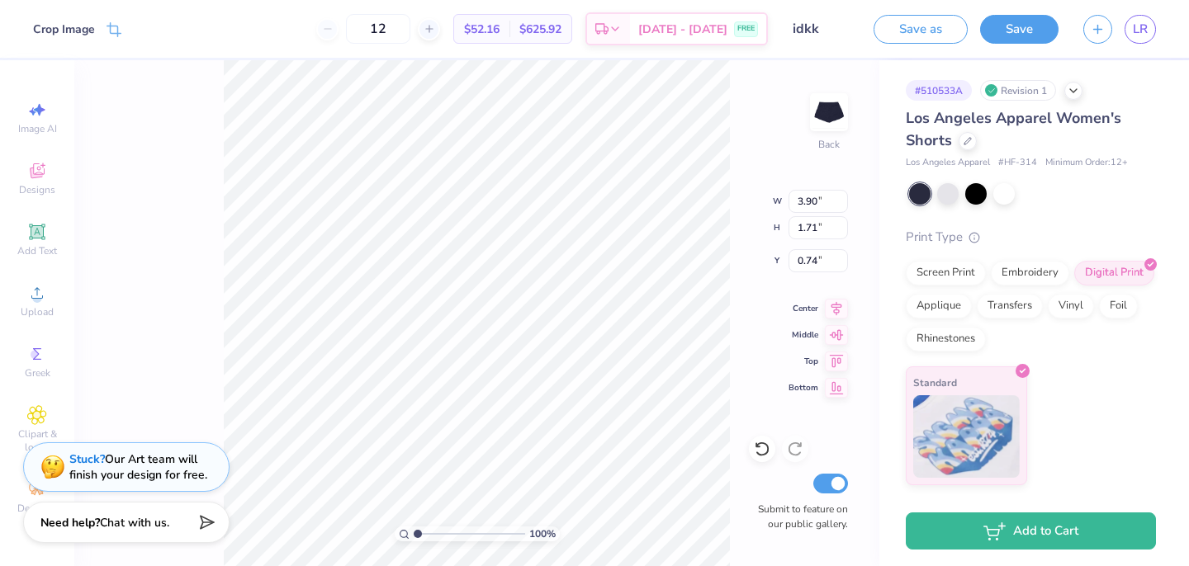
type input "0.50"
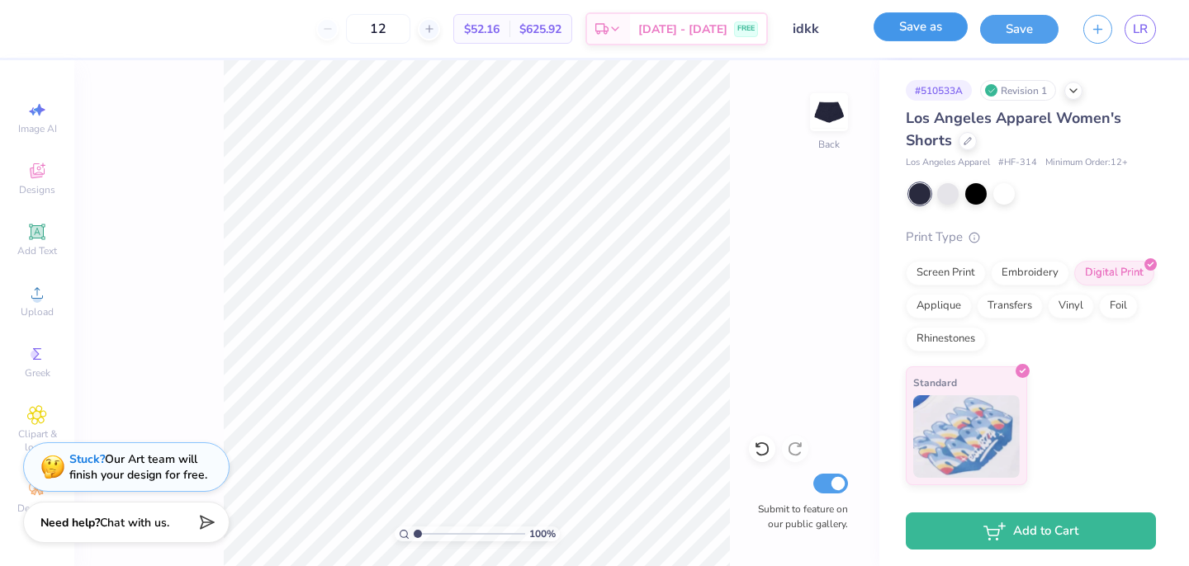
click at [948, 30] on button "Save as" at bounding box center [920, 26] width 94 height 29
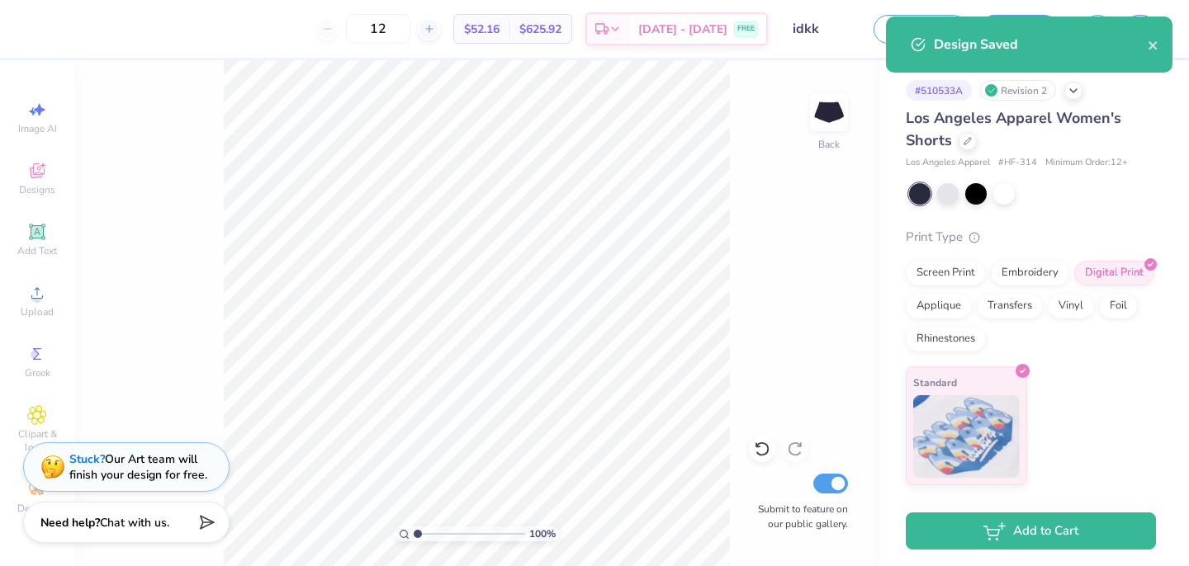
click at [1162, 50] on div "Design Saved" at bounding box center [1029, 45] width 286 height 56
click at [1154, 47] on icon "close" at bounding box center [1152, 45] width 8 height 8
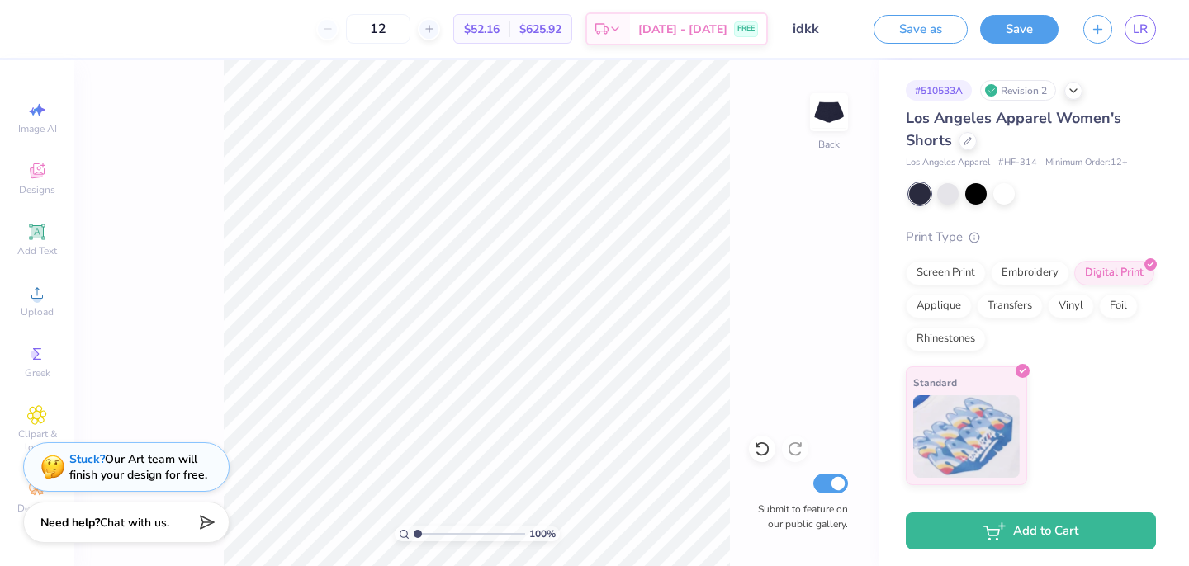
click at [1010, 19] on div "Design Saved" at bounding box center [1028, 16] width 293 height 7
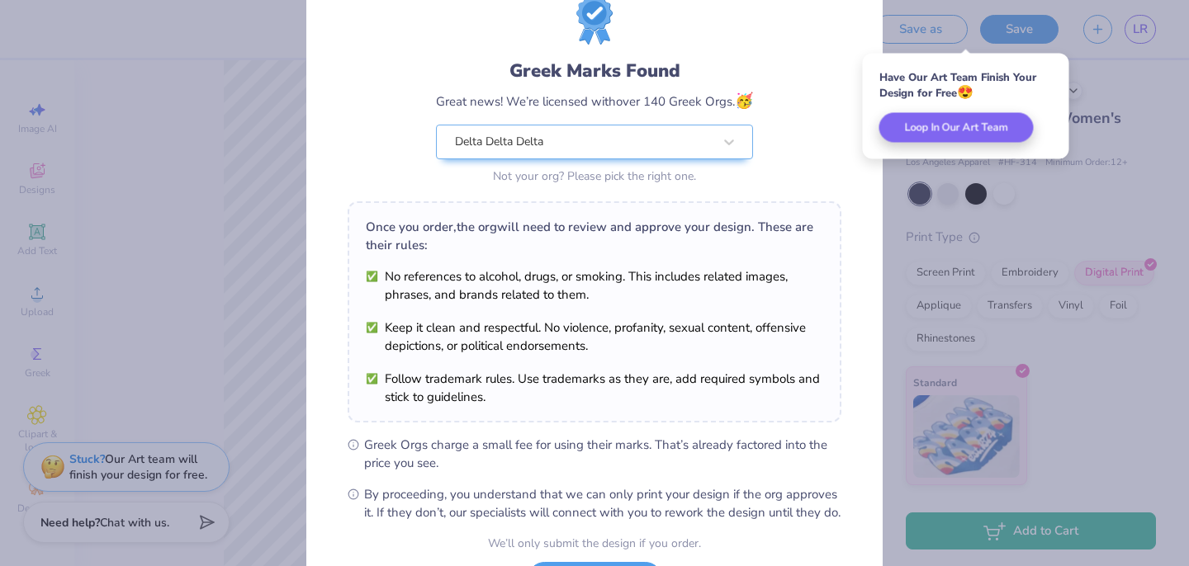
scroll to position [206, 0]
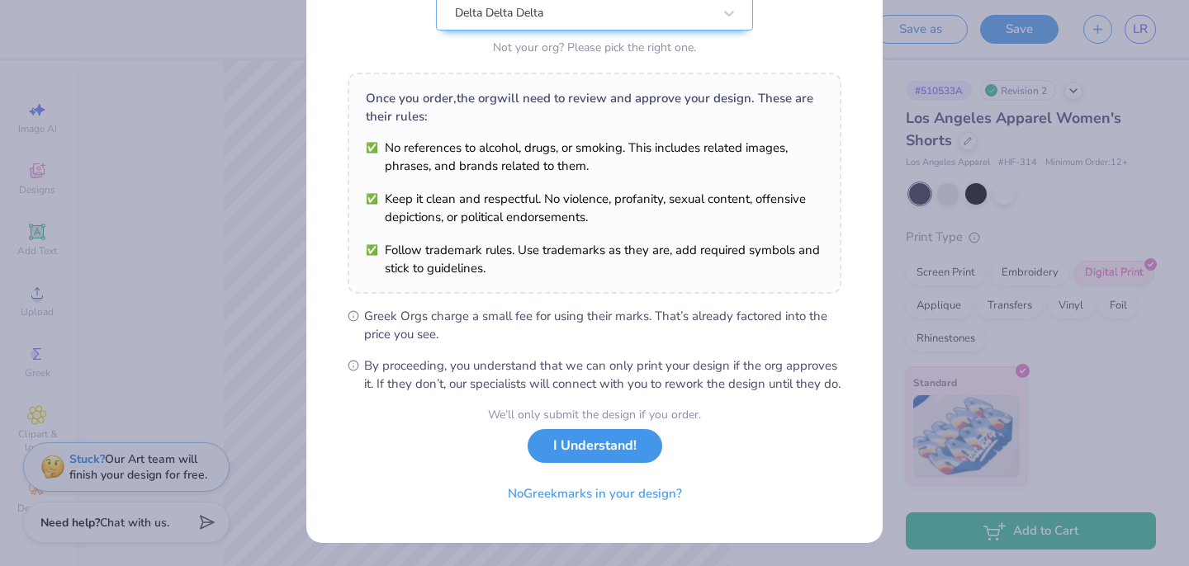
click at [573, 452] on button "I Understand!" at bounding box center [594, 446] width 135 height 34
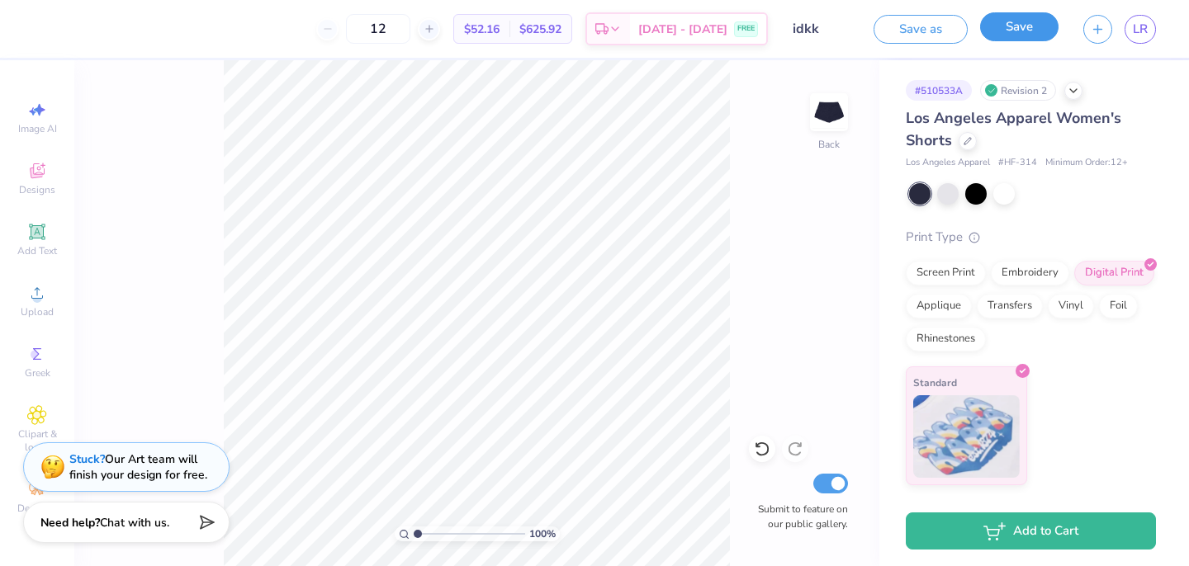
click at [980, 32] on div "Save" at bounding box center [1019, 29] width 78 height 29
click at [1002, 29] on button "Save" at bounding box center [1019, 29] width 78 height 29
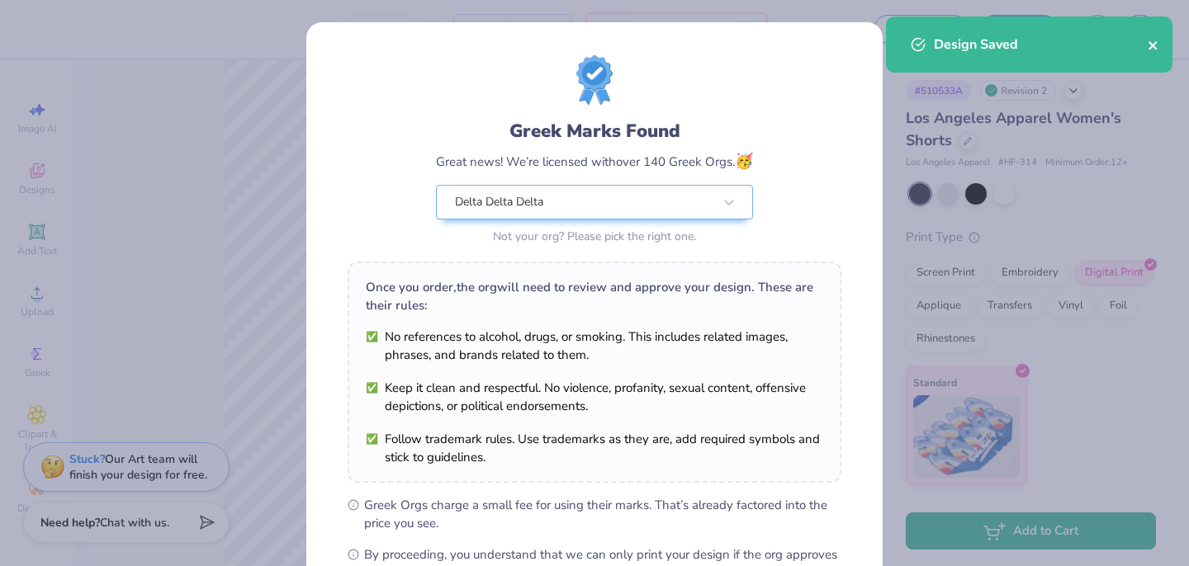
click at [1155, 44] on icon "close" at bounding box center [1153, 45] width 12 height 13
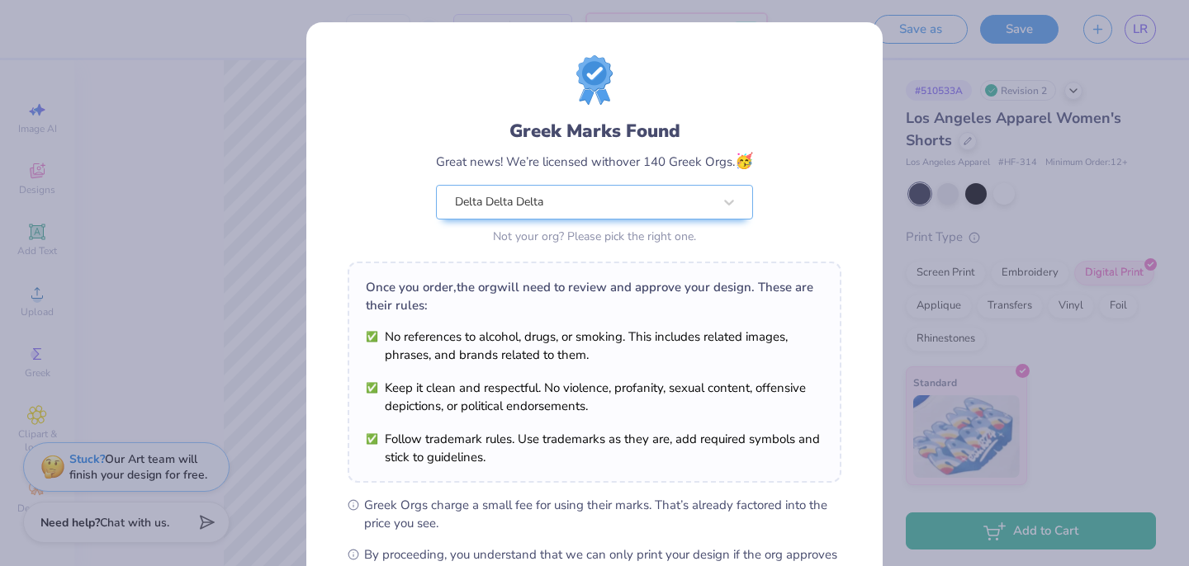
click at [1151, 20] on div "Design Saved" at bounding box center [1028, 16] width 293 height 7
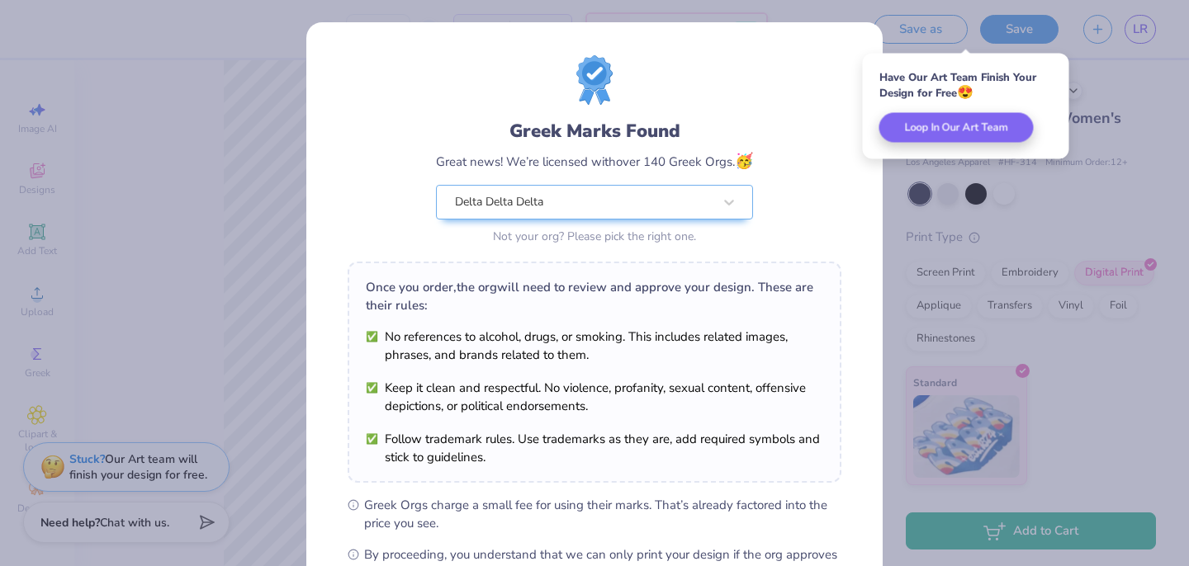
scroll to position [206, 0]
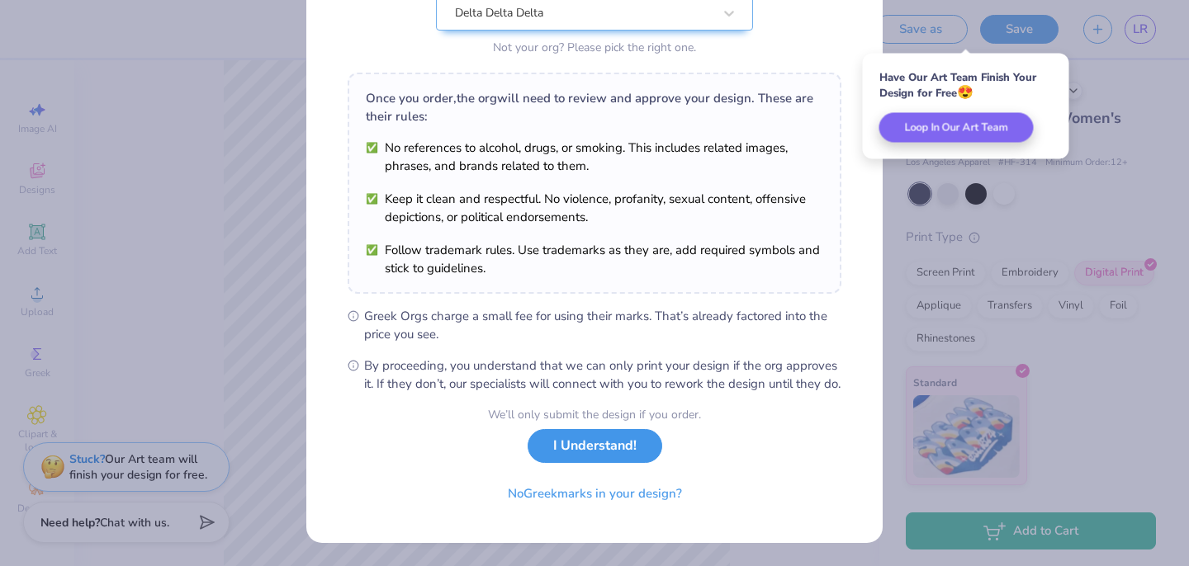
click at [595, 456] on button "I Understand!" at bounding box center [594, 446] width 135 height 34
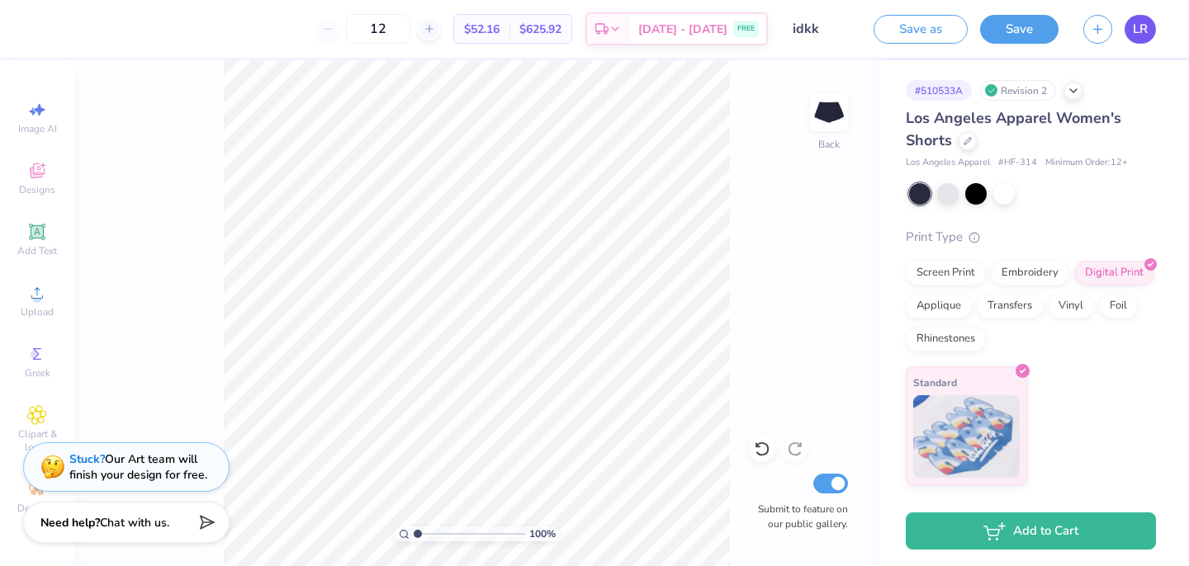
click at [1145, 31] on span "LR" at bounding box center [1140, 29] width 15 height 19
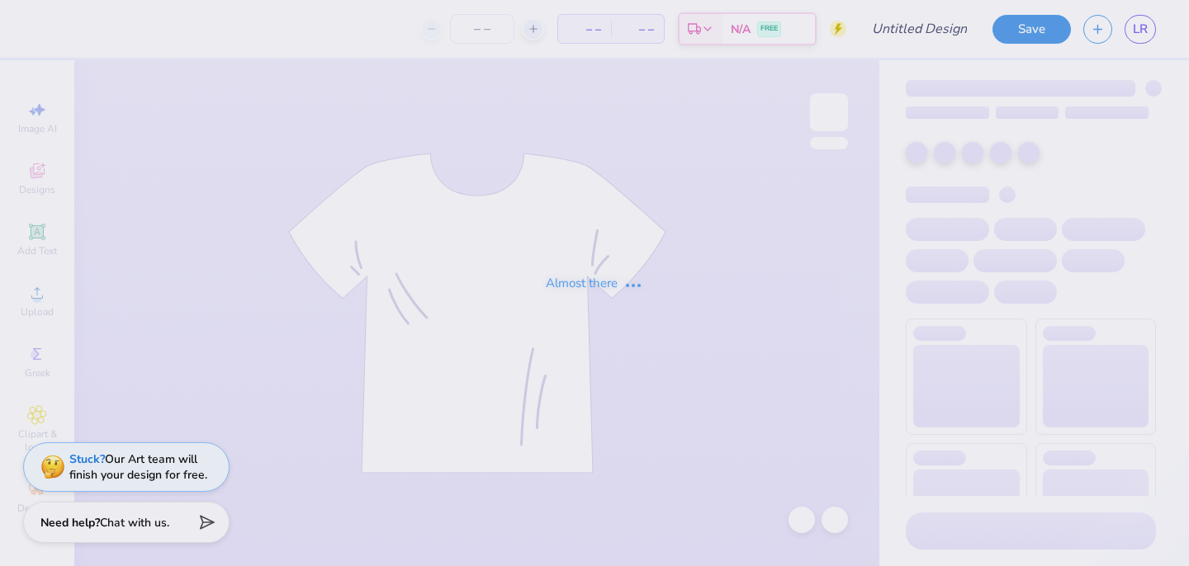
type input "idkk"
type input "12"
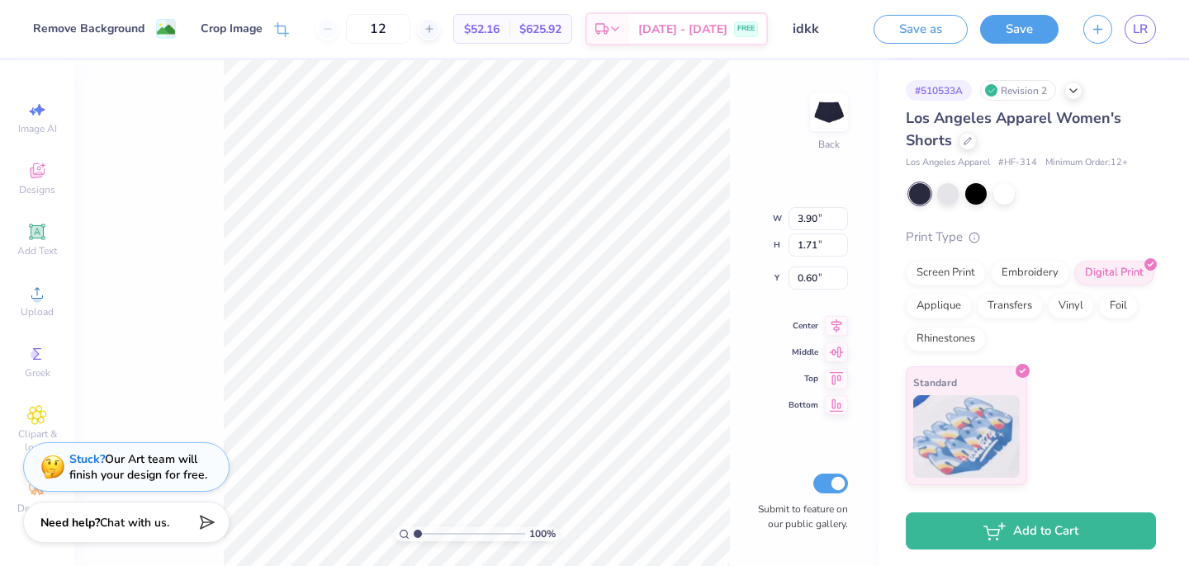
type input "3.40"
type input "1.49"
type input "0.82"
type input "0.75"
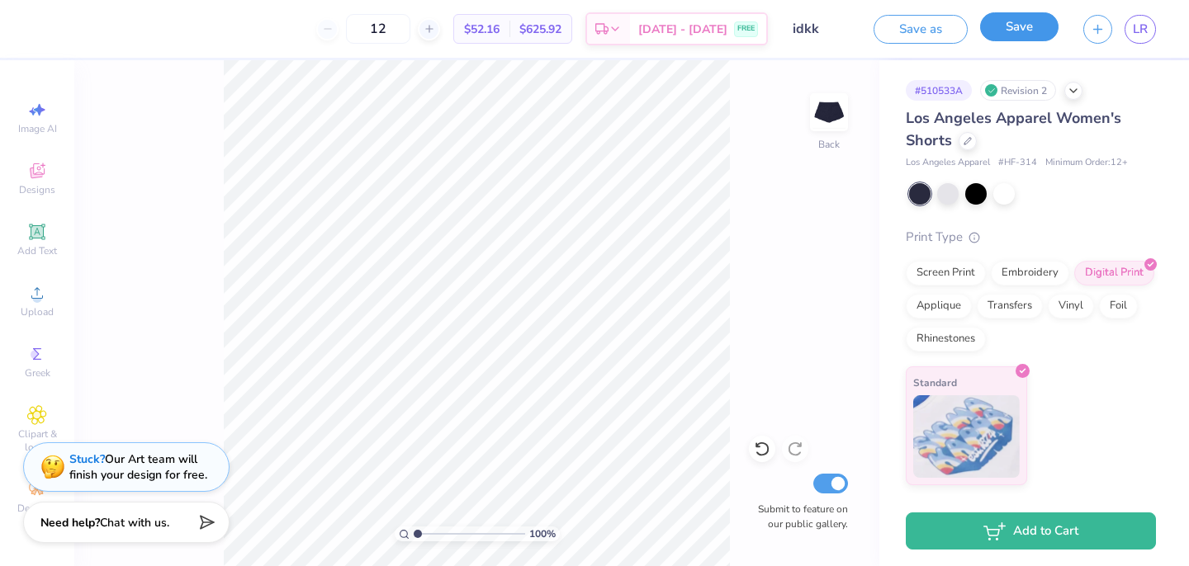
click at [1020, 29] on button "Save" at bounding box center [1019, 26] width 78 height 29
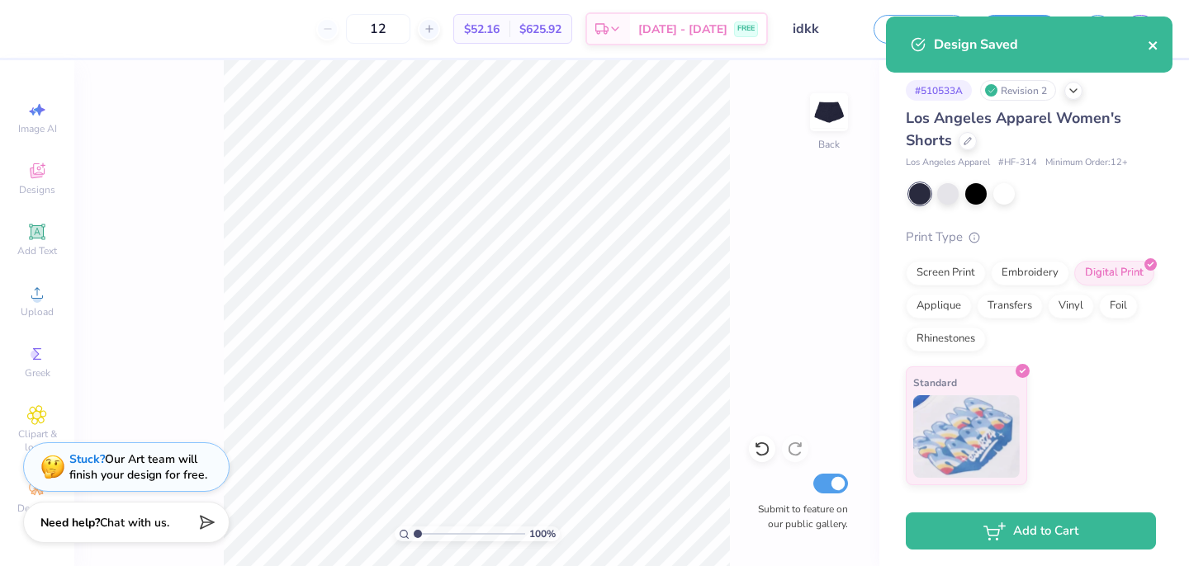
click at [1157, 50] on icon "close" at bounding box center [1153, 45] width 12 height 13
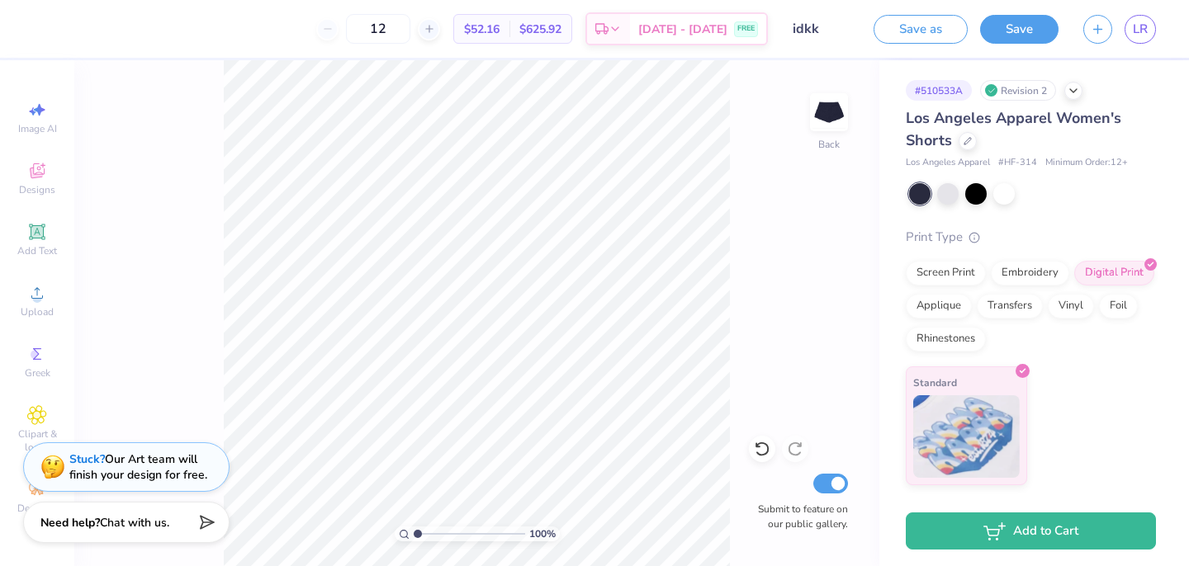
click at [1141, 29] on div "Design Saved" at bounding box center [1028, 50] width 293 height 75
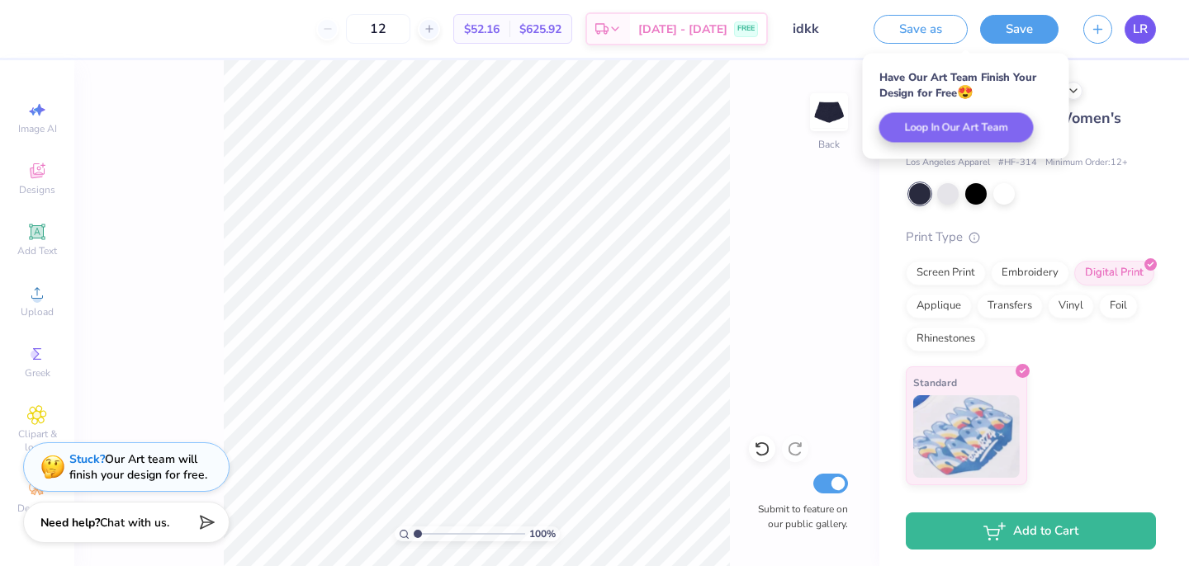
click at [1137, 29] on span "LR" at bounding box center [1140, 29] width 15 height 19
